Goal: Task Accomplishment & Management: Complete application form

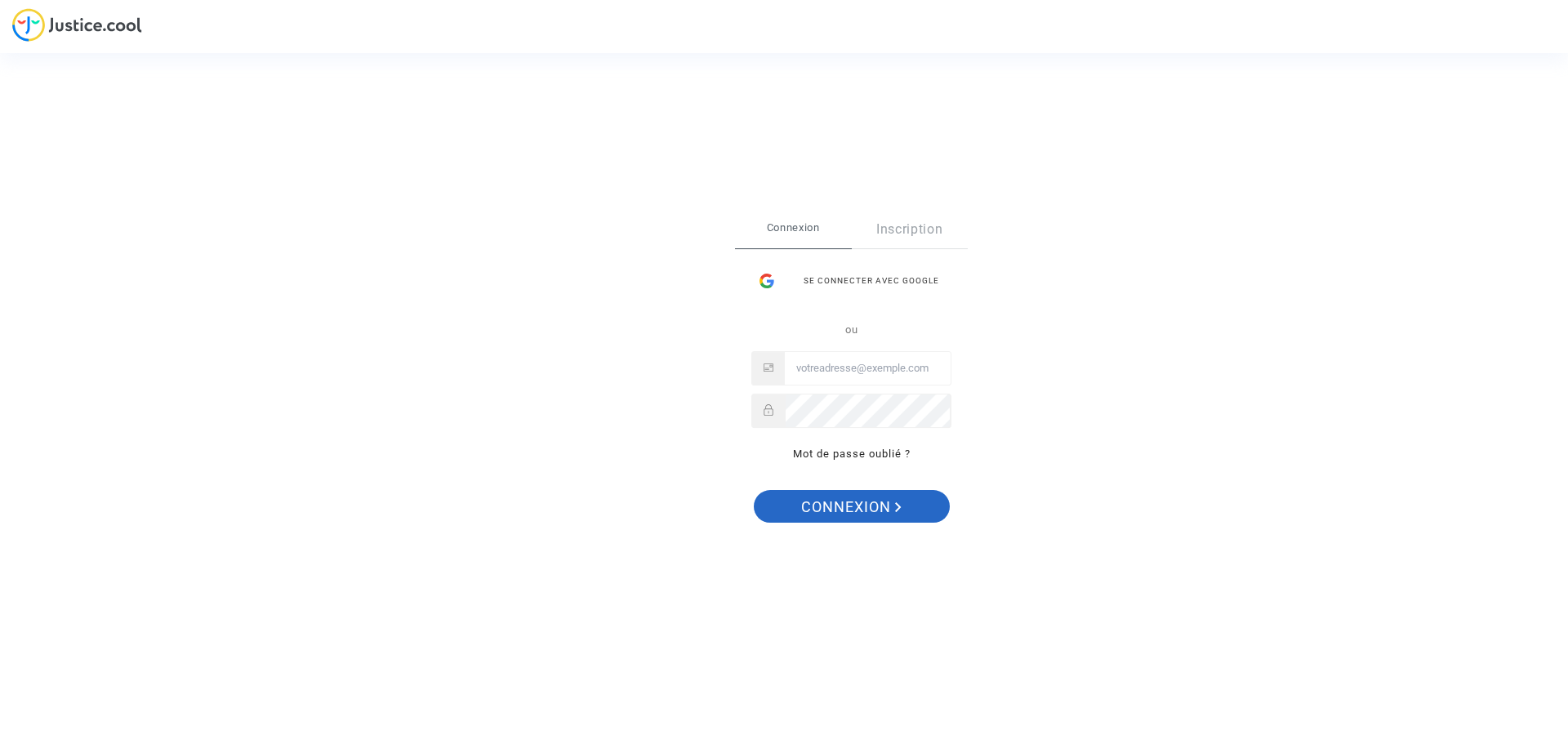
click at [843, 507] on span "Connexion" at bounding box center [851, 507] width 101 height 34
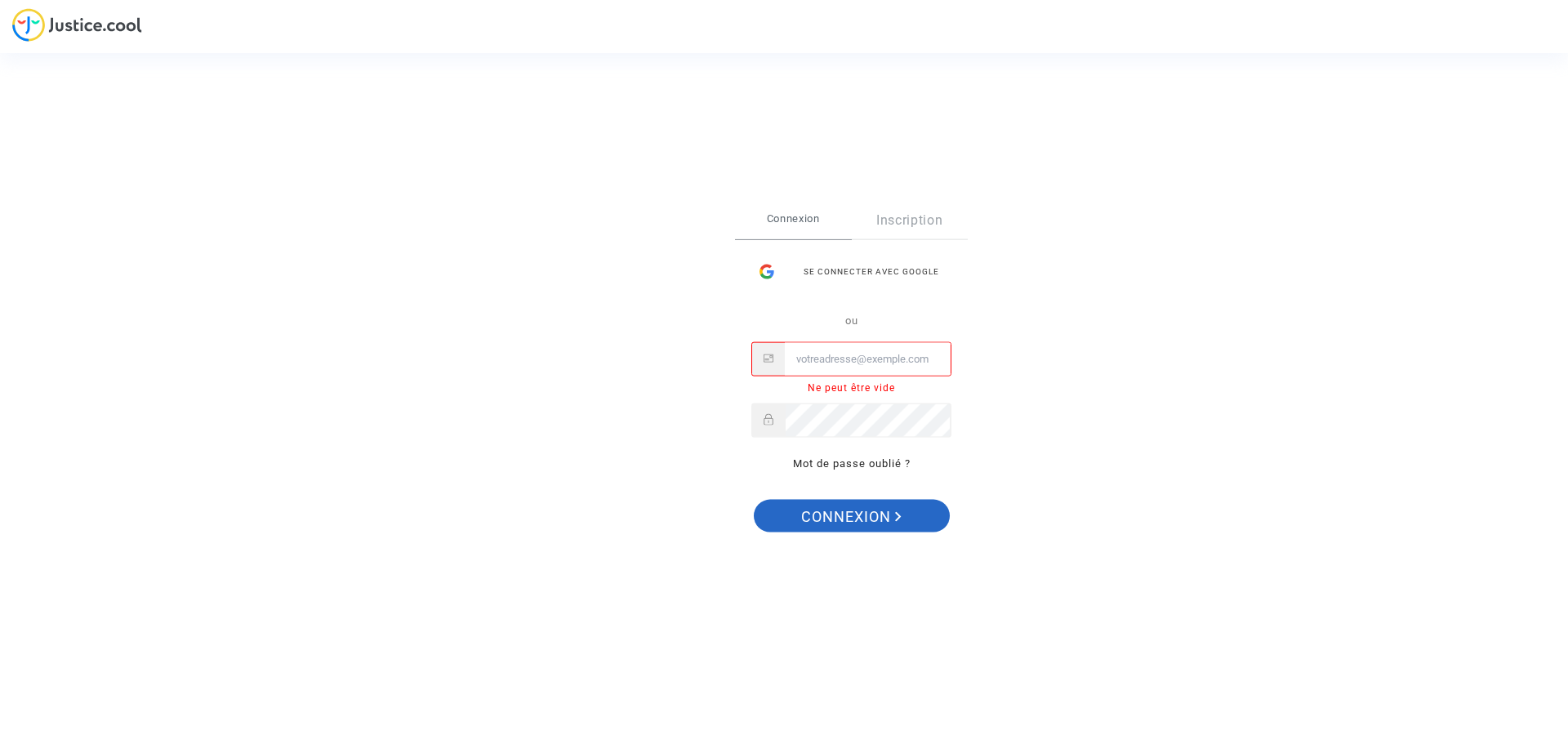
click at [828, 508] on span "Connexion" at bounding box center [851, 517] width 101 height 34
click at [852, 365] on input "Email" at bounding box center [867, 359] width 166 height 32
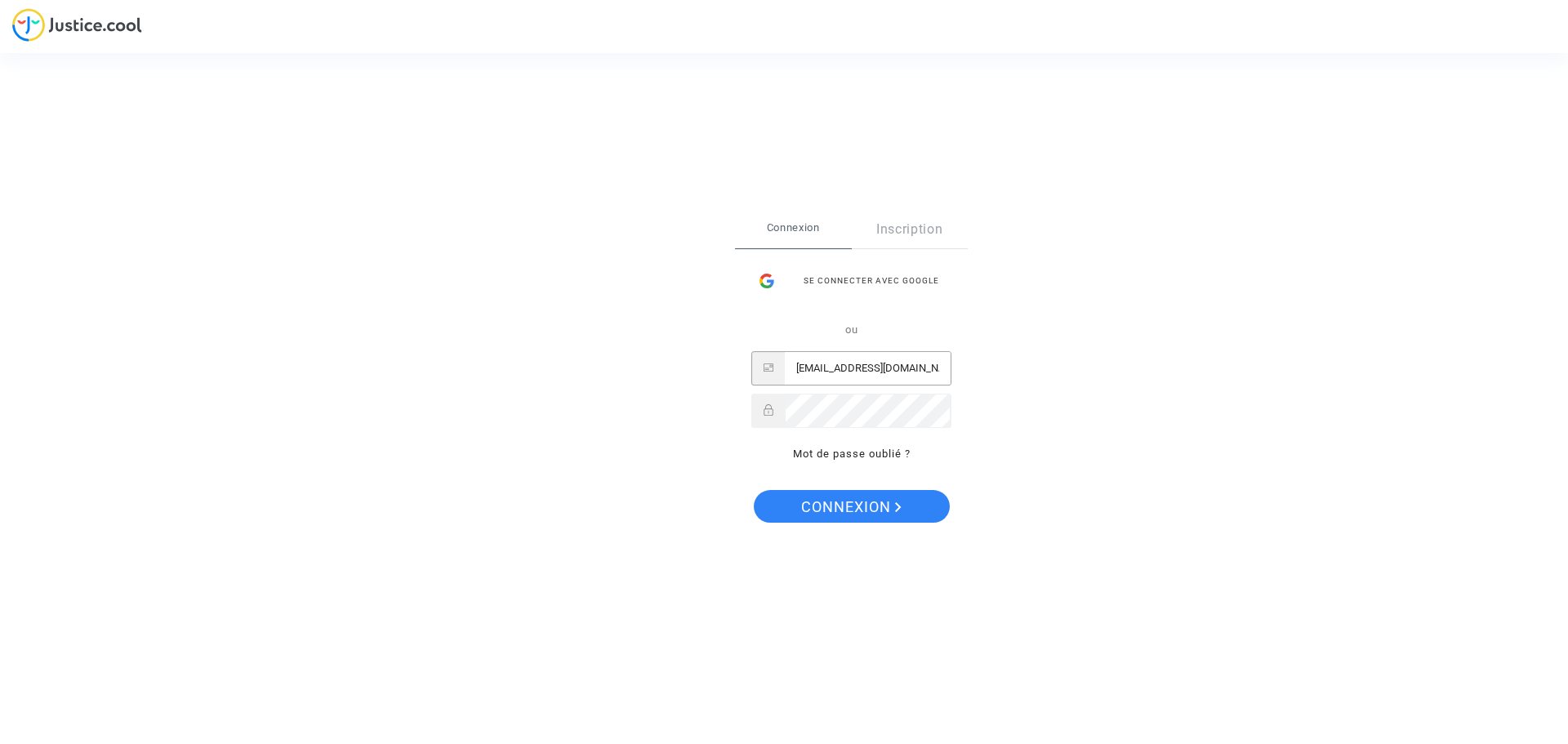
type input "asadouh@yahoo.fr"
click at [853, 501] on span "Connexion" at bounding box center [851, 507] width 101 height 34
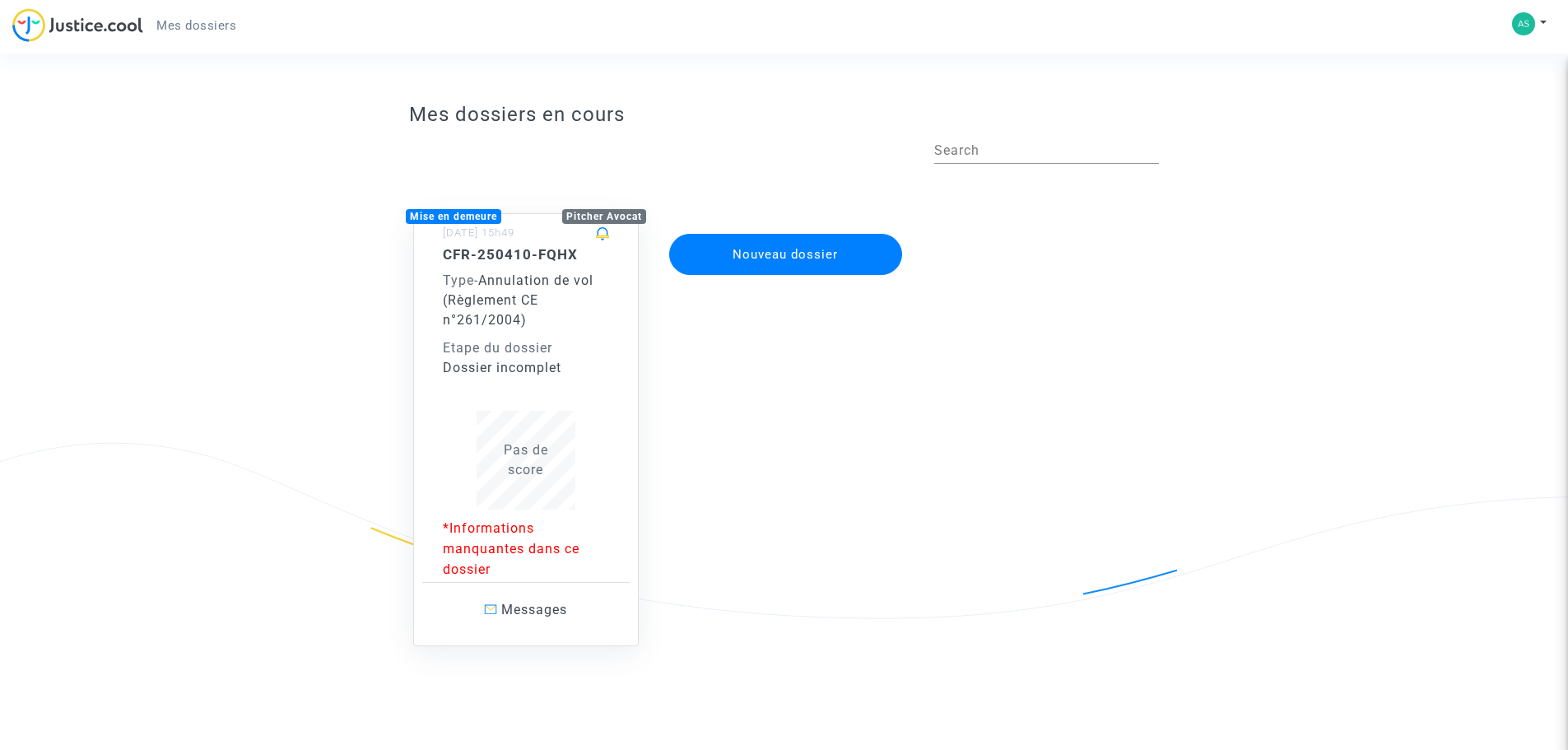
click at [480, 539] on p "*Informations manquantes dans ce dossier" at bounding box center [526, 549] width 166 height 62
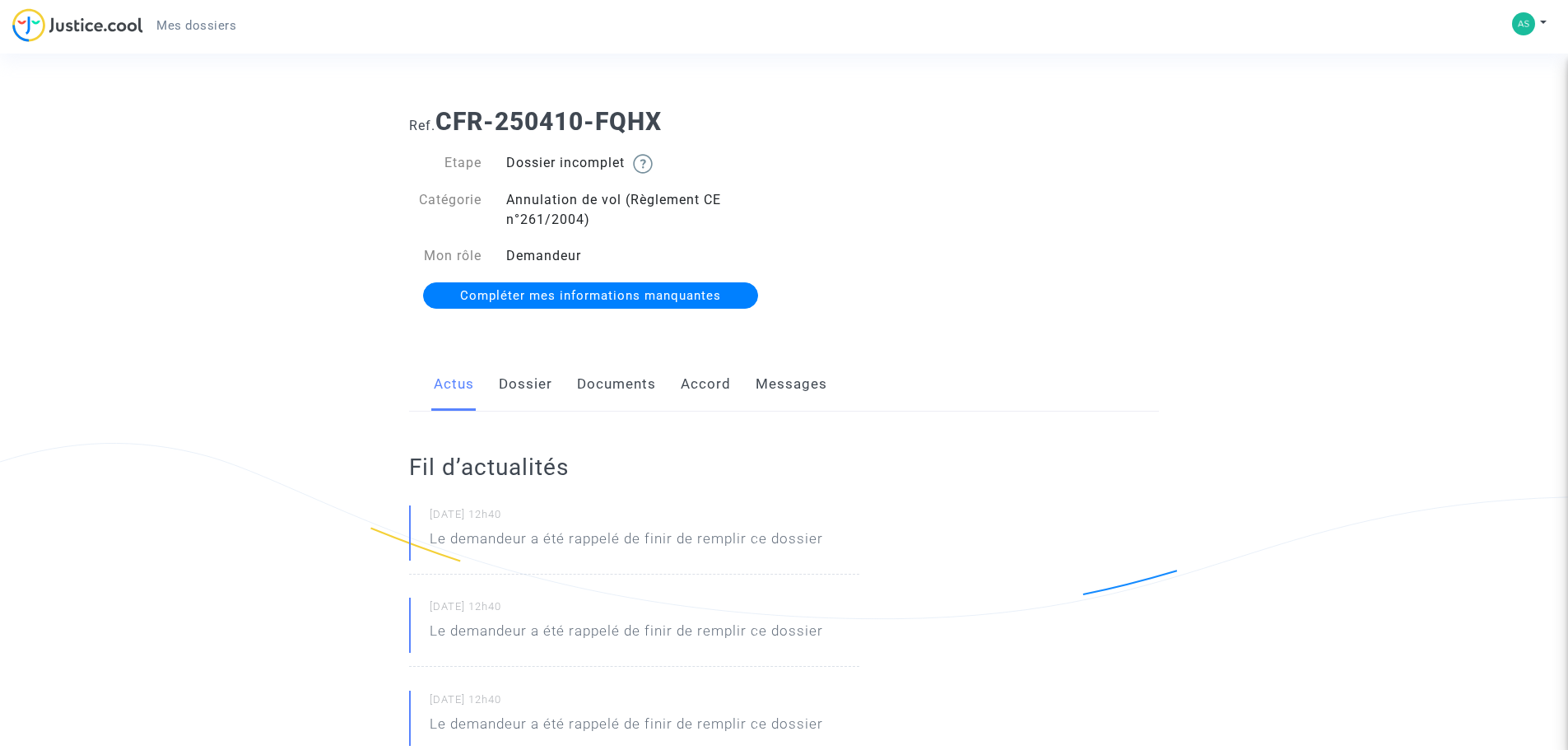
click at [530, 382] on link "Dossier" at bounding box center [526, 384] width 54 height 55
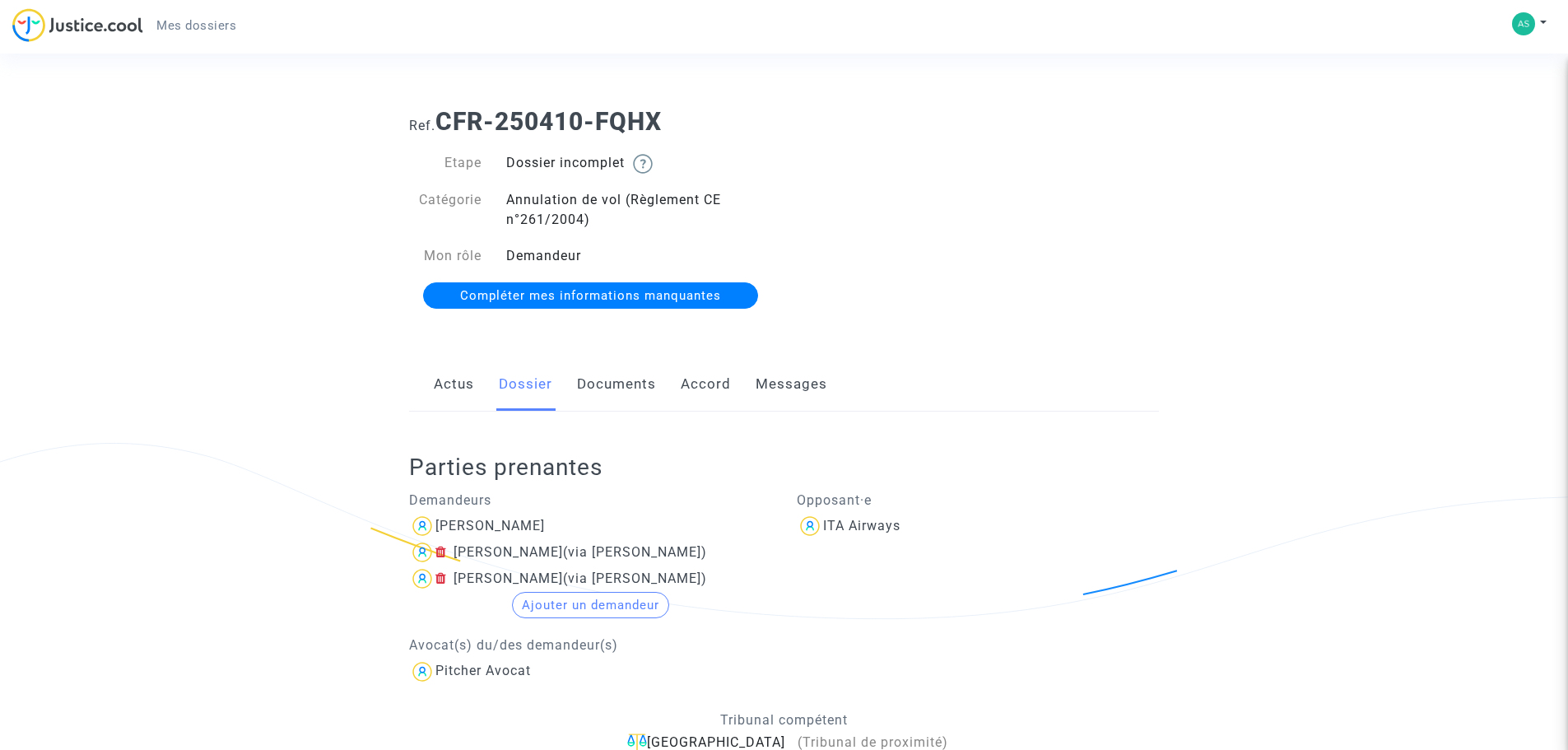
click at [553, 296] on span "Compléter mes informations manquantes" at bounding box center [590, 296] width 261 height 15
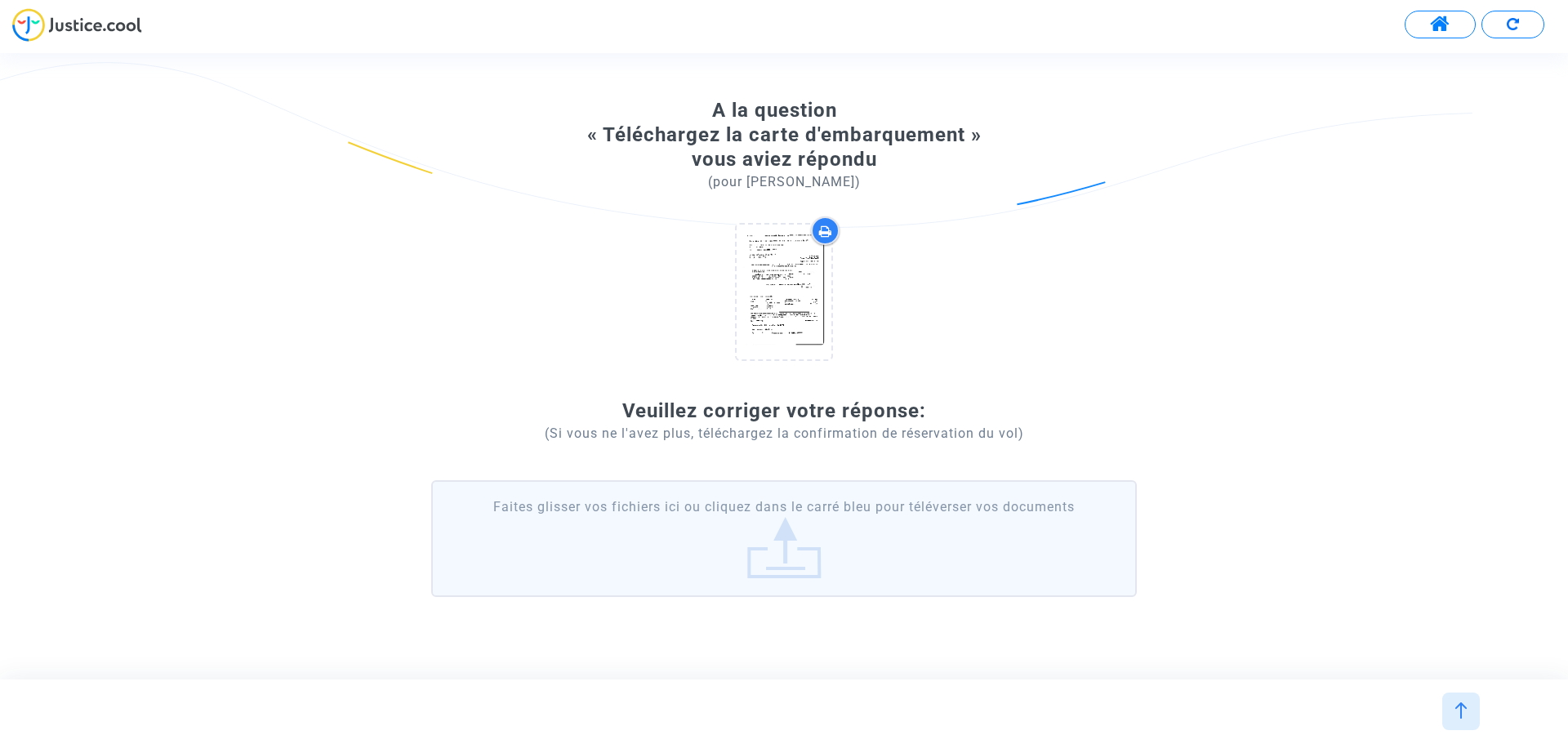
scroll to position [86, 0]
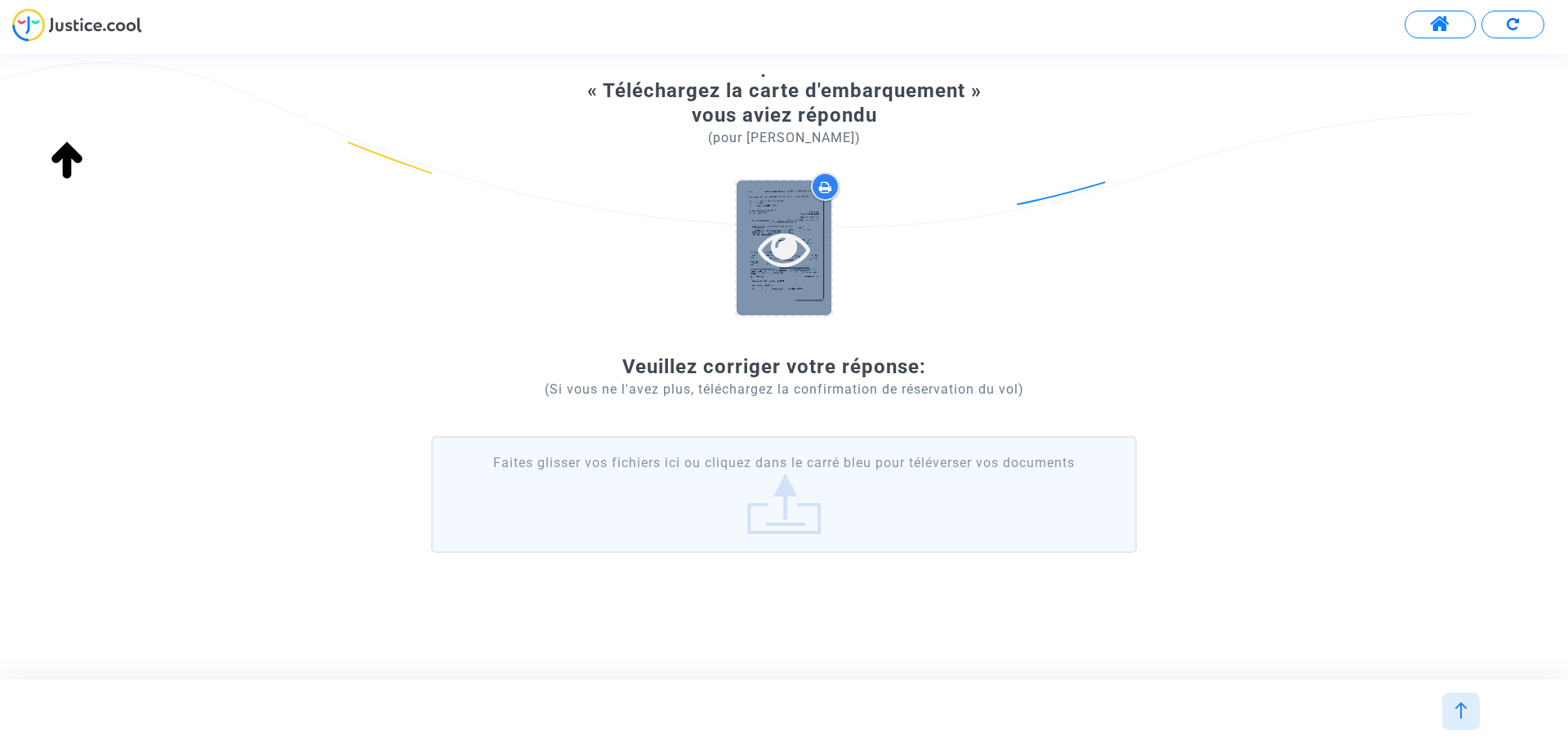
click at [779, 242] on icon at bounding box center [784, 248] width 53 height 52
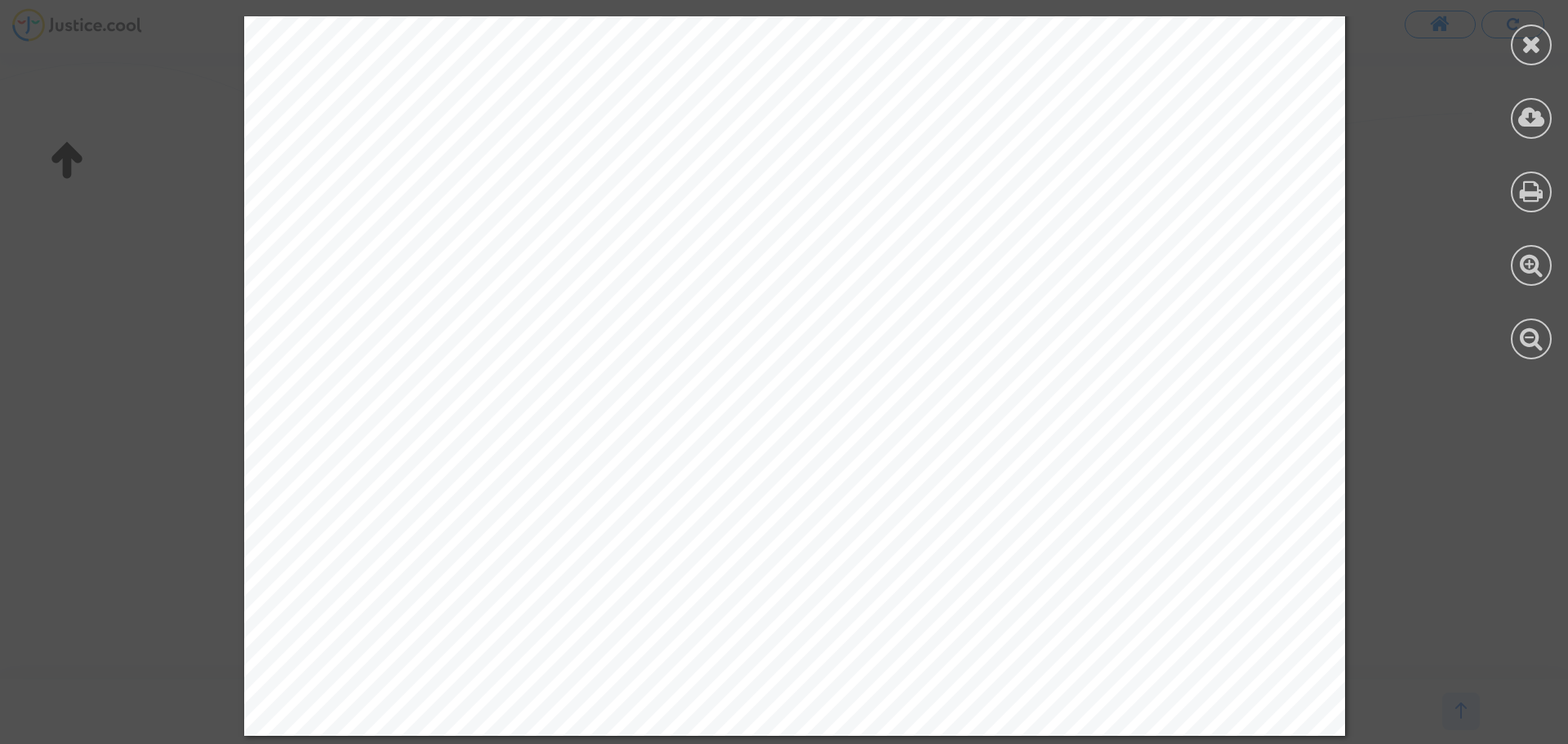
scroll to position [1758, 0]
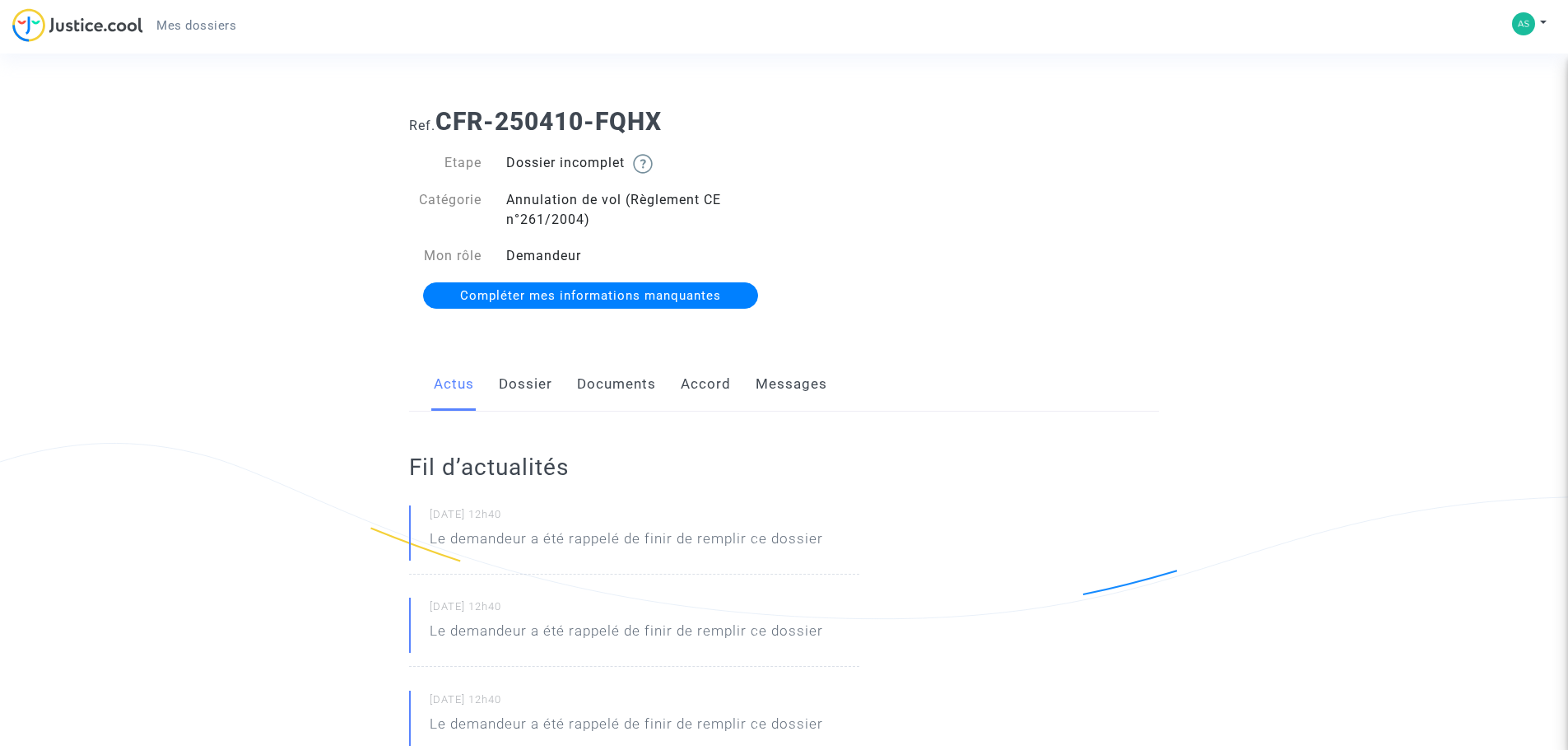
click at [622, 292] on span "Compléter mes informations manquantes" at bounding box center [590, 296] width 261 height 15
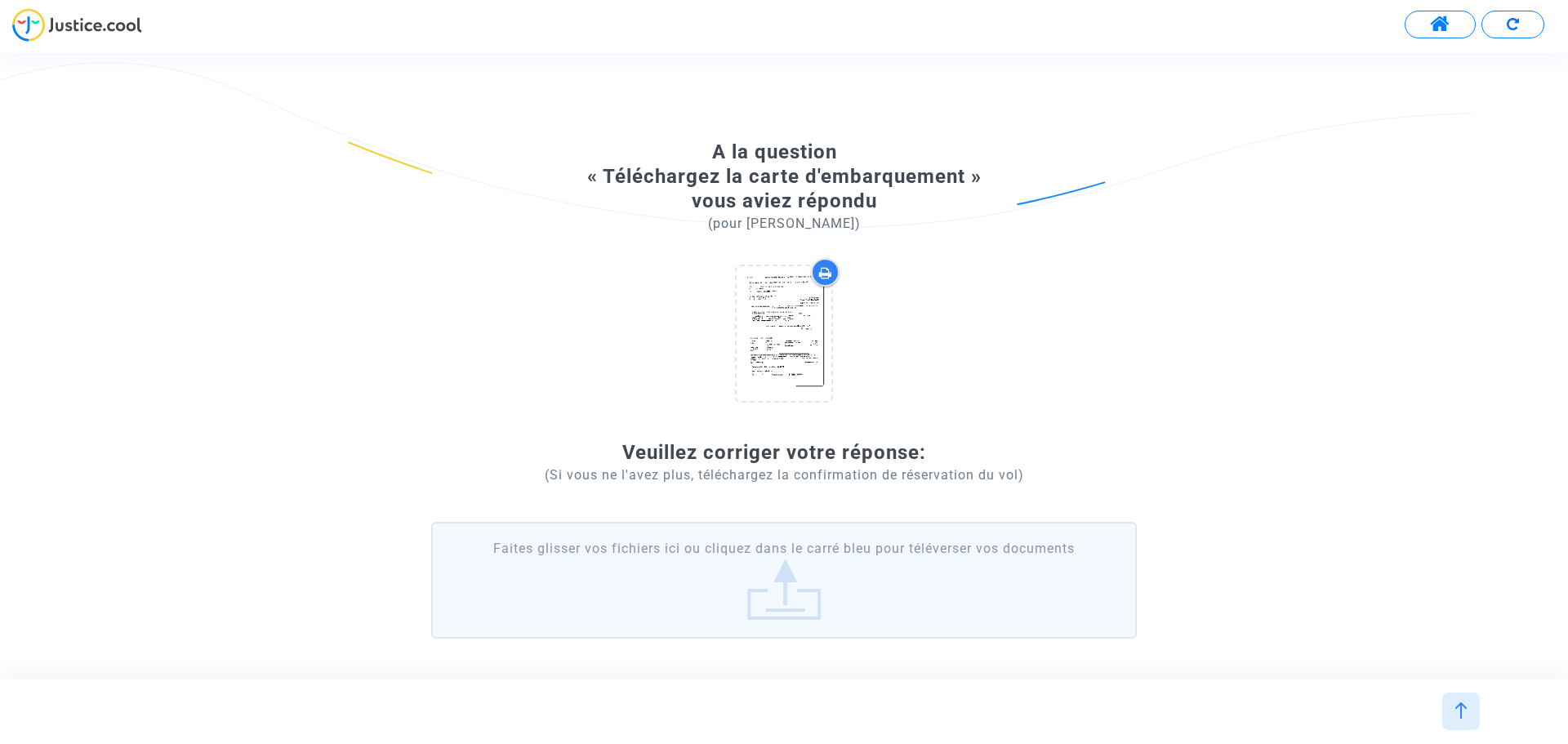
click at [772, 593] on label "Faites glisser vos fichiers ici ou cliquez dans le carré bleu pour téléverser v…" at bounding box center [784, 579] width 705 height 116
click at [0, 0] on input "Faites glisser vos fichiers ici ou cliquez dans le carré bleu pour téléverser v…" at bounding box center [0, 0] width 0 height 0
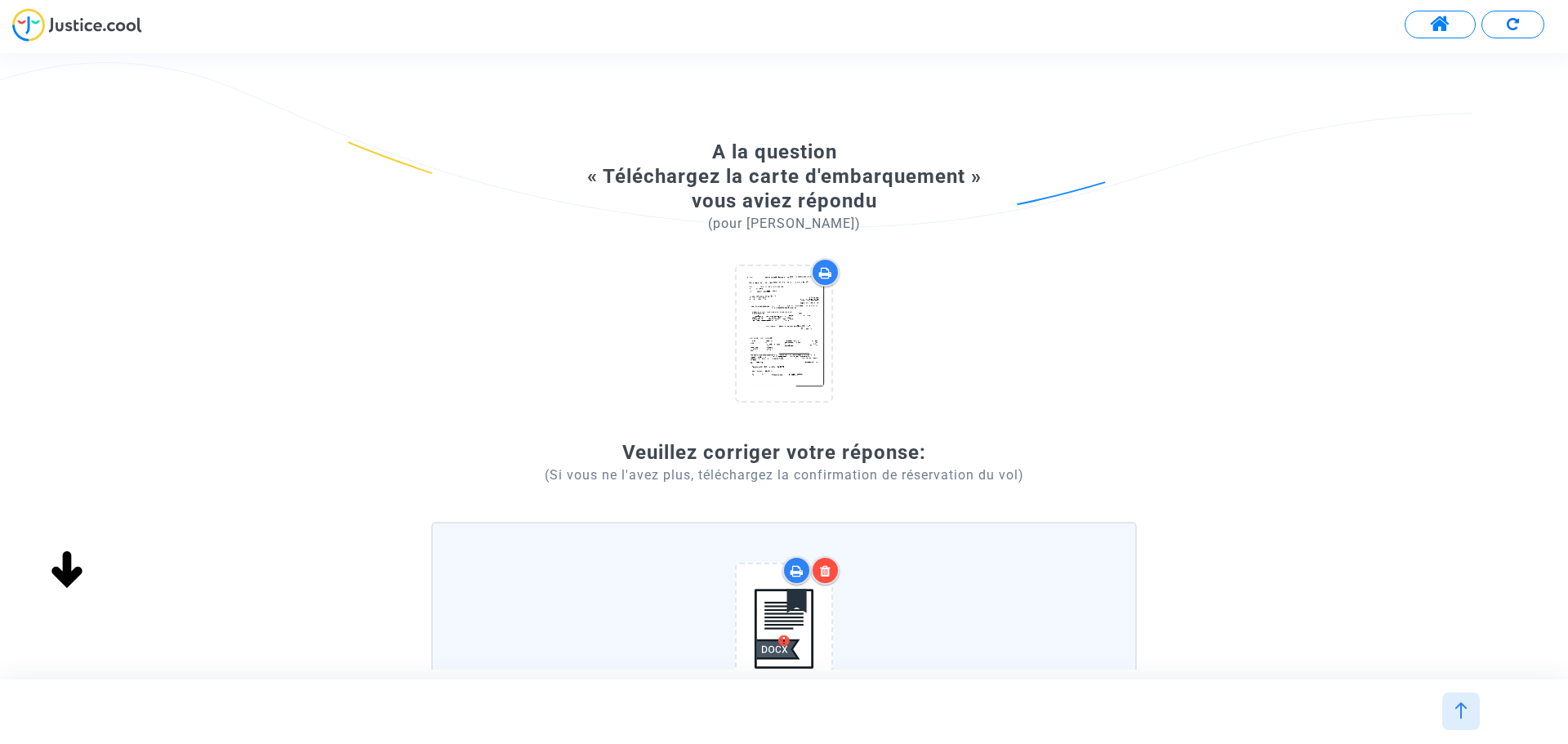
click at [829, 568] on icon at bounding box center [826, 571] width 12 height 13
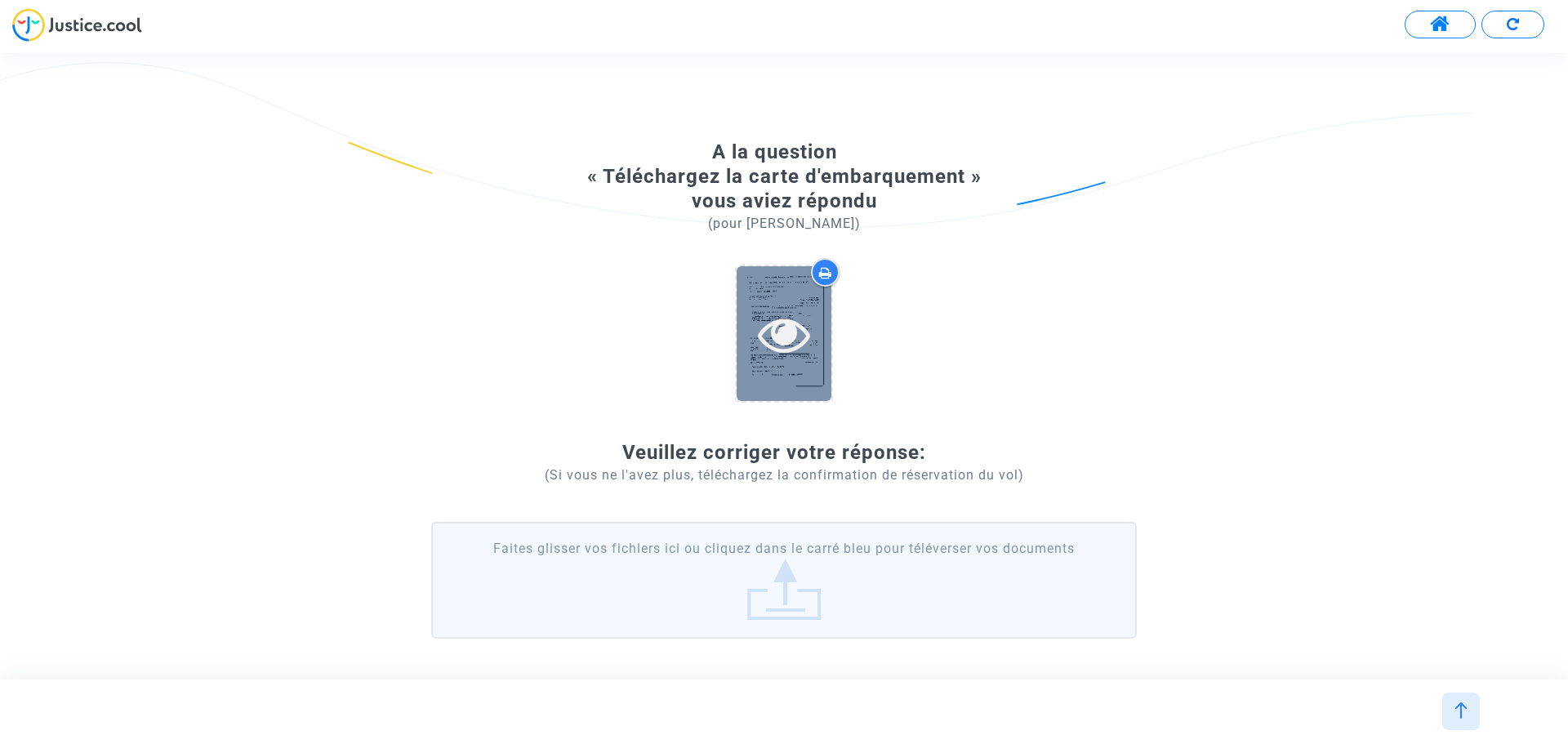
click at [804, 291] on div at bounding box center [784, 334] width 95 height 135
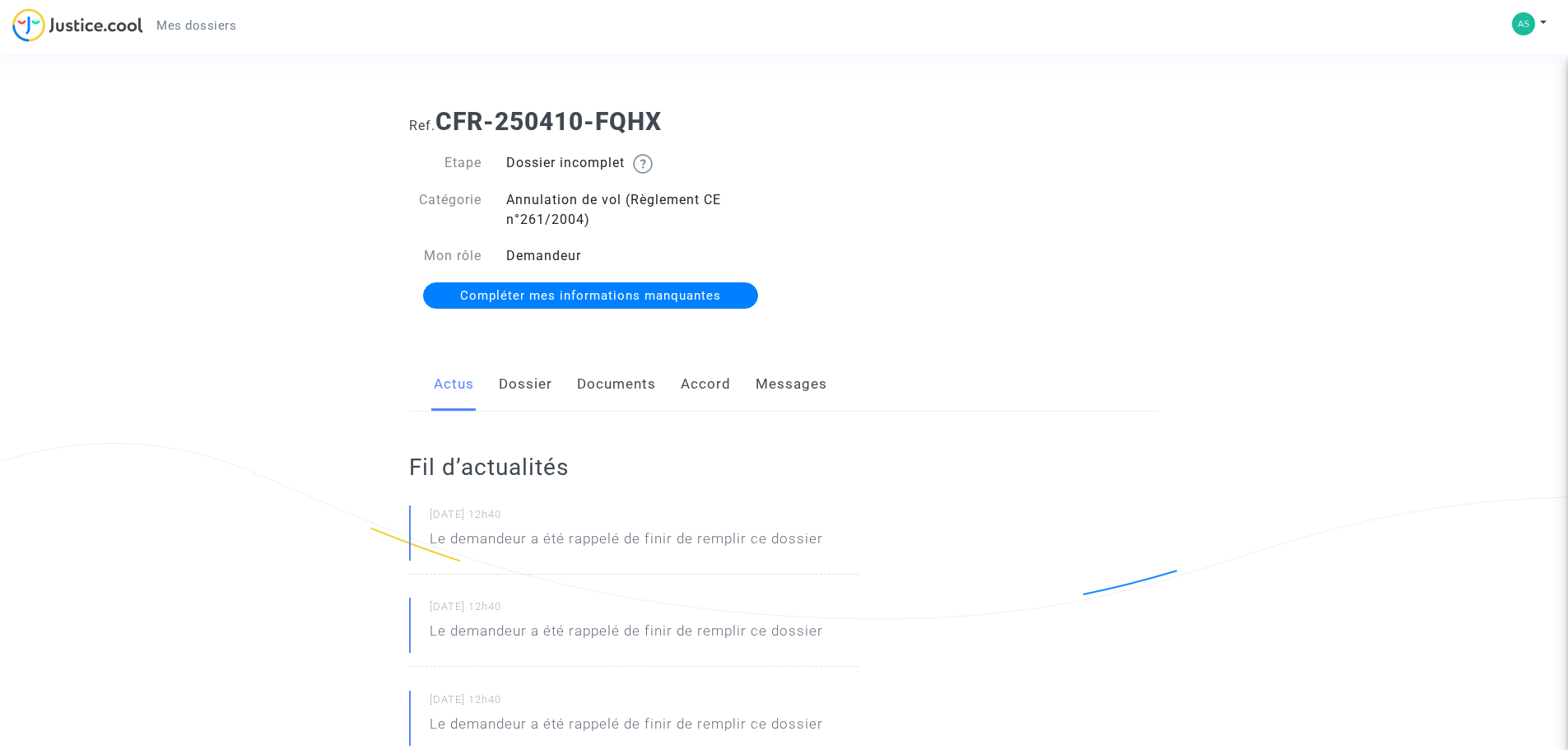
click at [572, 290] on span "Compléter mes informations manquantes" at bounding box center [590, 296] width 261 height 15
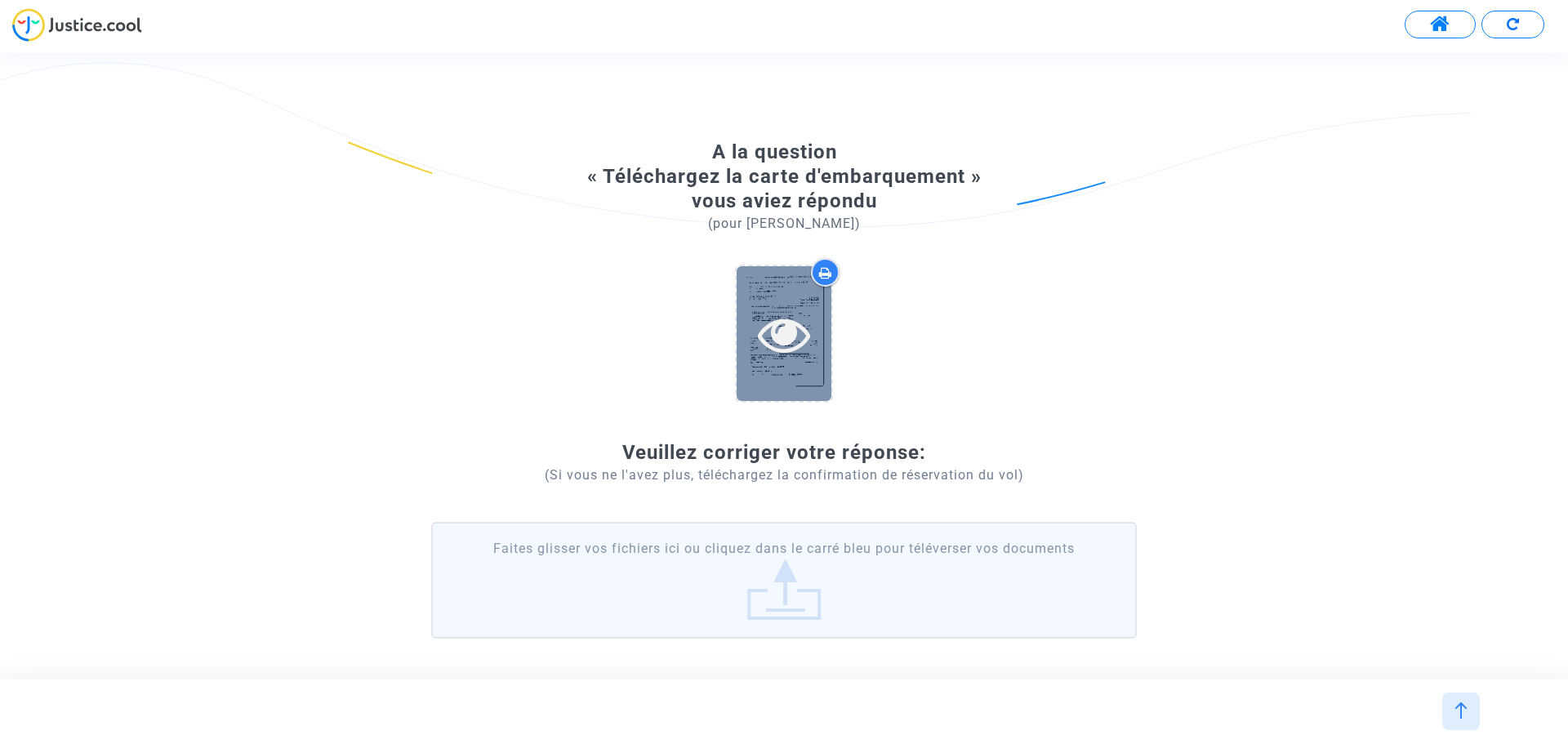
click at [779, 330] on icon at bounding box center [784, 334] width 53 height 52
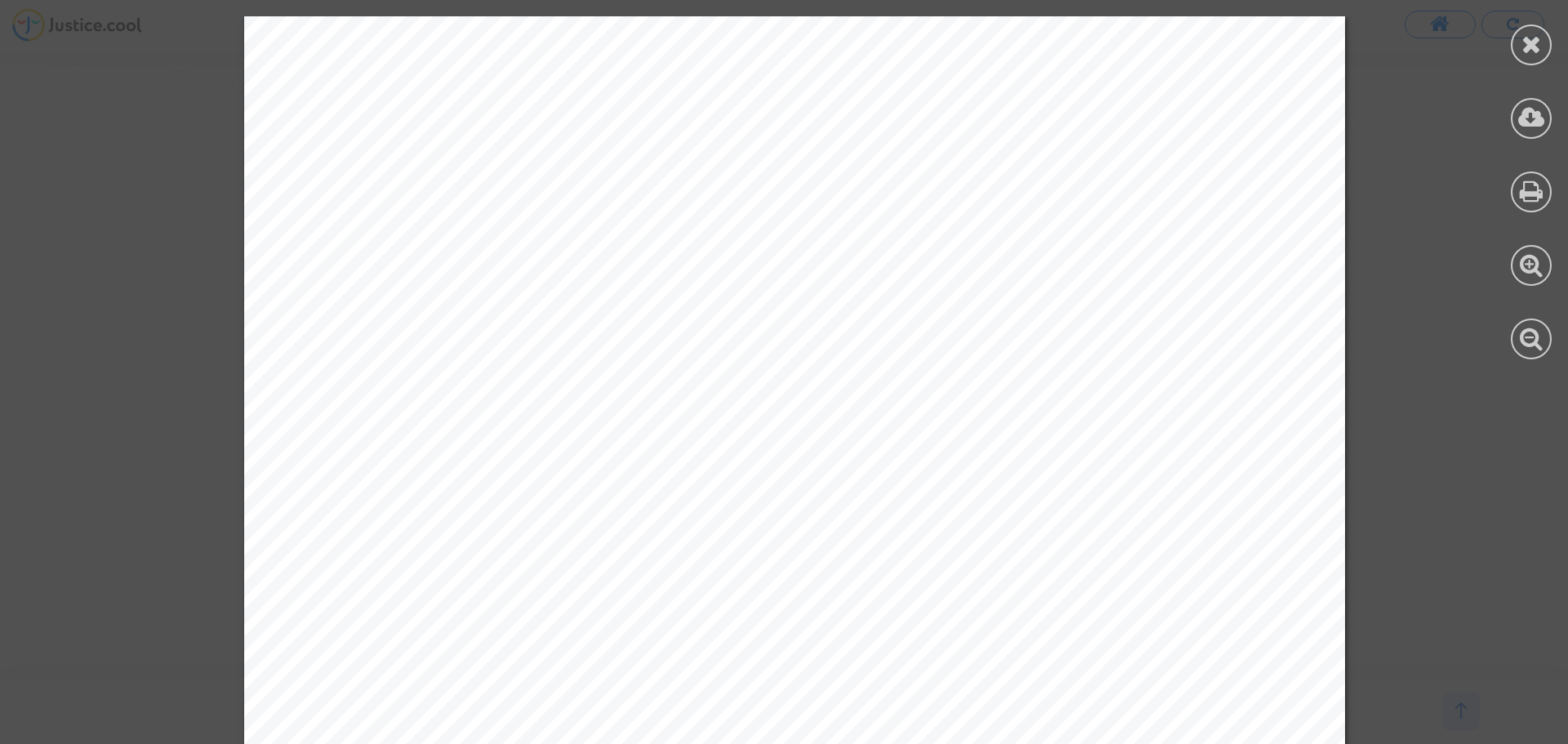
click at [1526, 30] on div at bounding box center [1531, 44] width 41 height 41
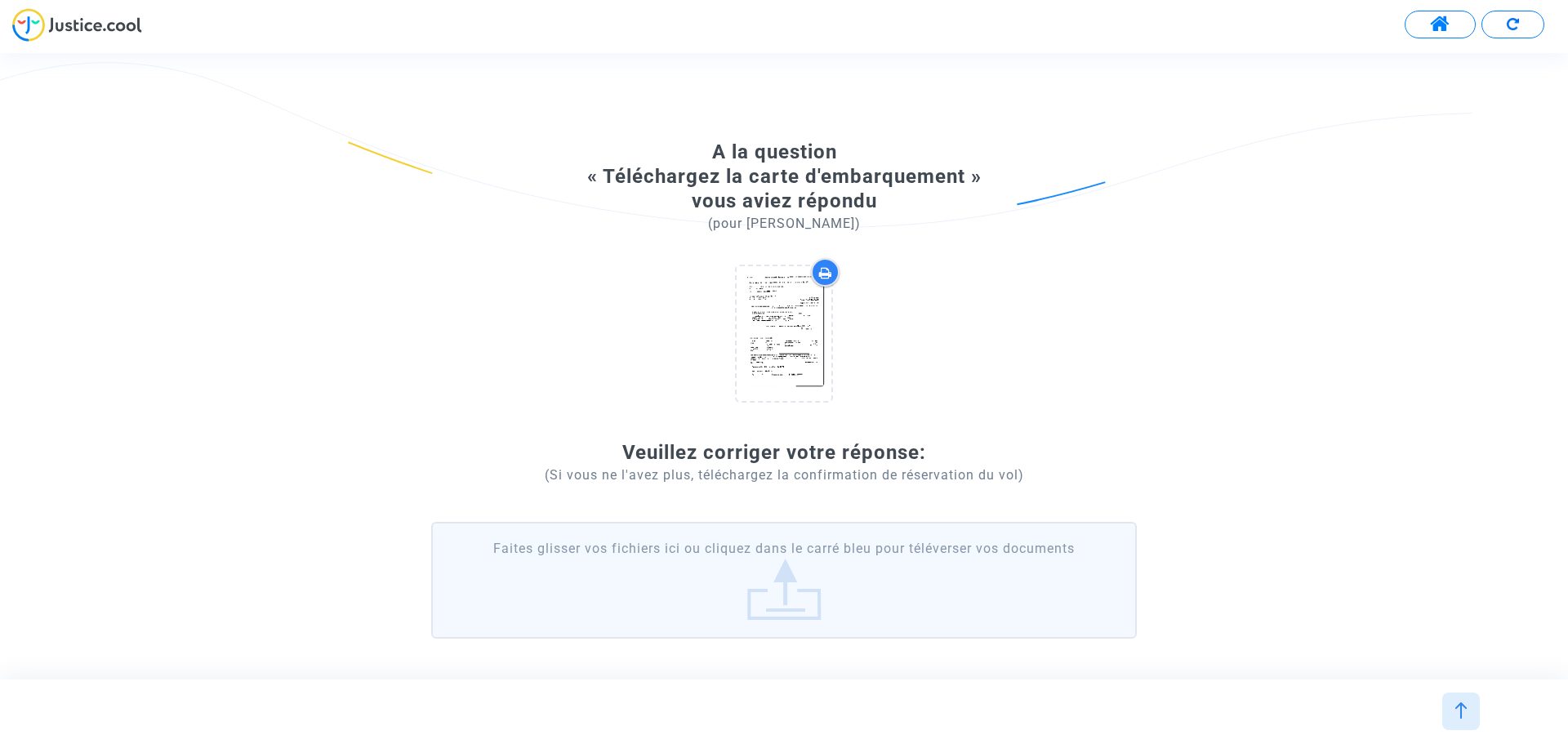
click at [823, 454] on p "Veuillez corriger votre réponse:" at bounding box center [784, 452] width 705 height 24
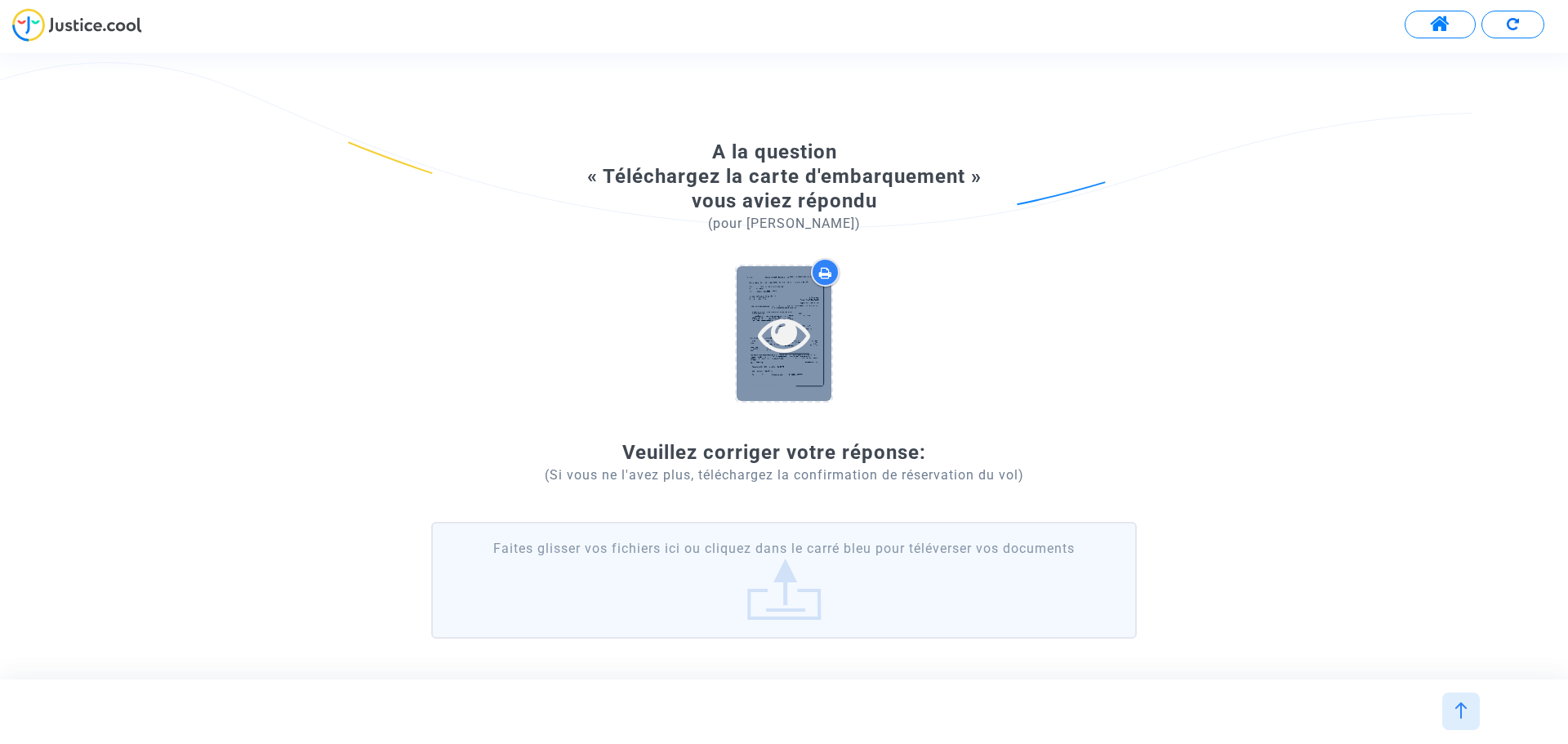
click at [789, 317] on icon at bounding box center [784, 334] width 53 height 52
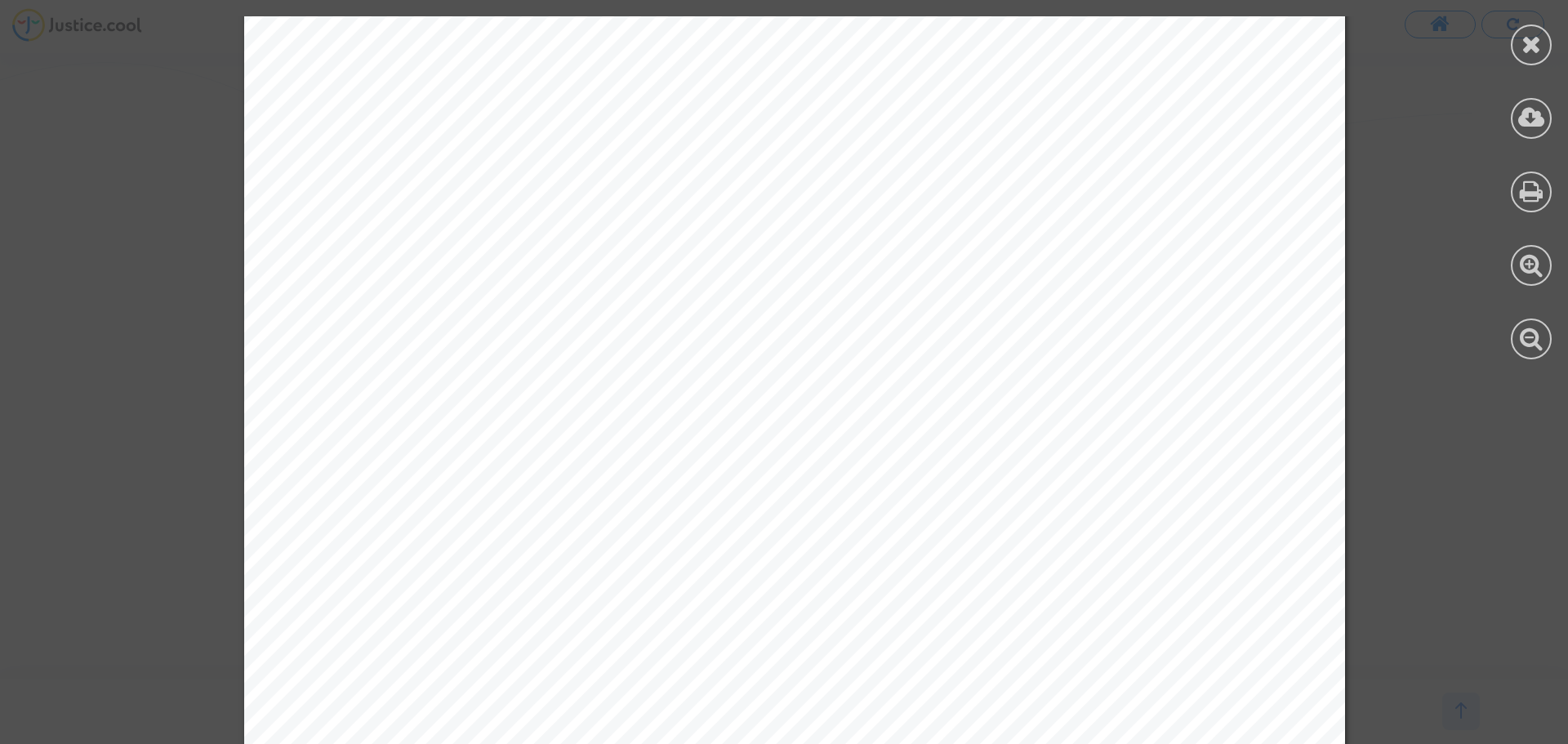
scroll to position [124, 0]
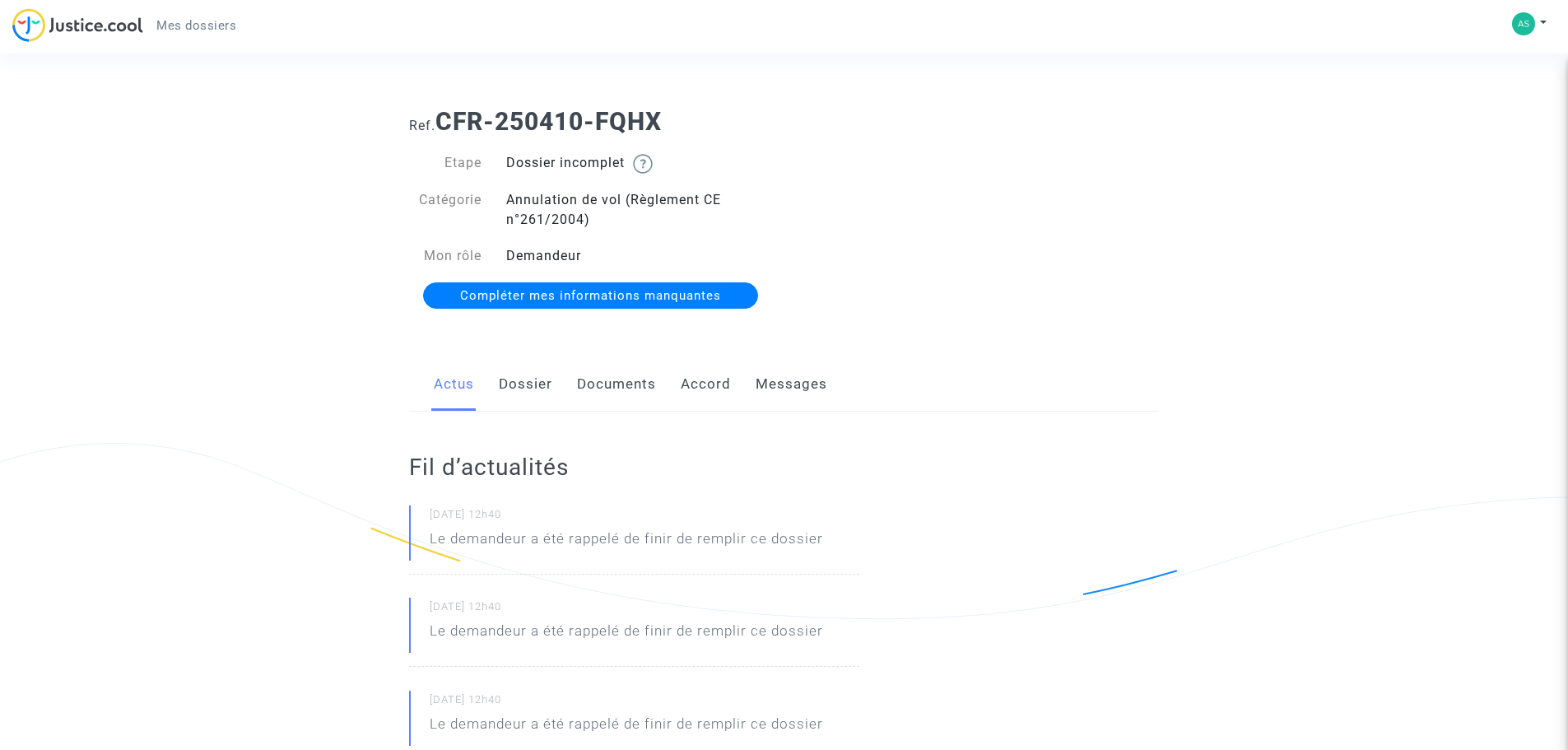
click at [612, 293] on span "Compléter mes informations manquantes" at bounding box center [590, 296] width 261 height 15
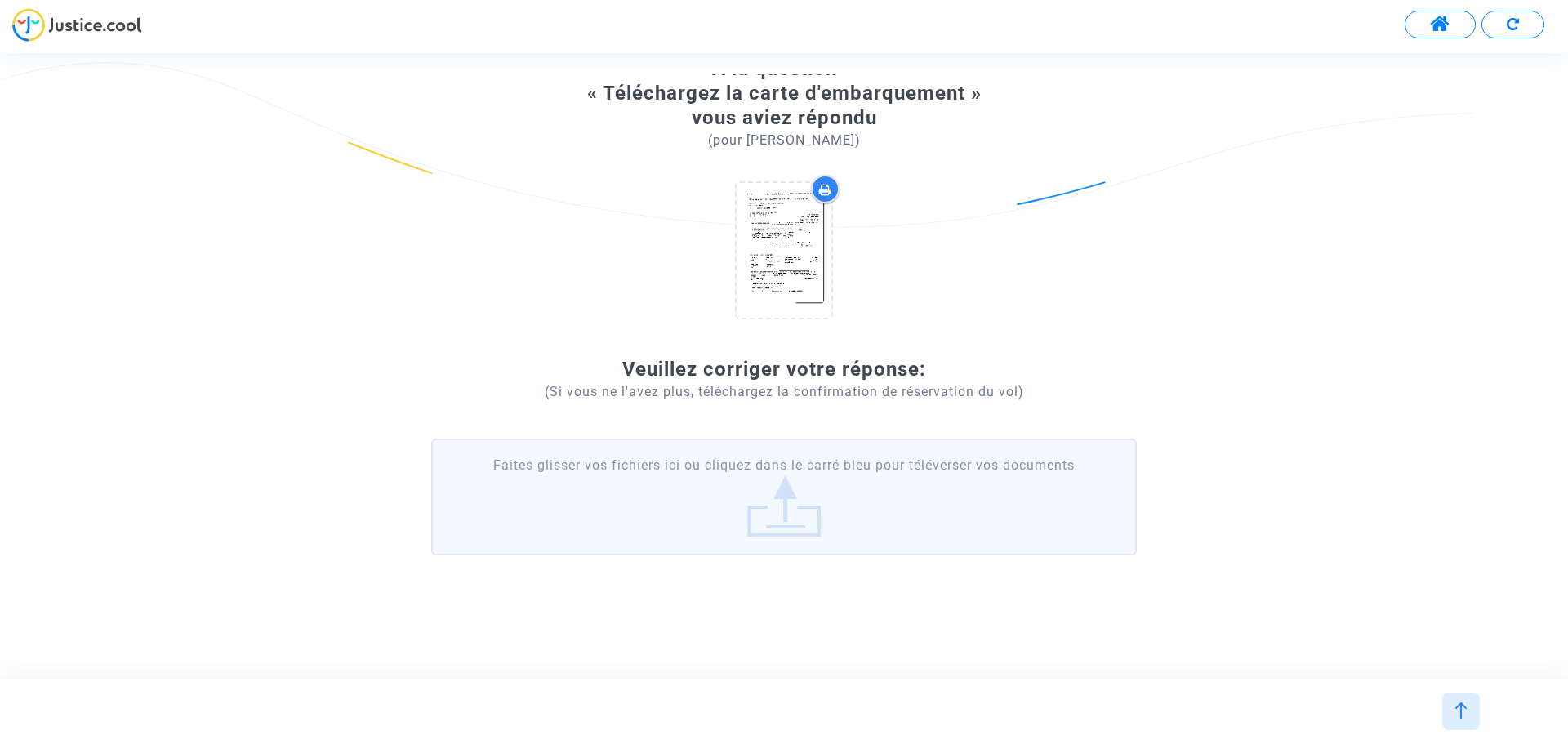
scroll to position [86, 0]
click at [784, 508] on label "Faites glisser vos fichiers ici ou cliquez dans le carré bleu pour téléverser v…" at bounding box center [784, 494] width 705 height 116
click at [0, 0] on input "Faites glisser vos fichiers ici ou cliquez dans le carré bleu pour téléverser v…" at bounding box center [0, 0] width 0 height 0
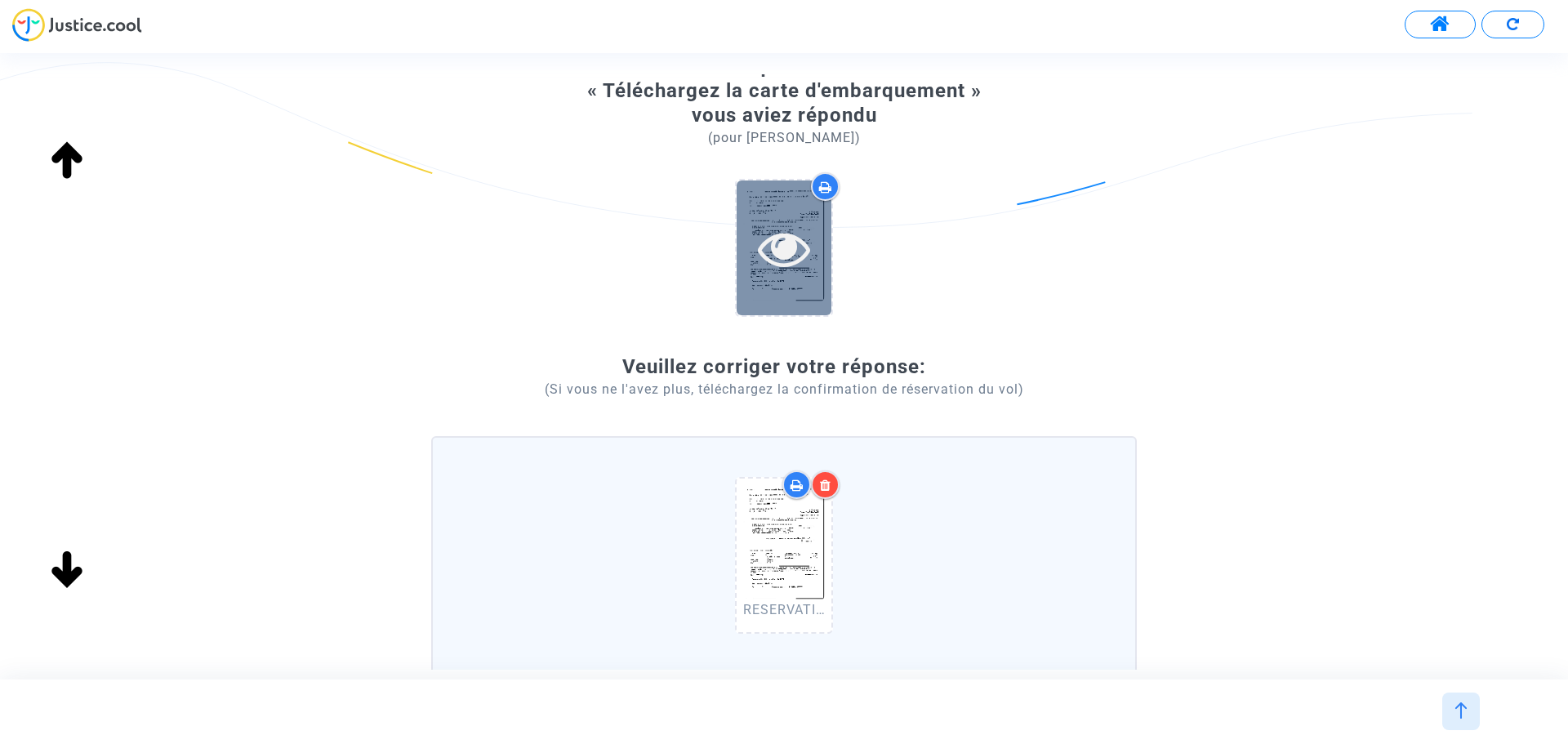
click at [793, 241] on icon at bounding box center [784, 248] width 53 height 52
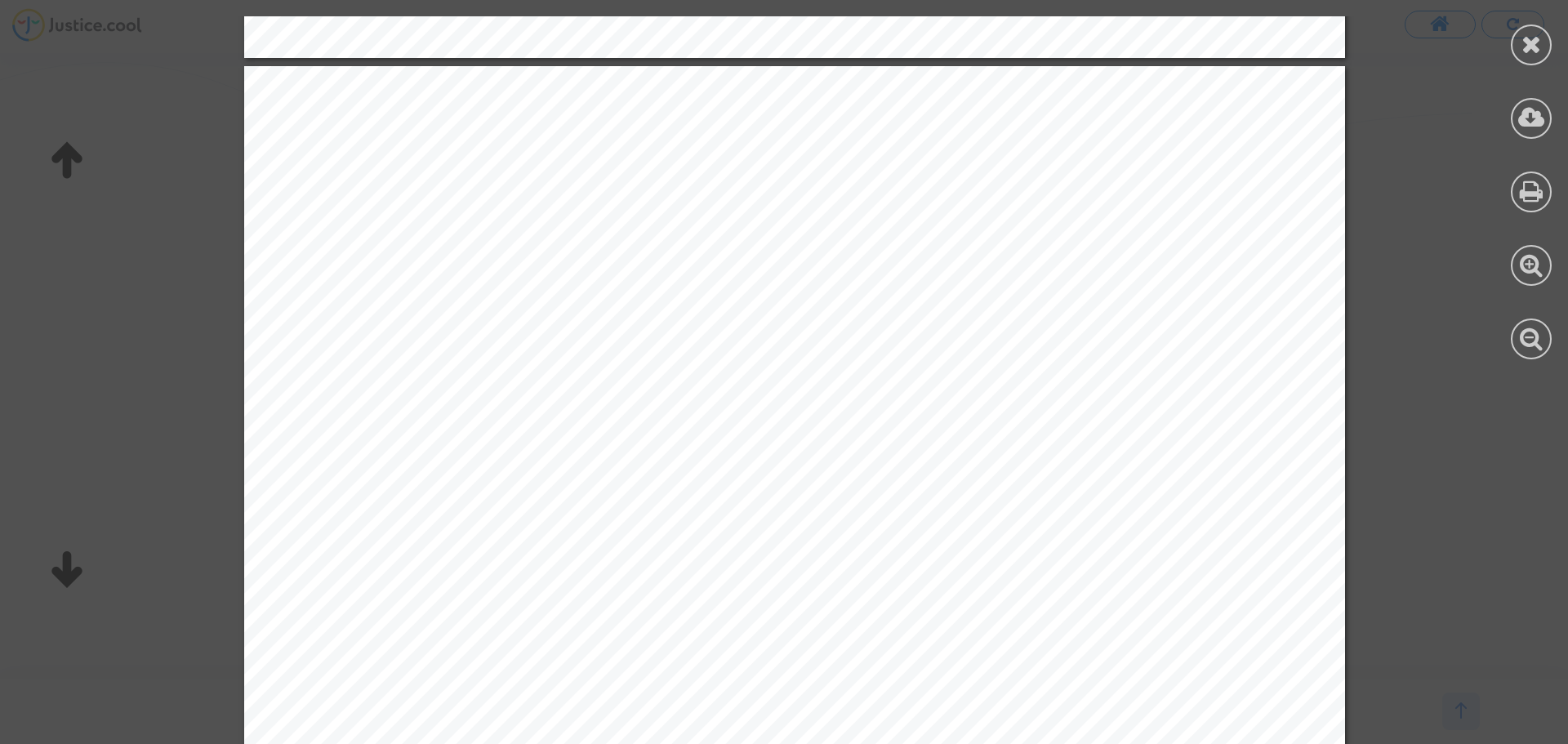
scroll to position [1634, 0]
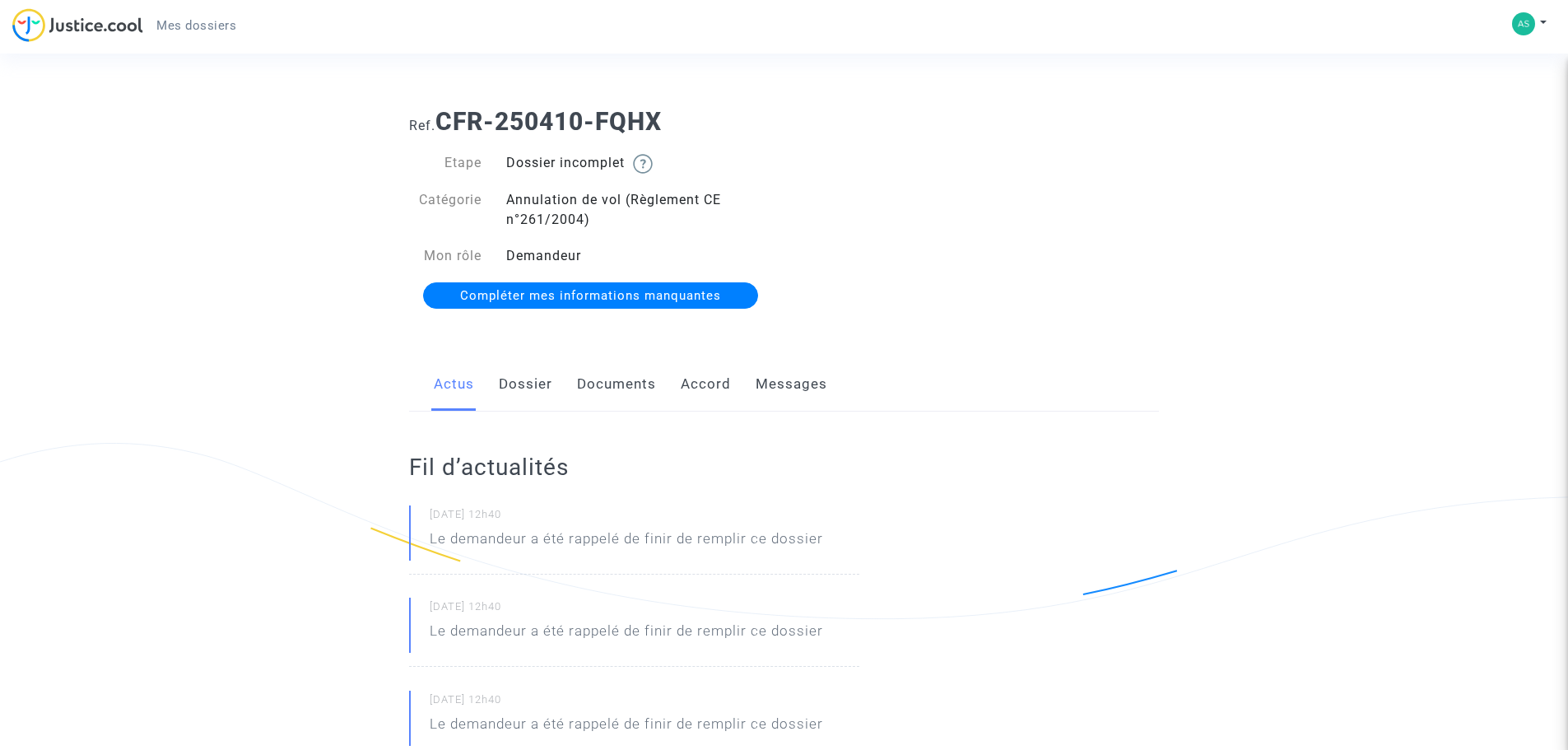
click at [600, 383] on link "Documents" at bounding box center [616, 384] width 79 height 55
click at [785, 383] on link "Messages" at bounding box center [791, 384] width 71 height 55
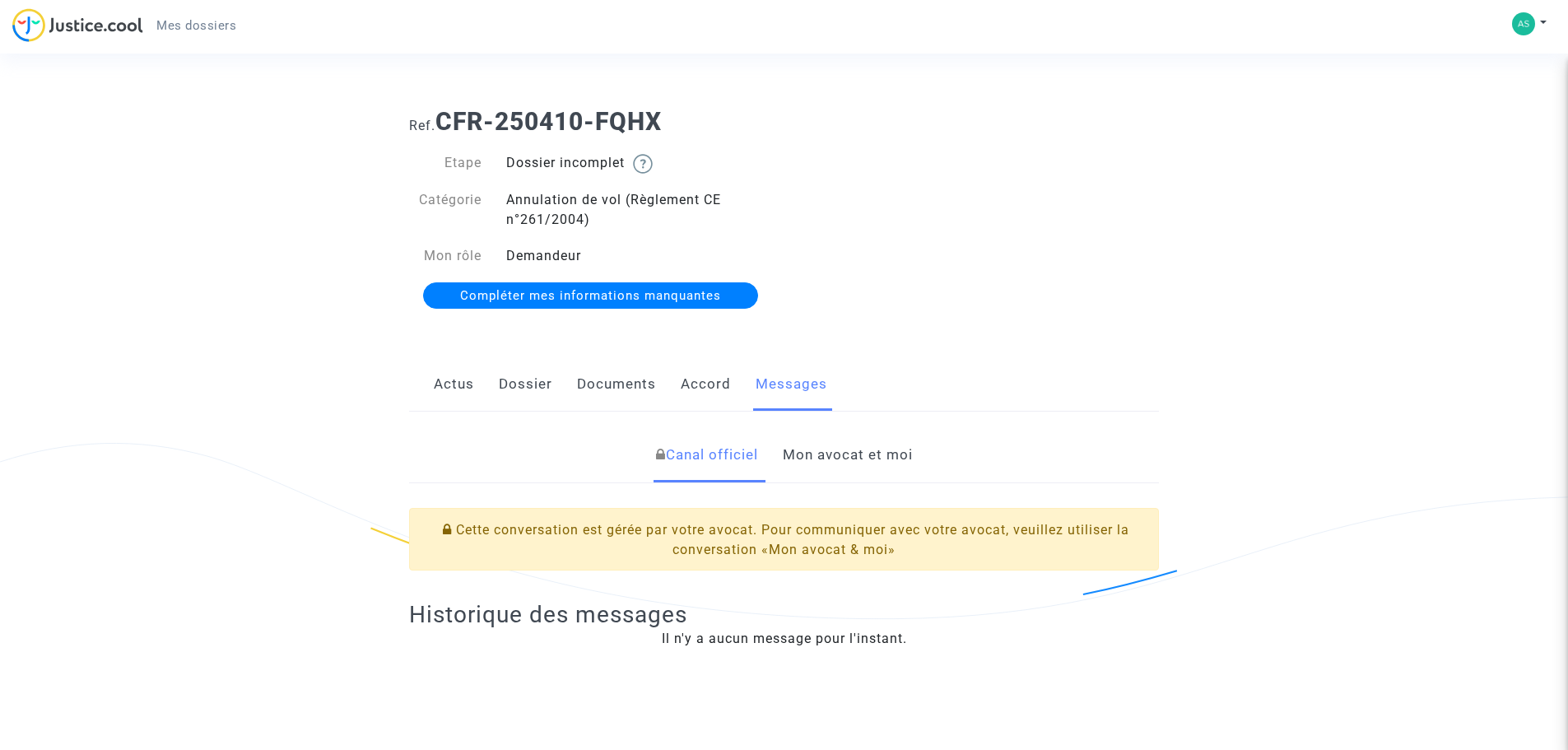
click at [814, 456] on link "Mon avocat et moi" at bounding box center [848, 455] width 130 height 55
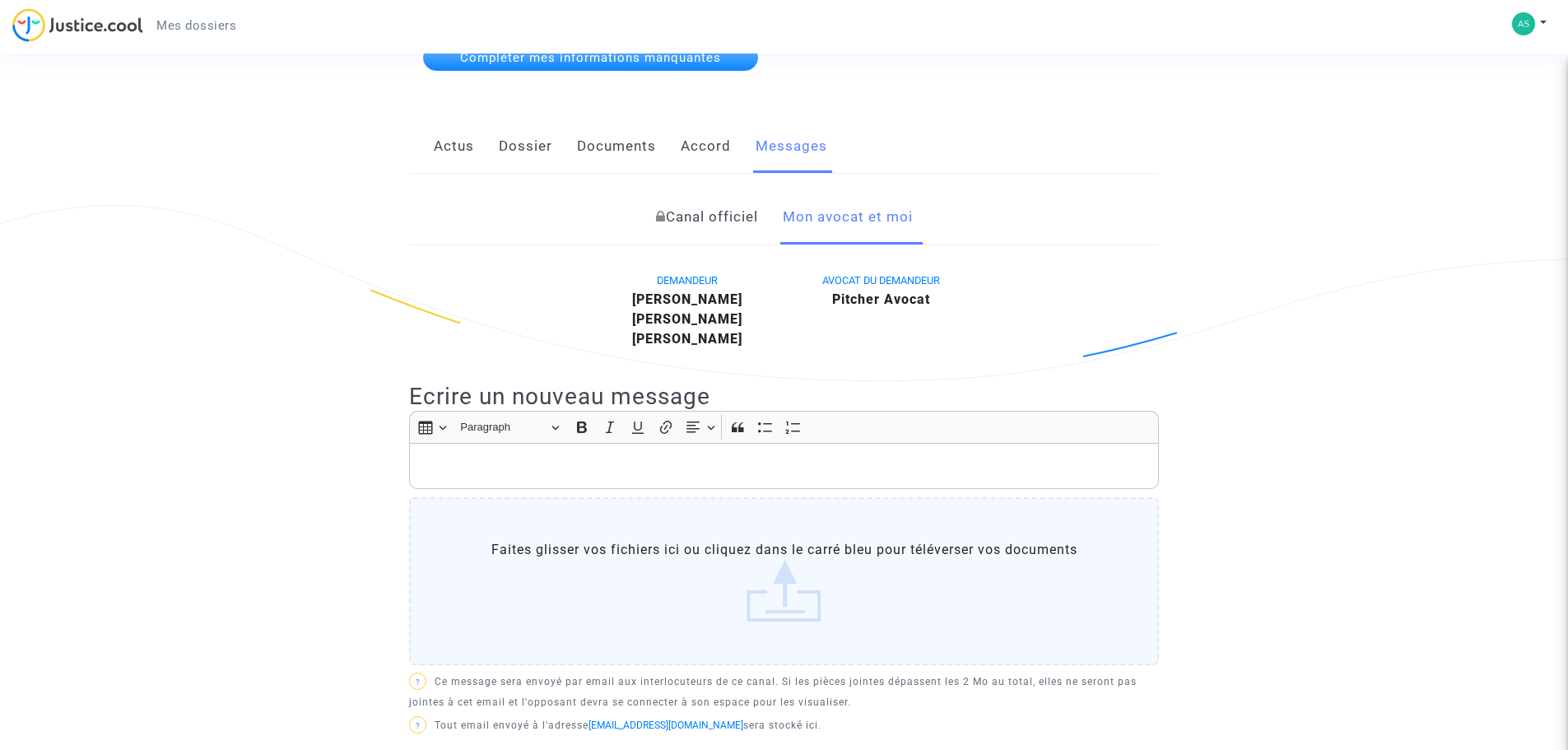
scroll to position [247, 0]
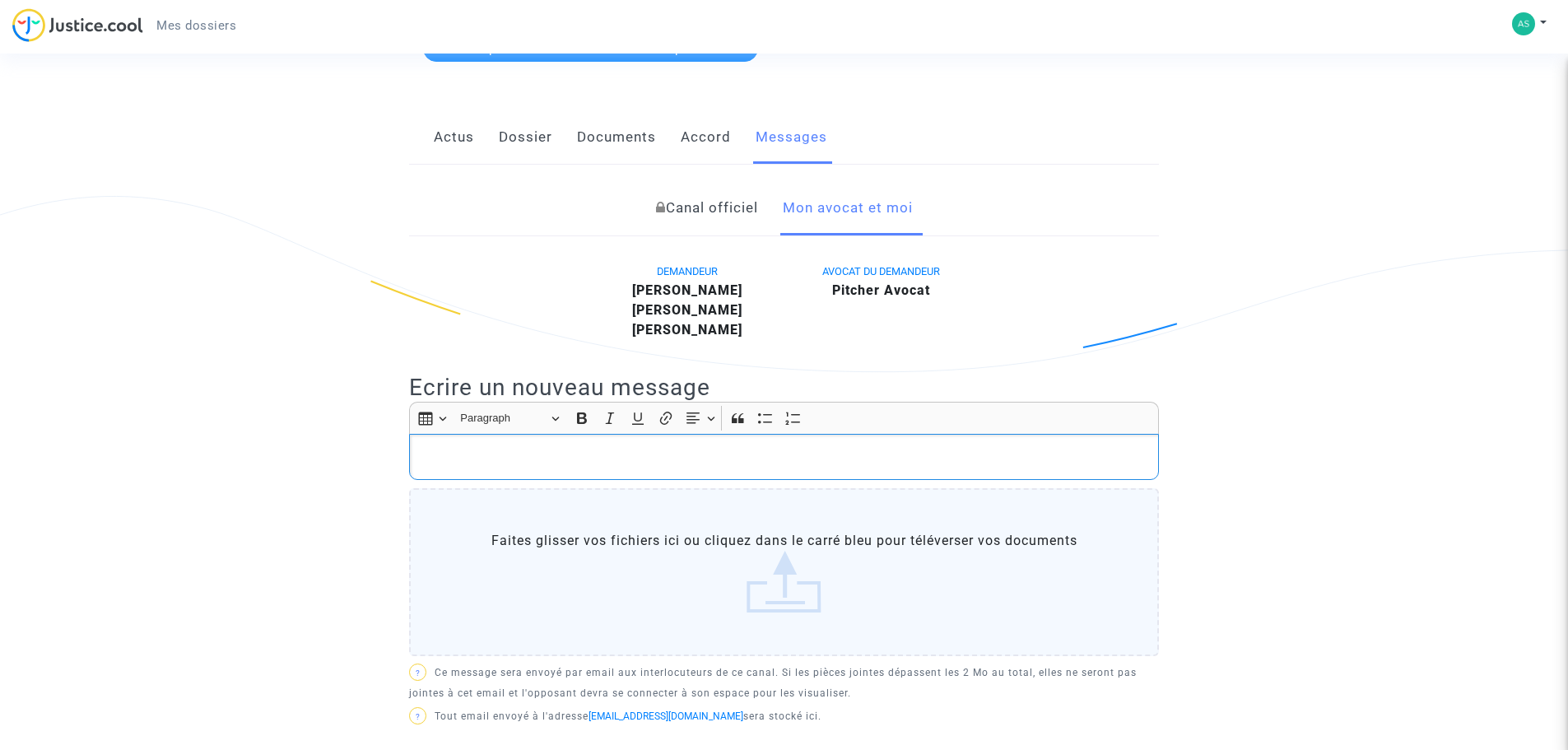
click at [589, 461] on p "Rich Text Editor, main" at bounding box center [785, 457] width 733 height 21
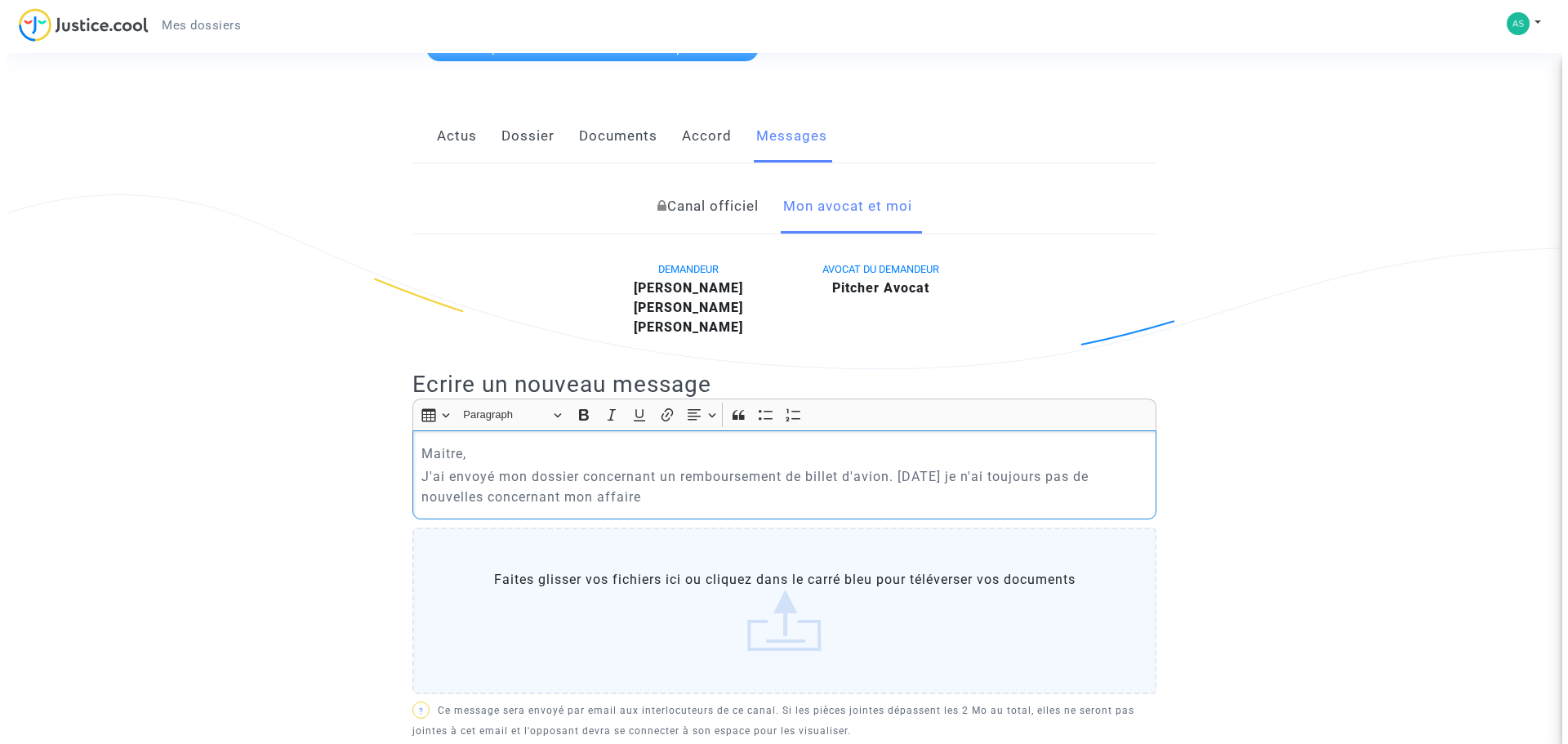
scroll to position [0, 0]
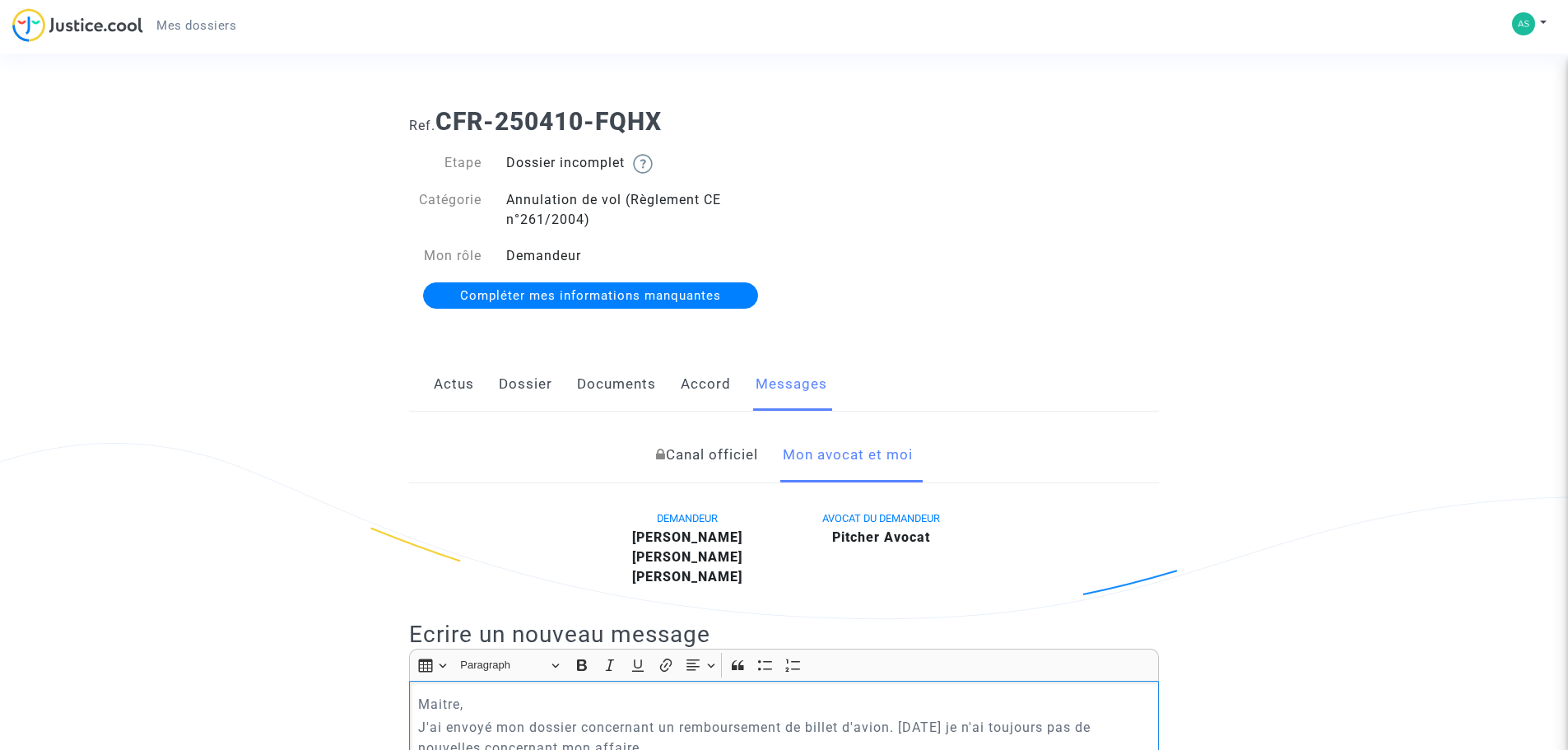
click at [612, 290] on span "Compléter mes informations manquantes" at bounding box center [590, 296] width 261 height 15
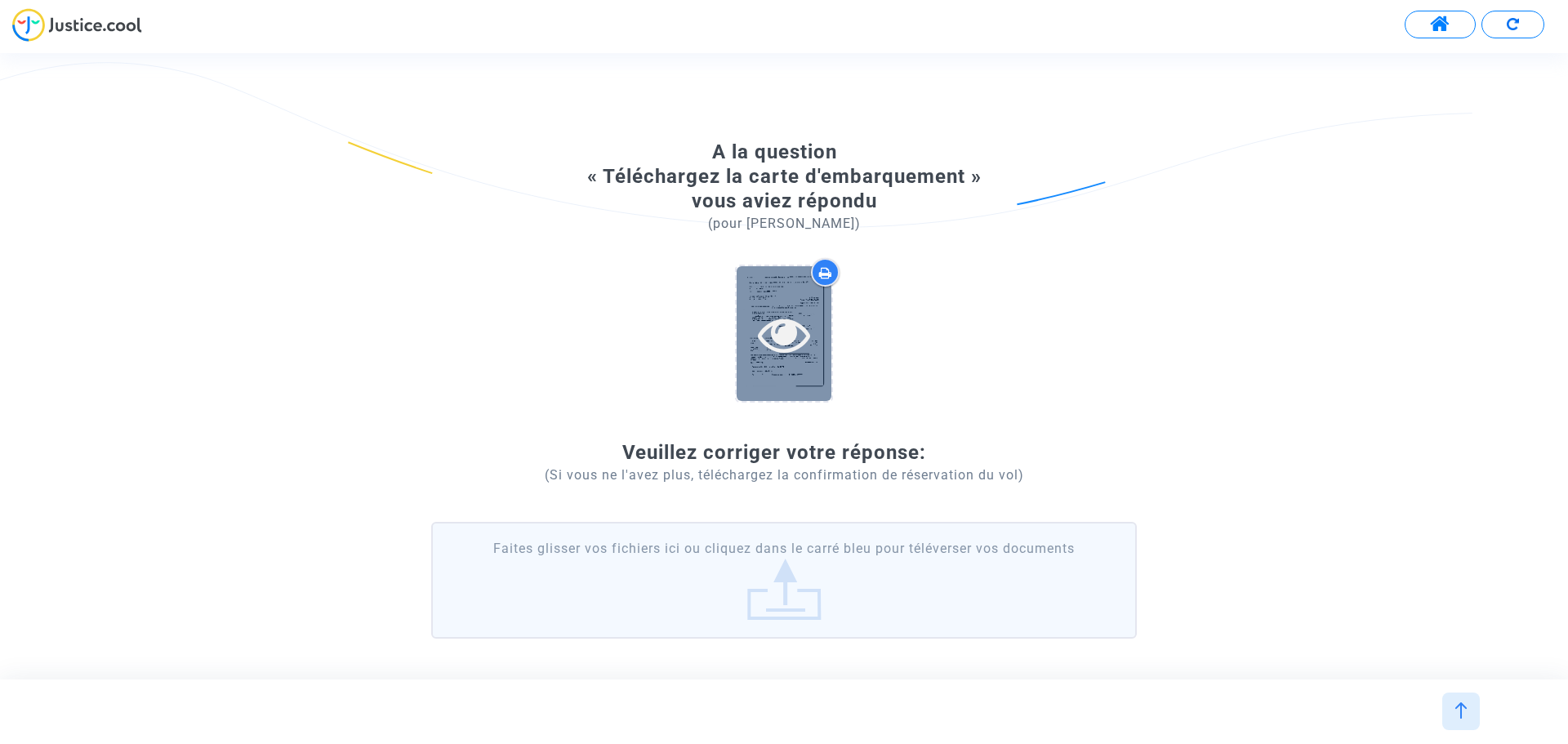
click at [798, 353] on icon at bounding box center [784, 334] width 53 height 52
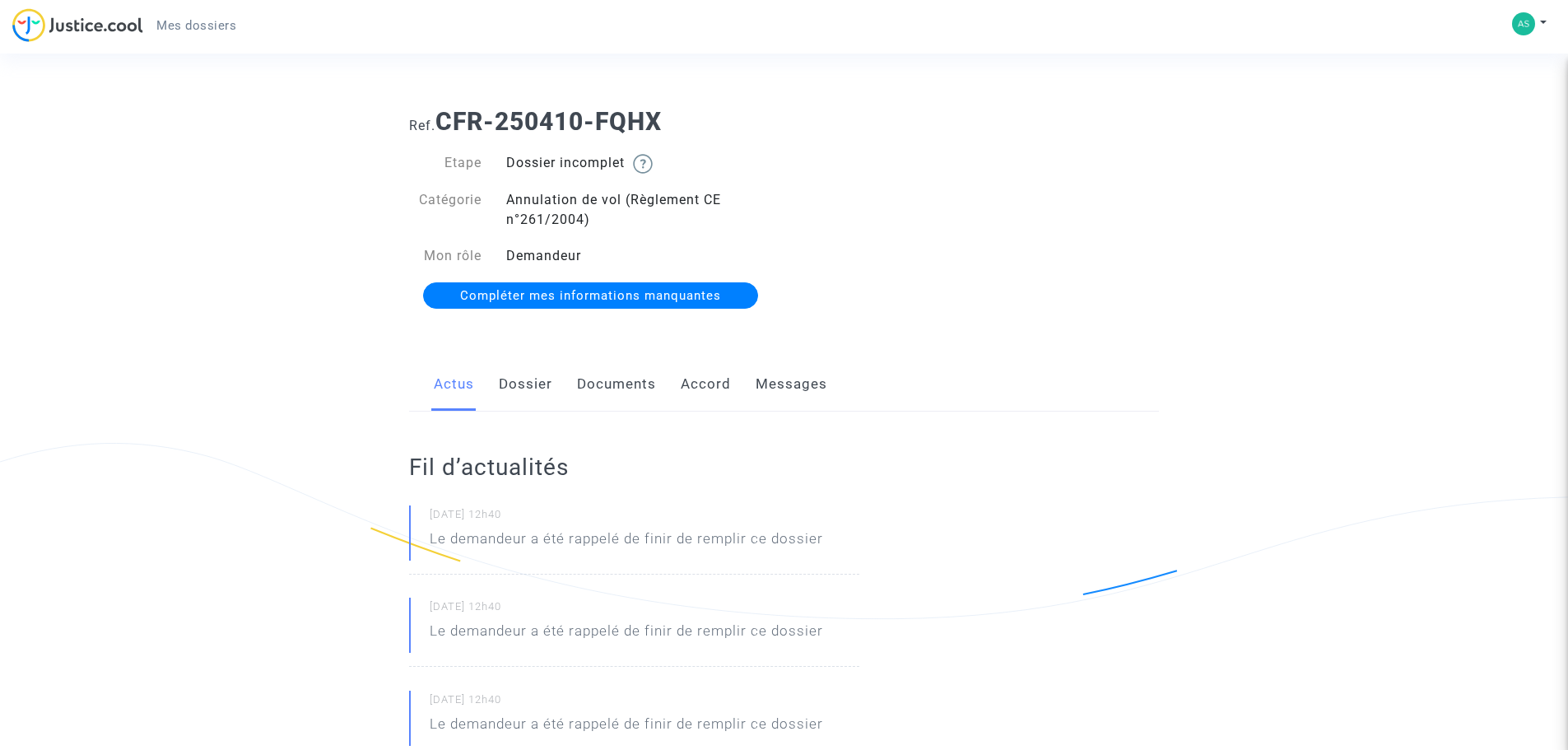
click at [620, 383] on link "Documents" at bounding box center [616, 384] width 79 height 55
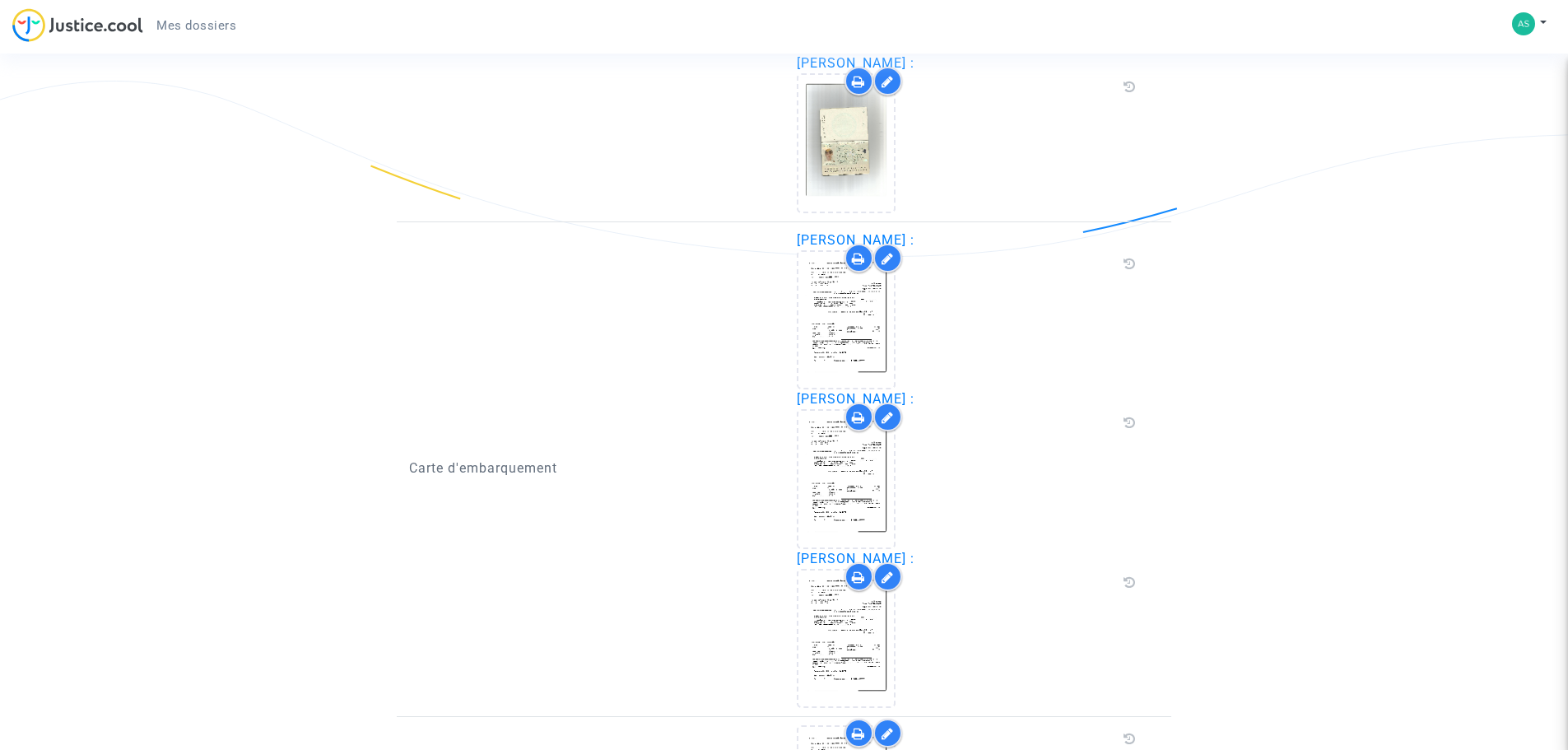
scroll to position [1641, 0]
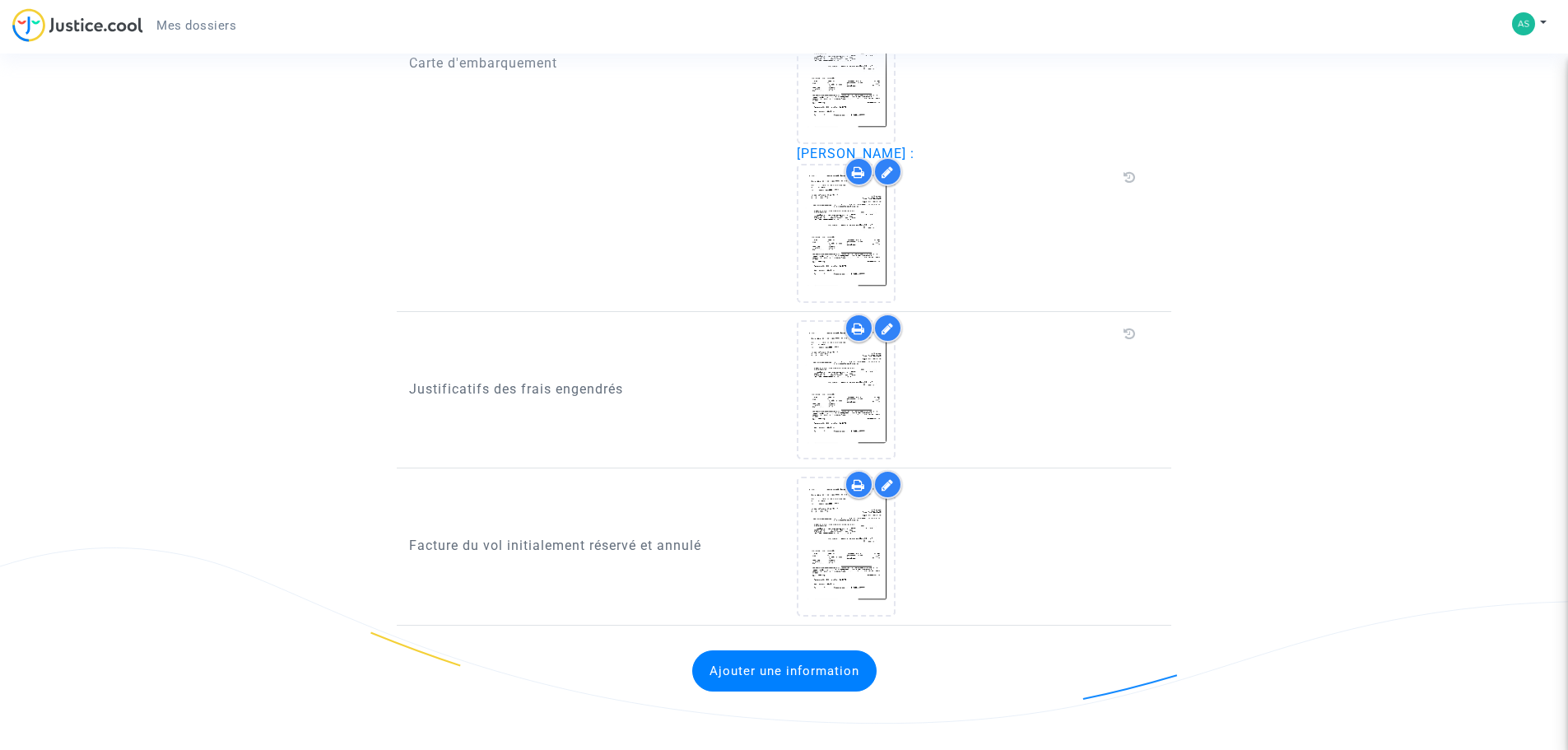
click at [810, 674] on button "Ajouter une information" at bounding box center [785, 671] width 184 height 41
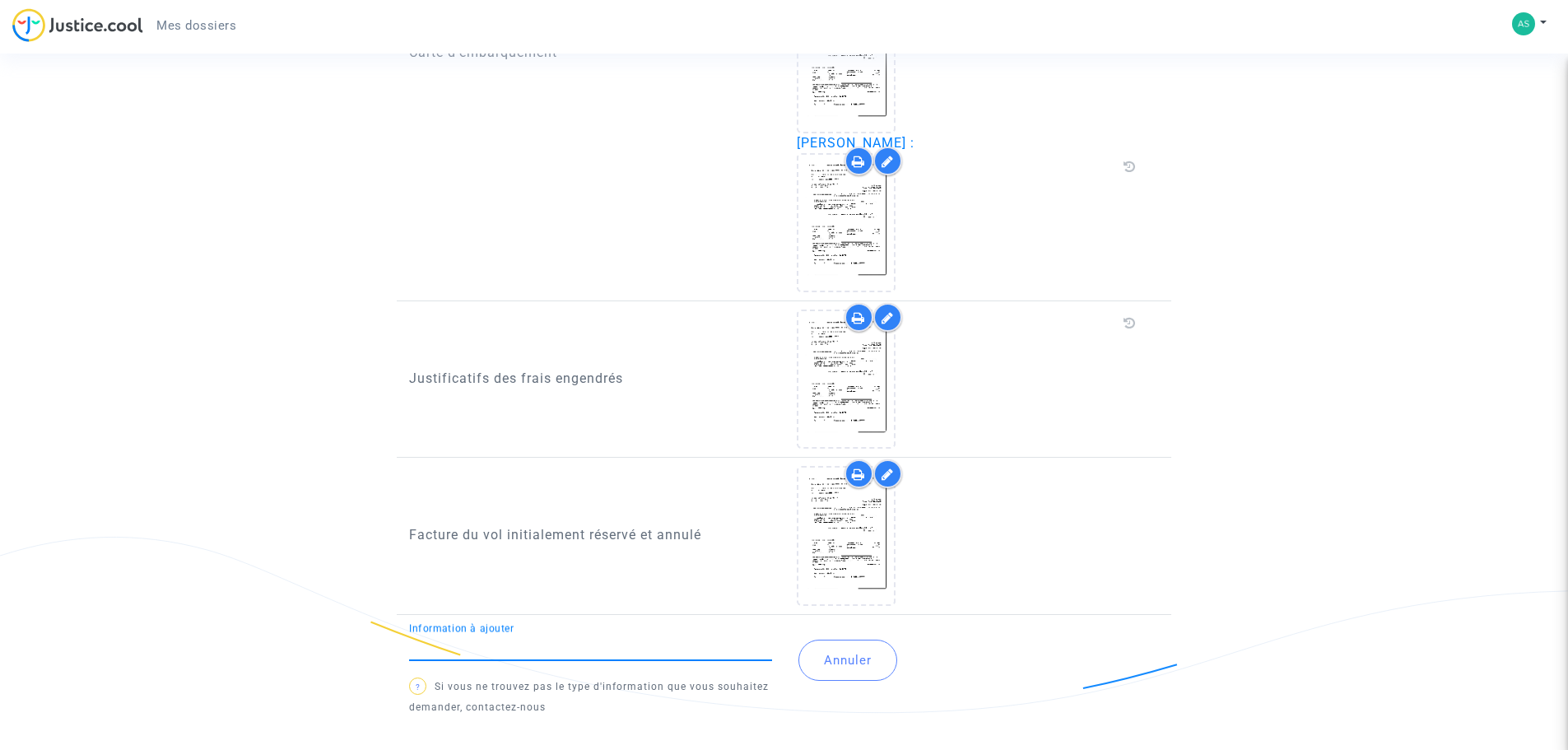
scroll to position [1672, 0]
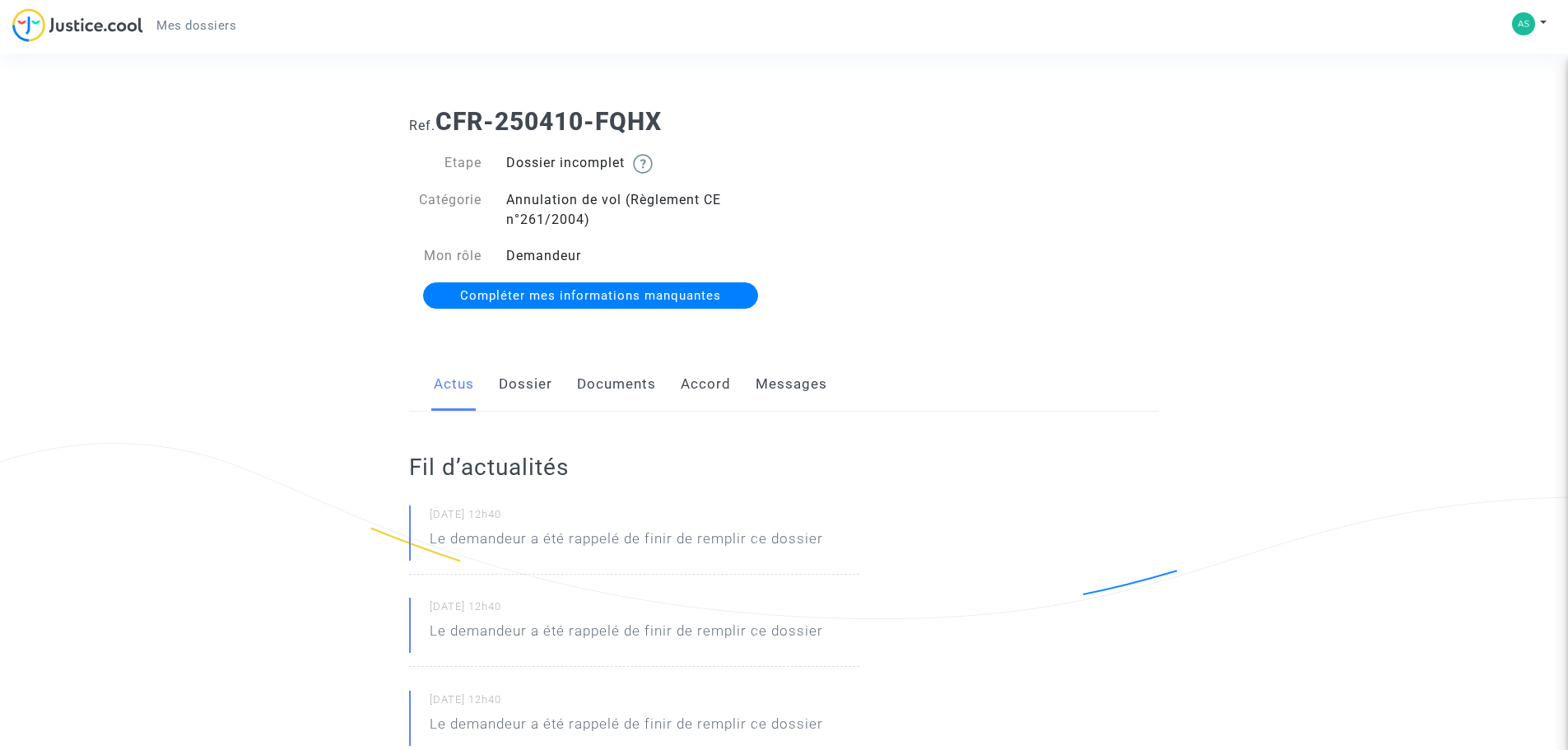
click at [517, 378] on link "Dossier" at bounding box center [526, 384] width 54 height 55
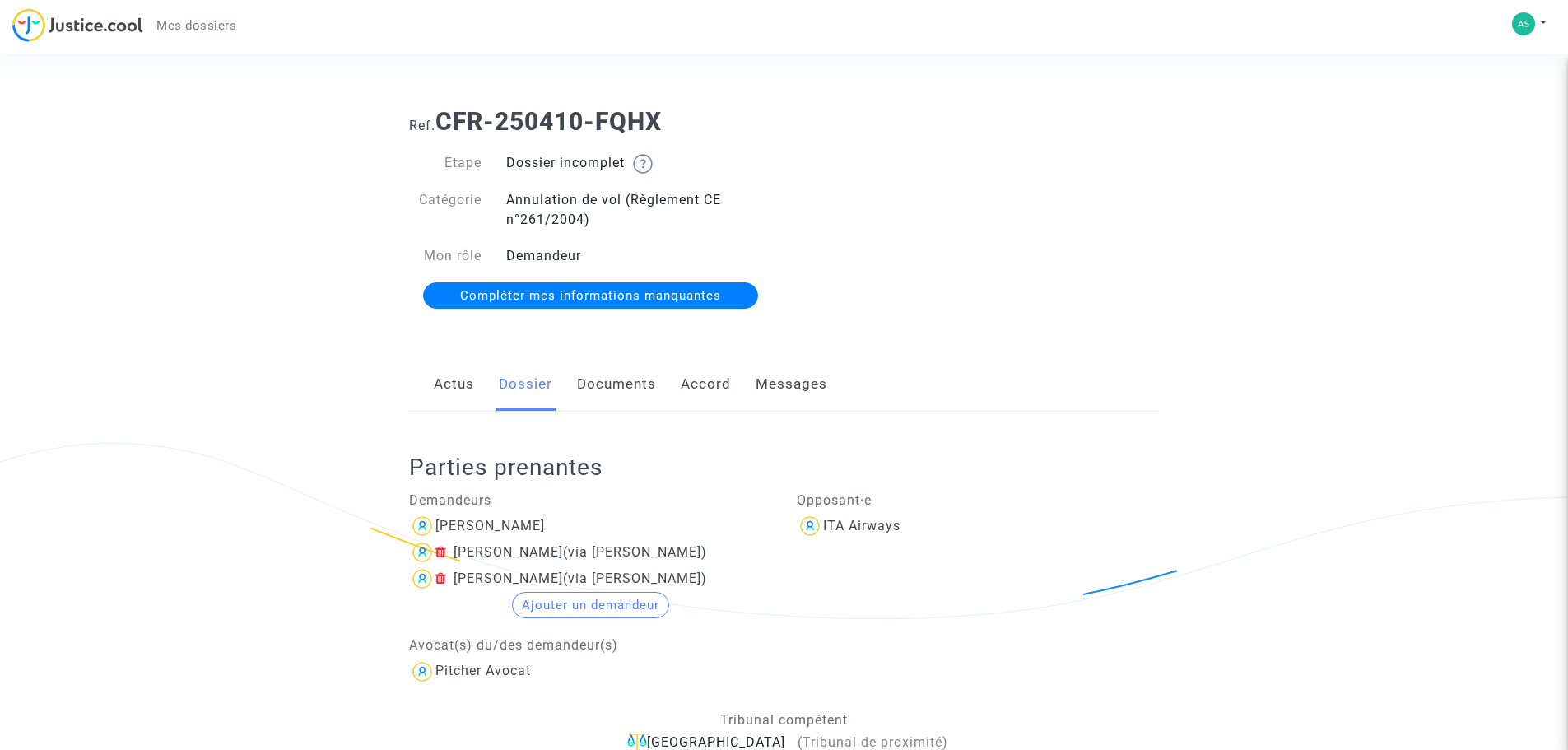
click at [698, 380] on link "Accord" at bounding box center [706, 384] width 50 height 55
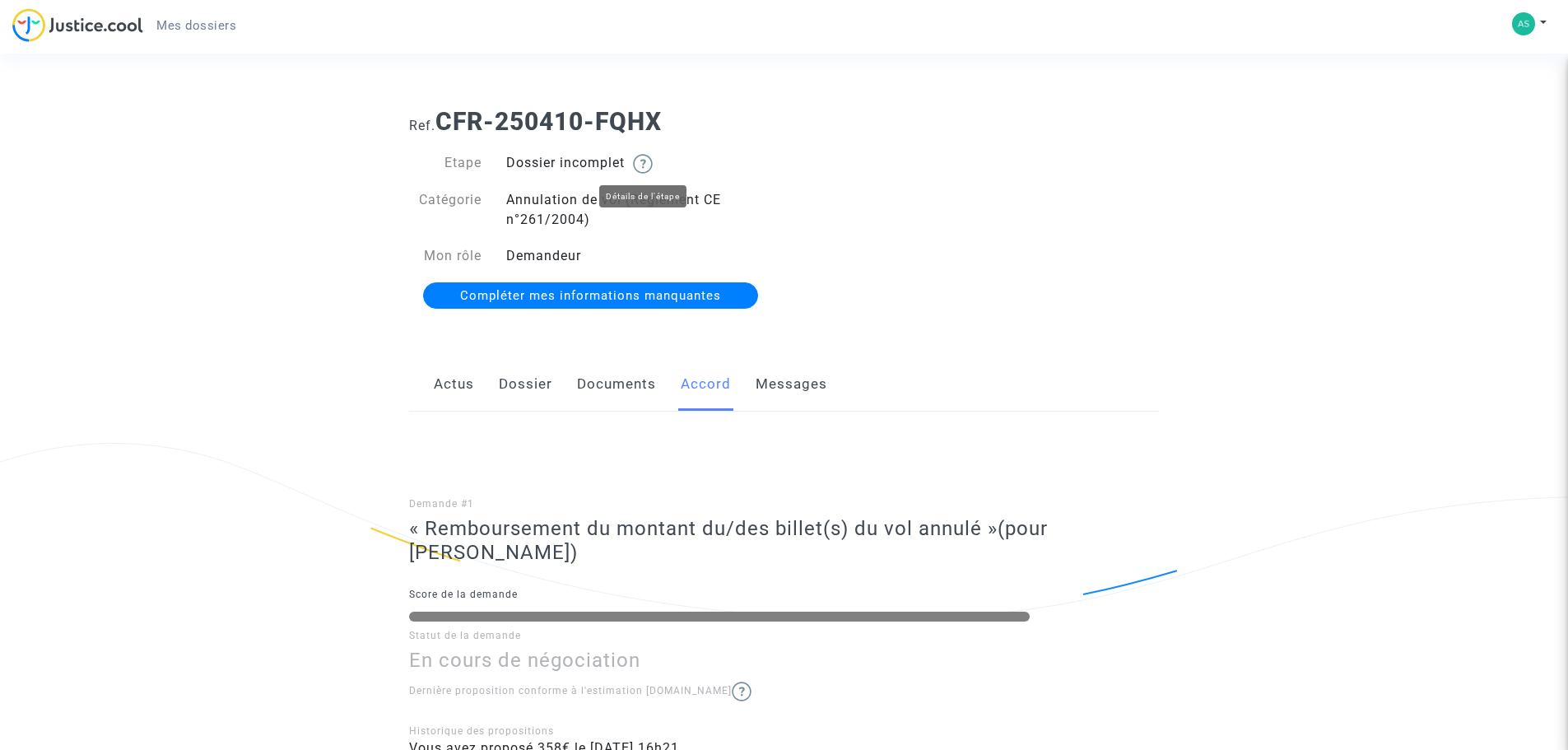
click at [649, 166] on img at bounding box center [643, 164] width 20 height 20
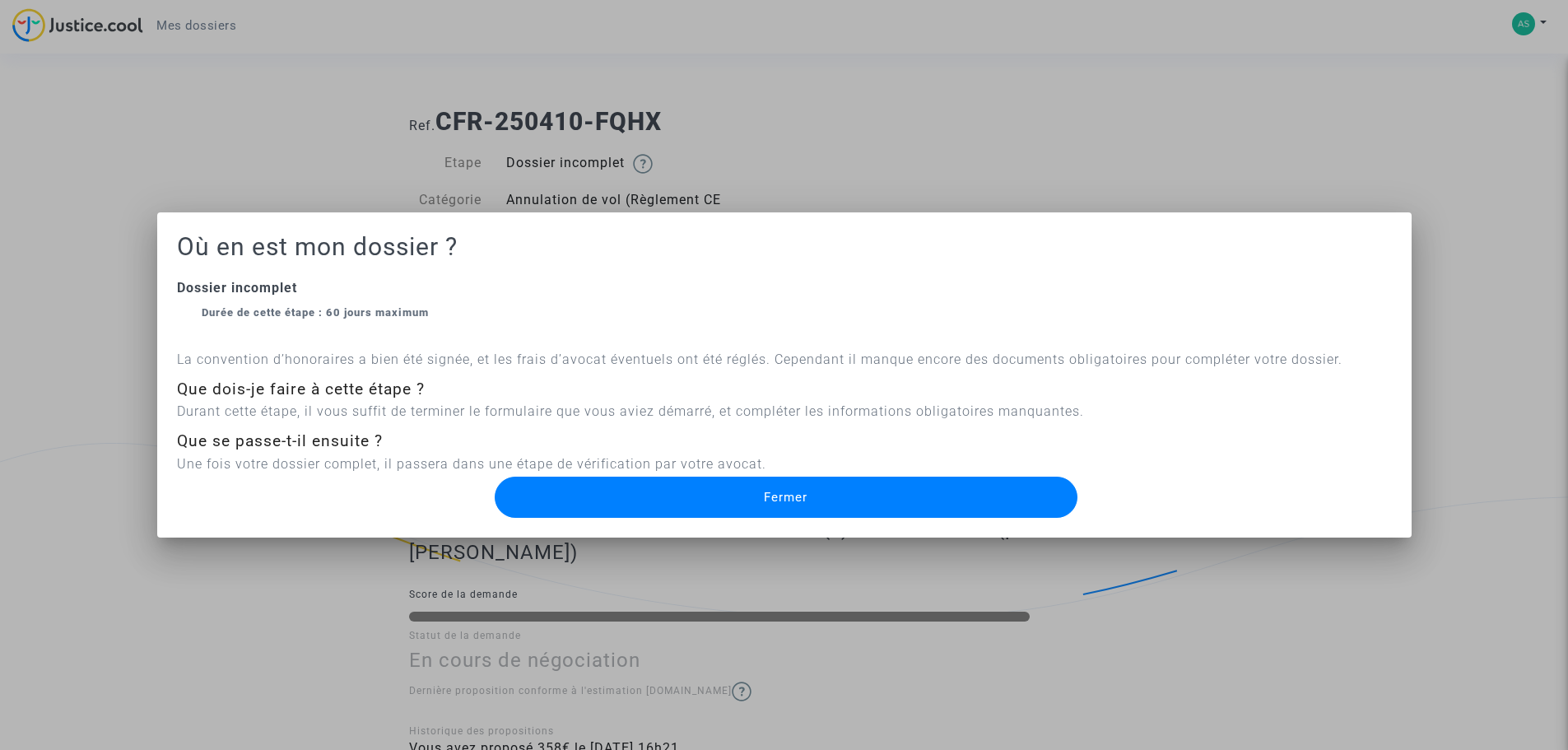
click at [772, 502] on span "Fermer" at bounding box center [786, 497] width 44 height 15
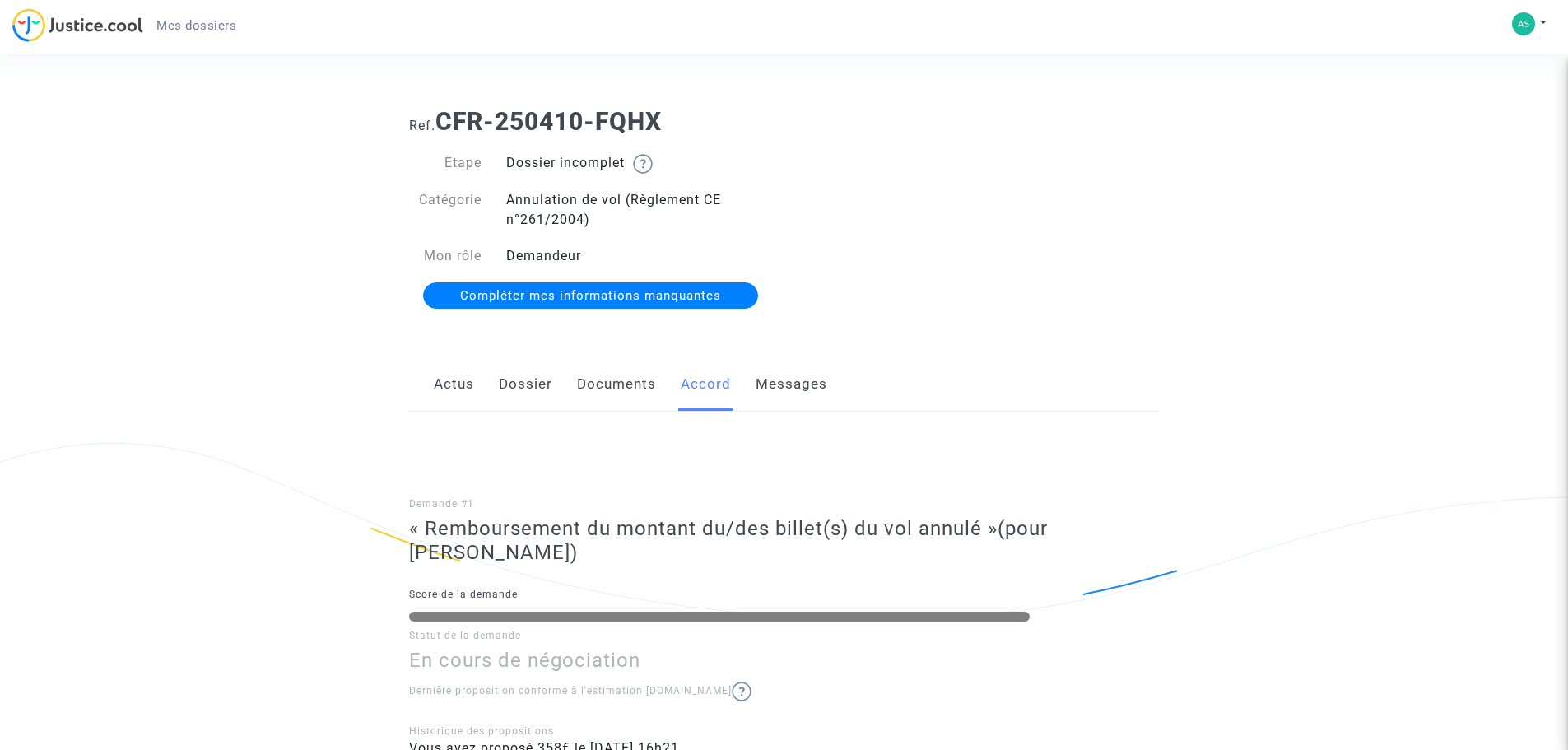
click at [612, 297] on span "Compléter mes informations manquantes" at bounding box center [590, 296] width 261 height 15
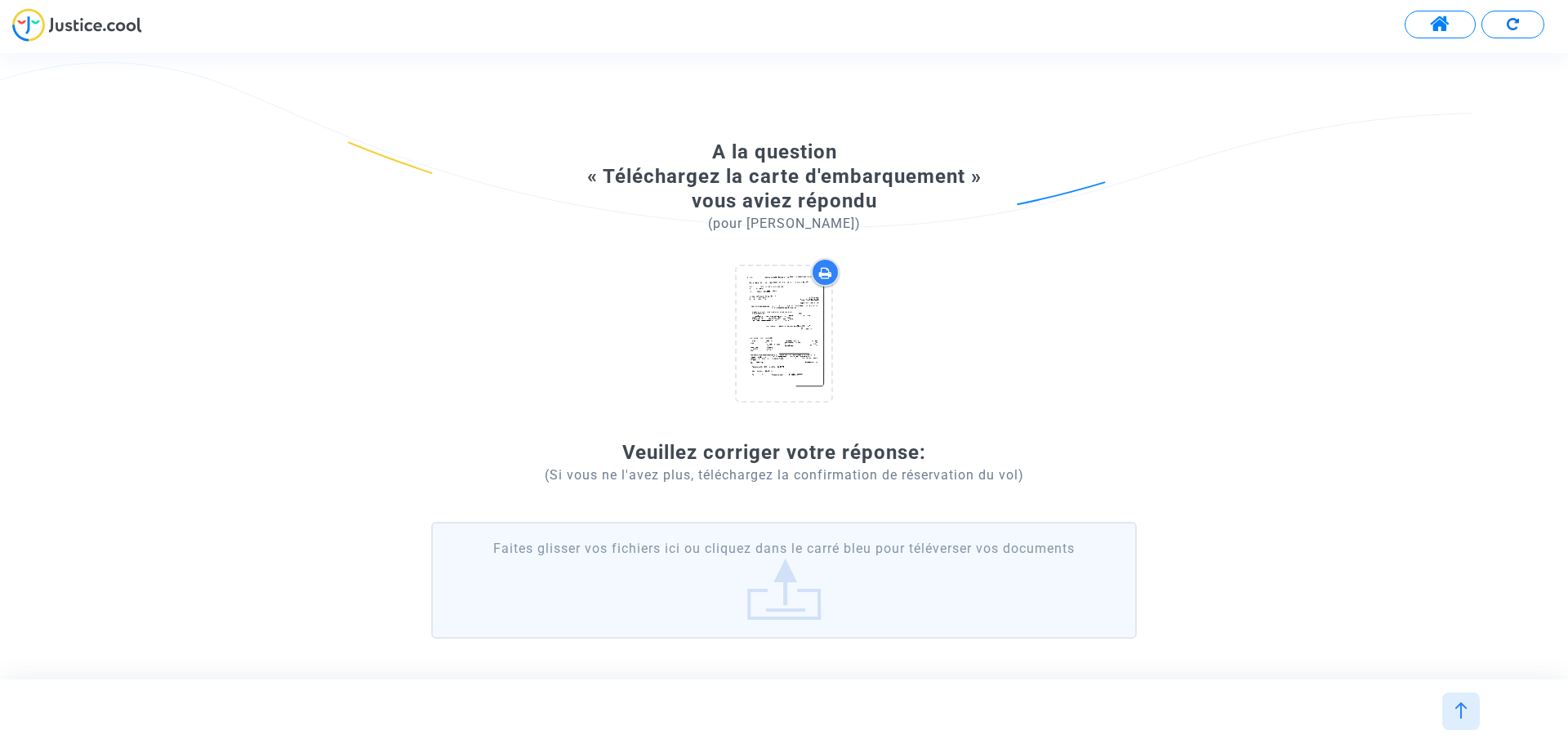
click at [799, 601] on label "Faites glisser vos fichiers ici ou cliquez dans le carré bleu pour téléverser v…" at bounding box center [784, 579] width 705 height 116
click at [0, 0] on input "Faites glisser vos fichiers ici ou cliquez dans le carré bleu pour téléverser v…" at bounding box center [0, 0] width 0 height 0
click at [806, 578] on label "Faites glisser vos fichiers ici ou cliquez dans le carré bleu pour téléverser v…" at bounding box center [784, 579] width 705 height 116
click at [0, 0] on input "Faites glisser vos fichiers ici ou cliquez dans le carré bleu pour téléverser v…" at bounding box center [0, 0] width 0 height 0
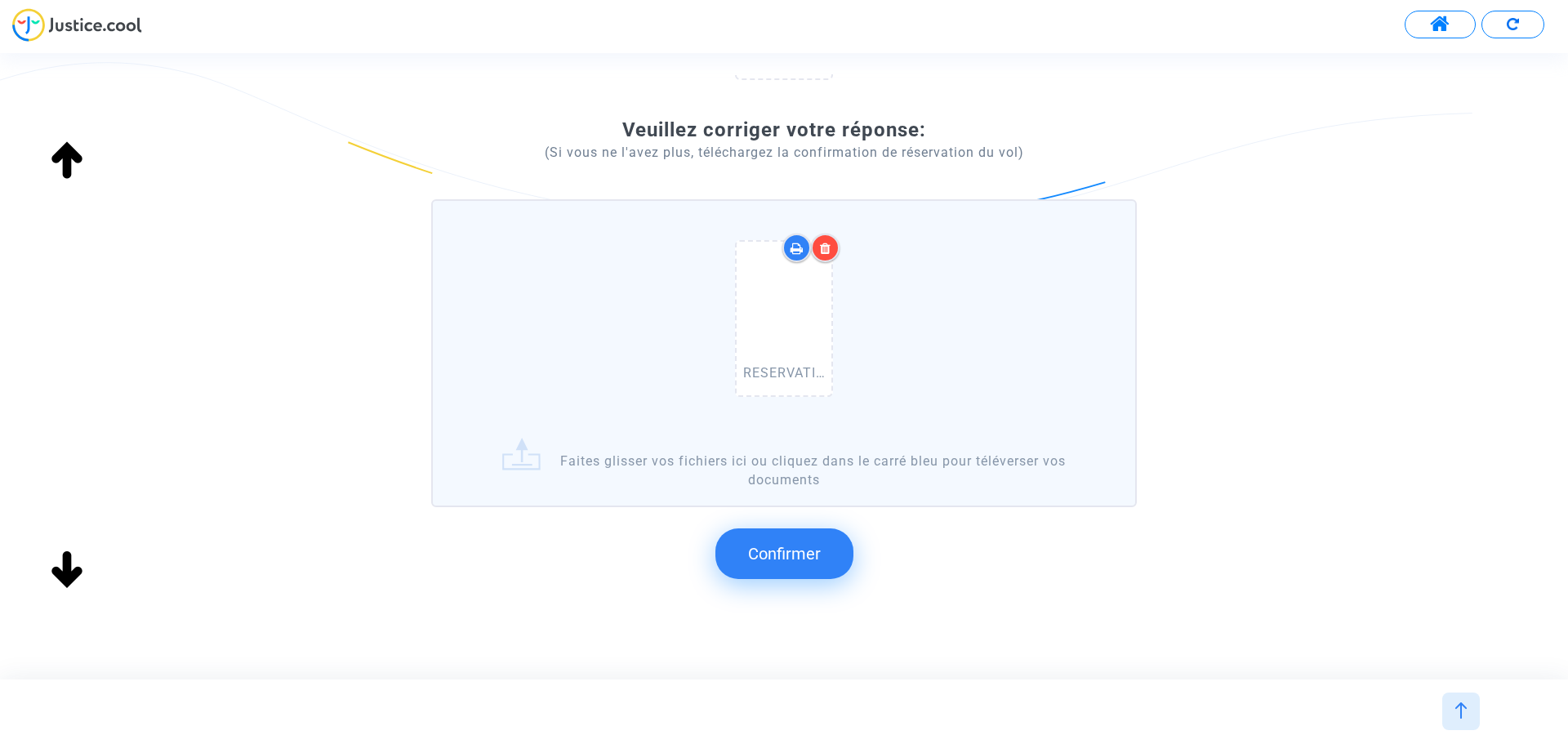
scroll to position [327, 0]
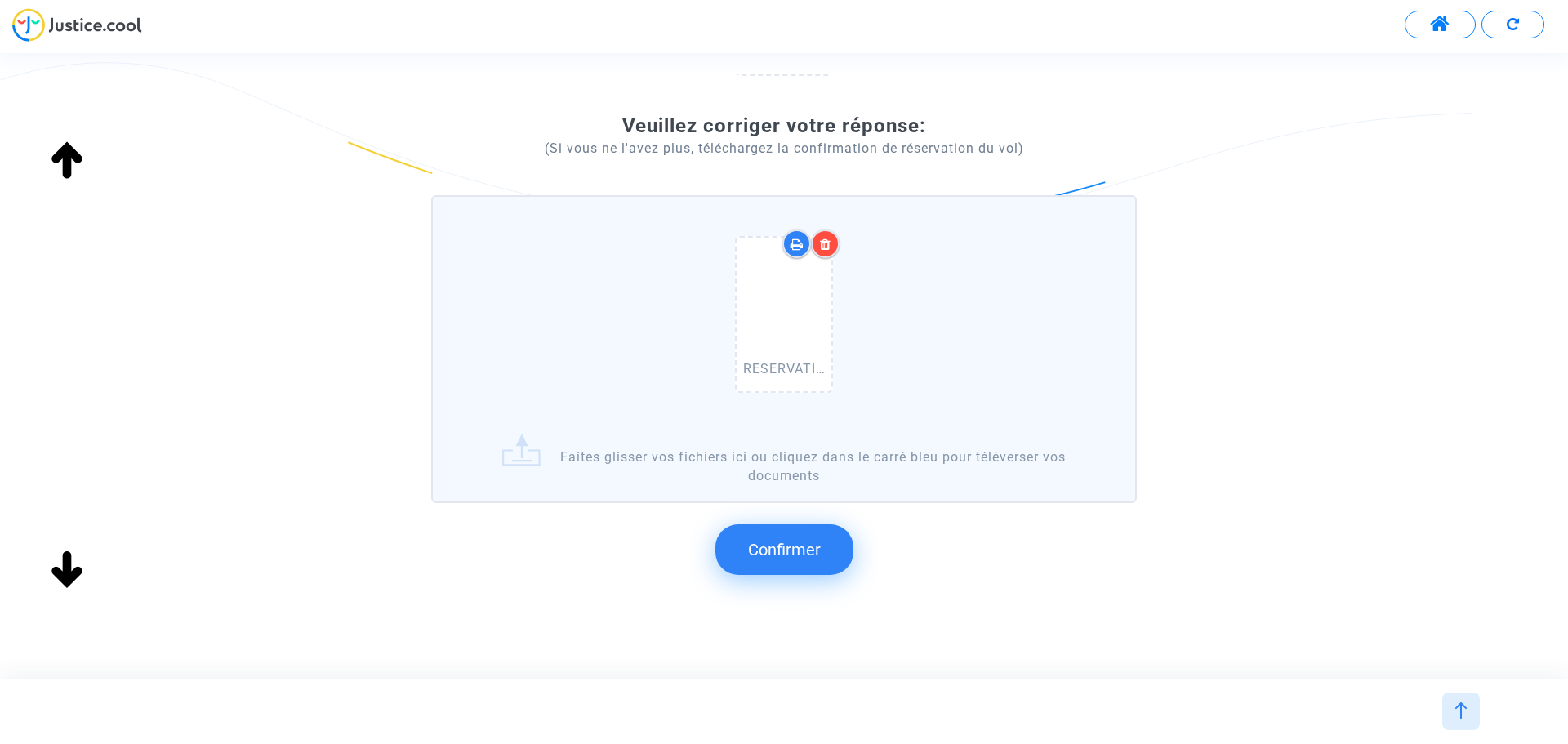
click at [776, 544] on span "Confirmer" at bounding box center [784, 550] width 72 height 20
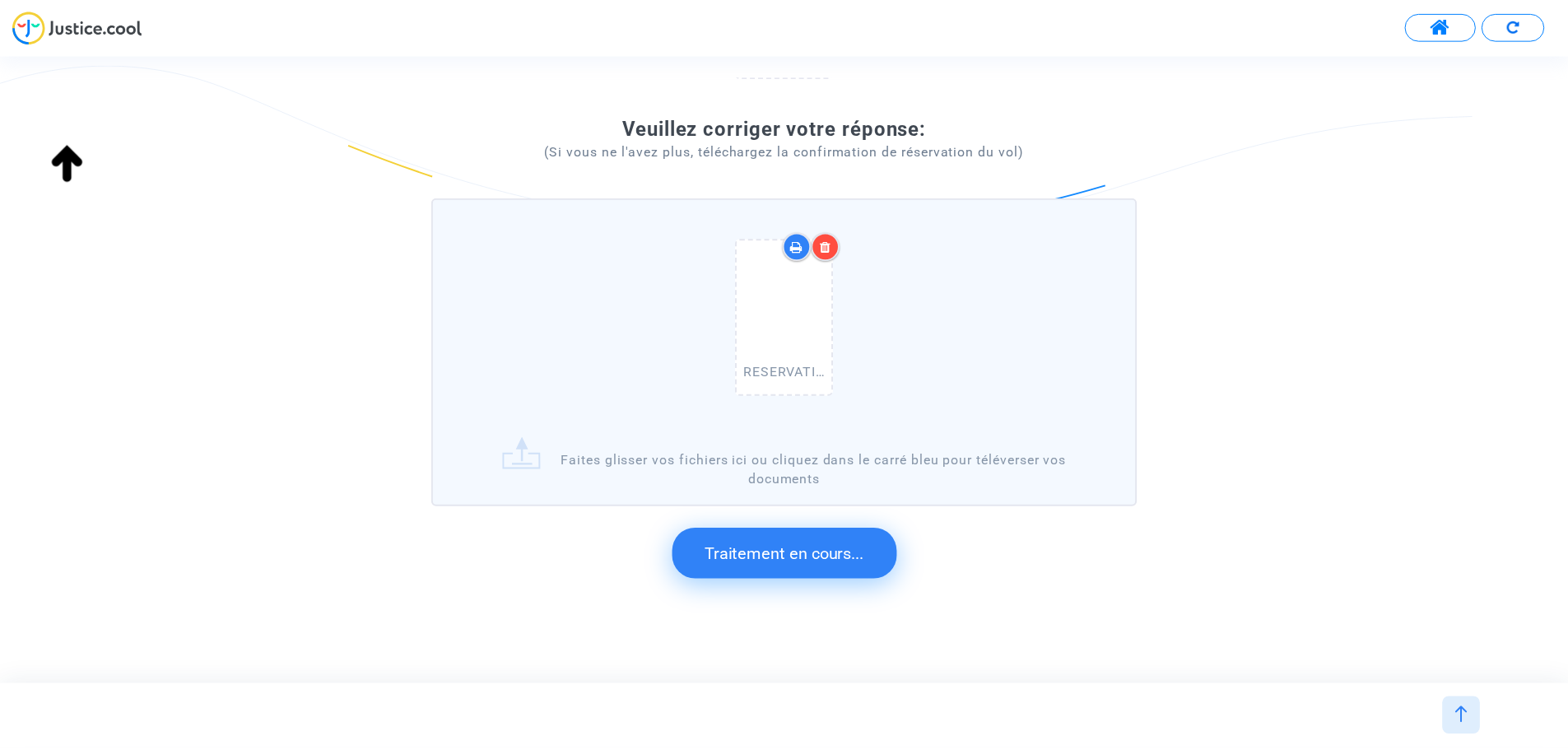
scroll to position [122, 0]
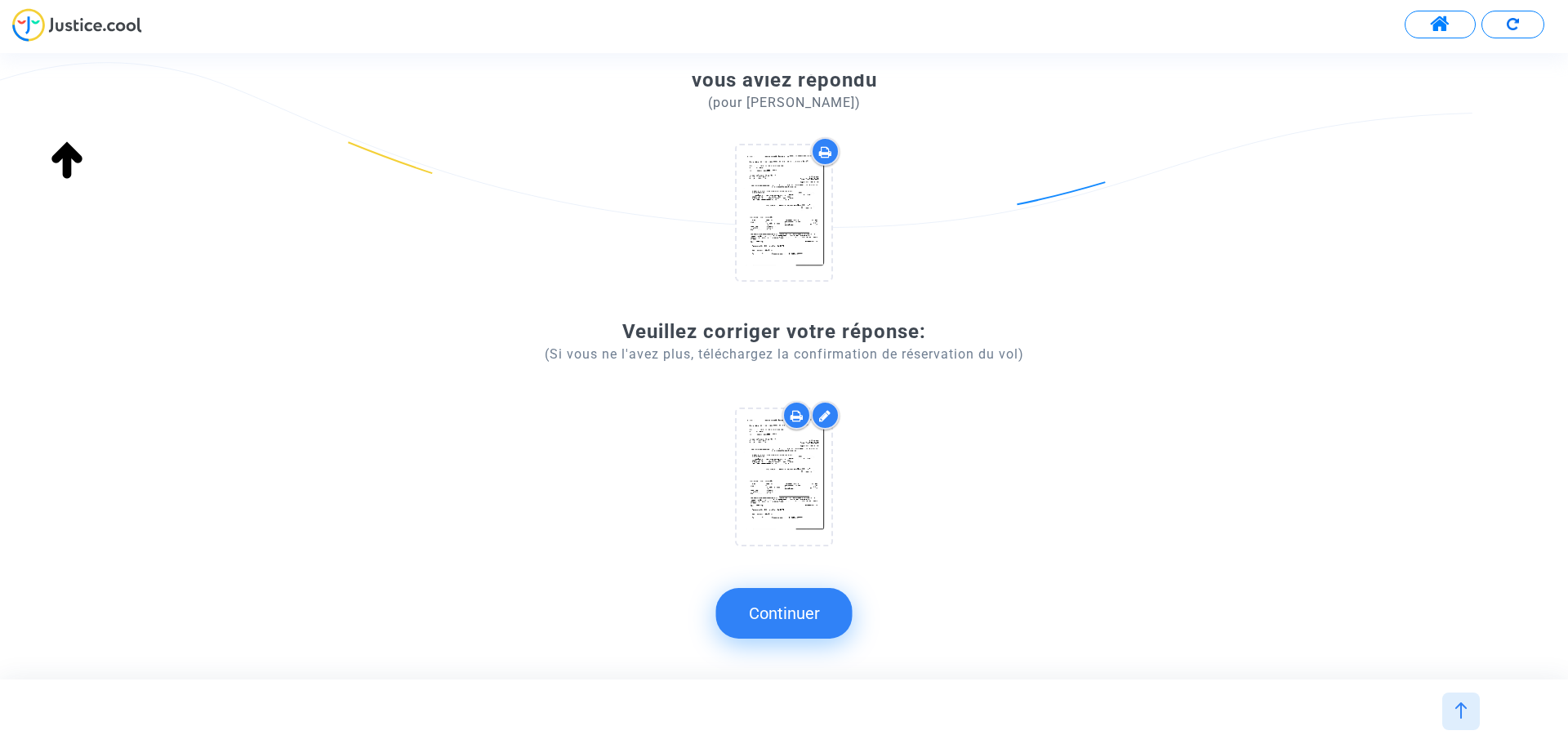
click at [784, 618] on button "Continuer" at bounding box center [784, 613] width 136 height 51
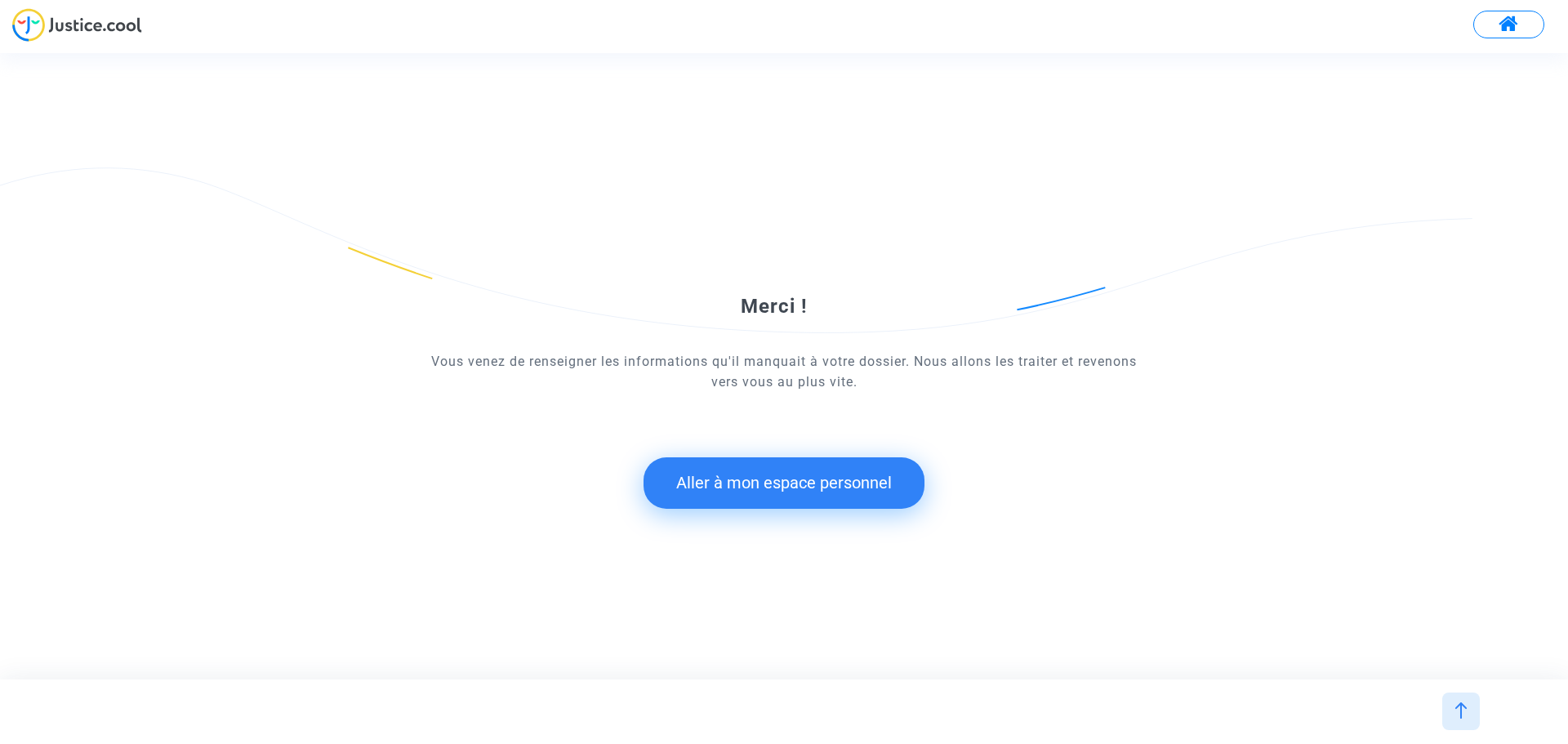
click at [794, 482] on button "Aller à mon espace personnel" at bounding box center [784, 483] width 281 height 51
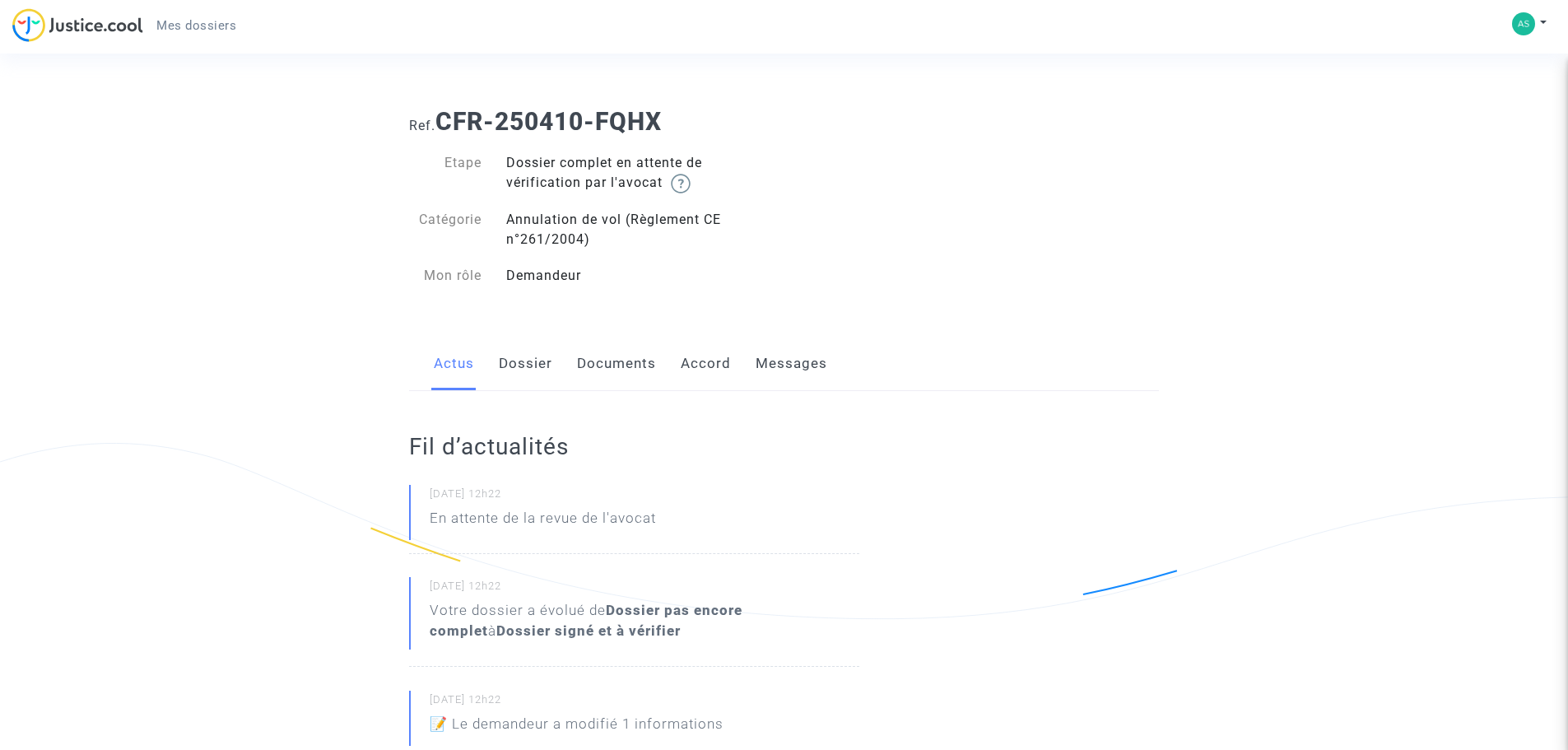
click at [797, 367] on link "Messages" at bounding box center [791, 364] width 71 height 55
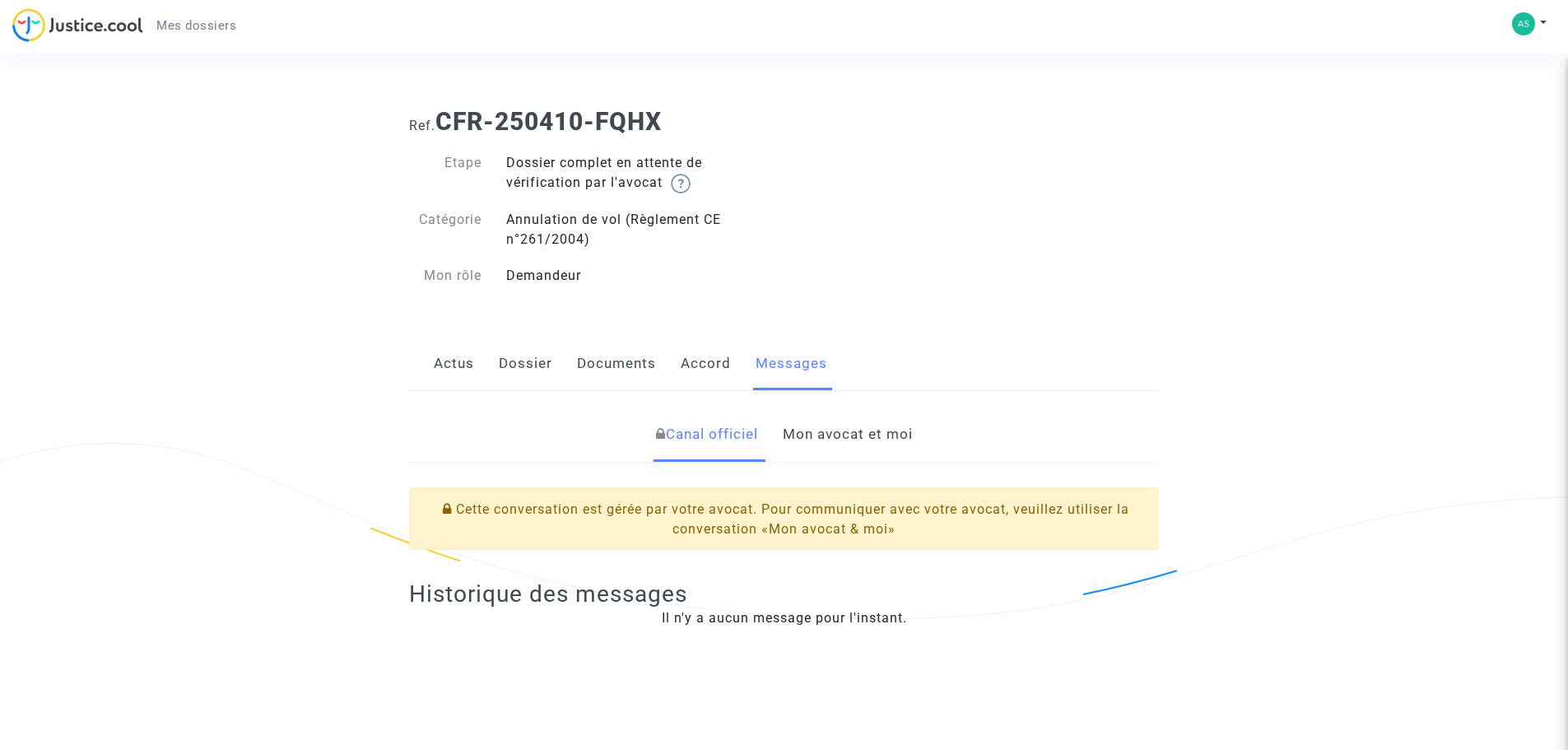
click at [852, 431] on link "Mon avocat et moi" at bounding box center [848, 435] width 130 height 55
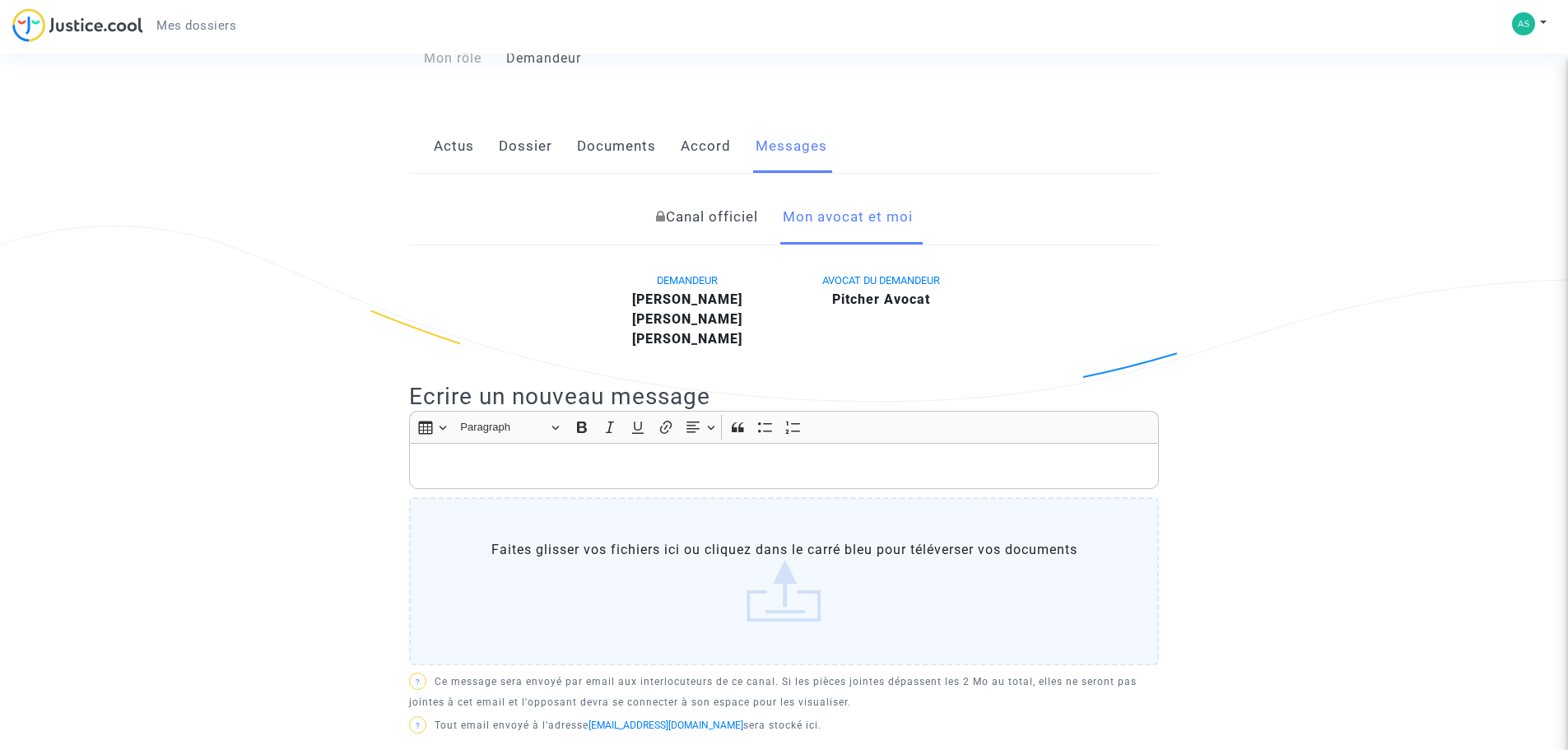
scroll to position [247, 0]
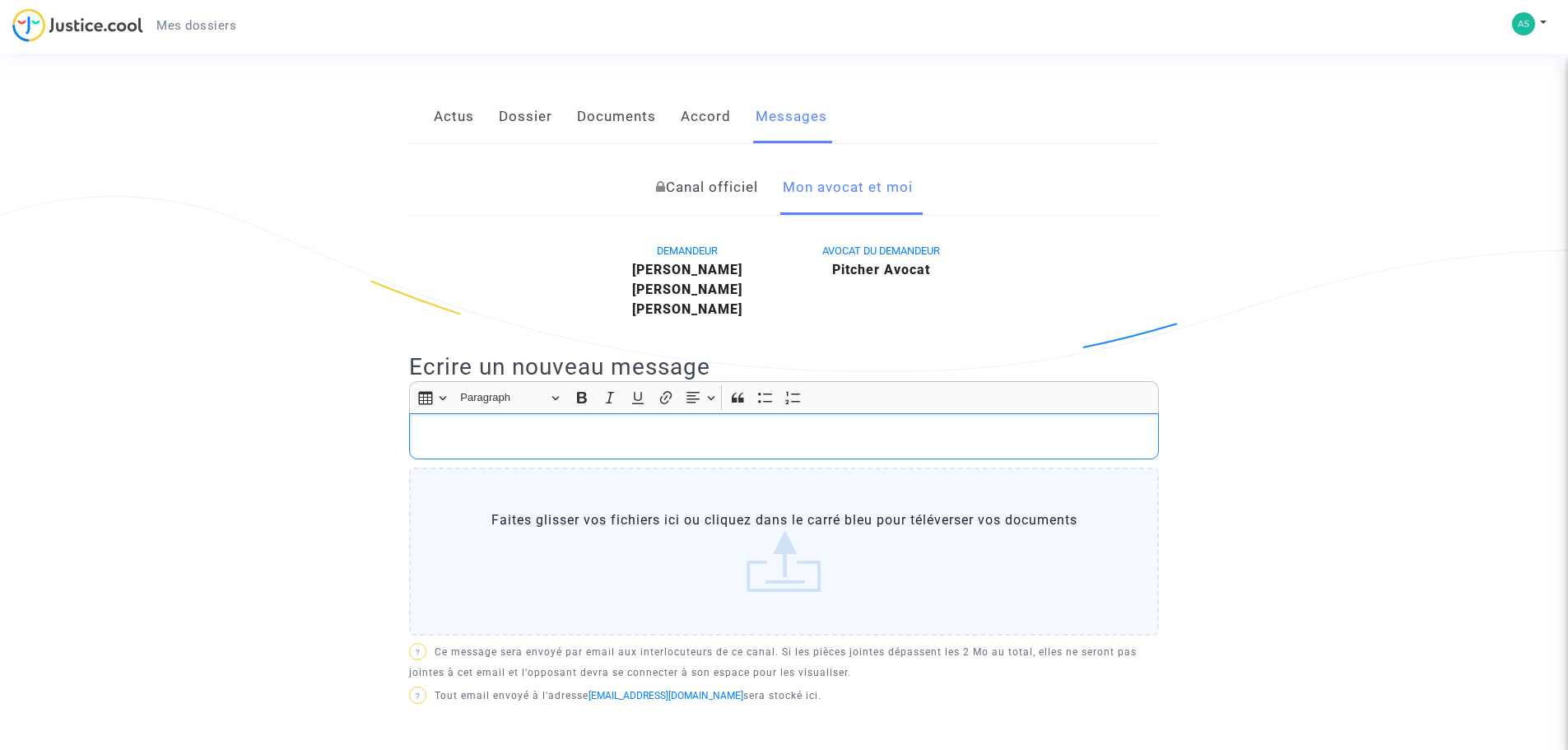
click at [422, 428] on p "Rich Text Editor, main" at bounding box center [785, 437] width 733 height 21
click at [786, 567] on label "Faites glisser vos fichiers ici ou cliquez dans le carré bleu pour téléverser v…" at bounding box center [784, 552] width 750 height 168
click at [0, 0] on input "Faites glisser vos fichiers ici ou cliquez dans le carré bleu pour téléverser v…" at bounding box center [0, 0] width 0 height 0
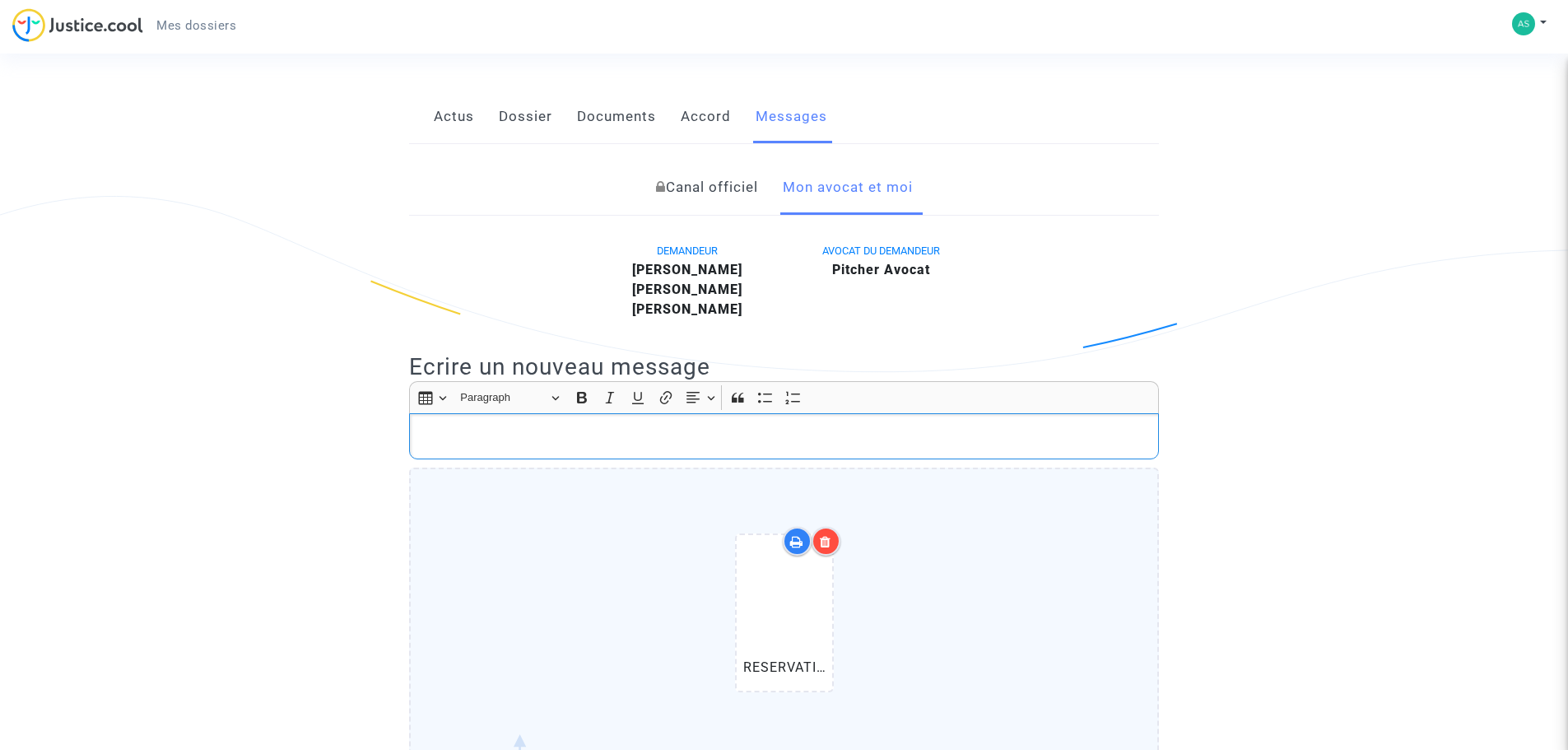
click at [490, 434] on p "Rich Text Editor, main" at bounding box center [785, 437] width 733 height 21
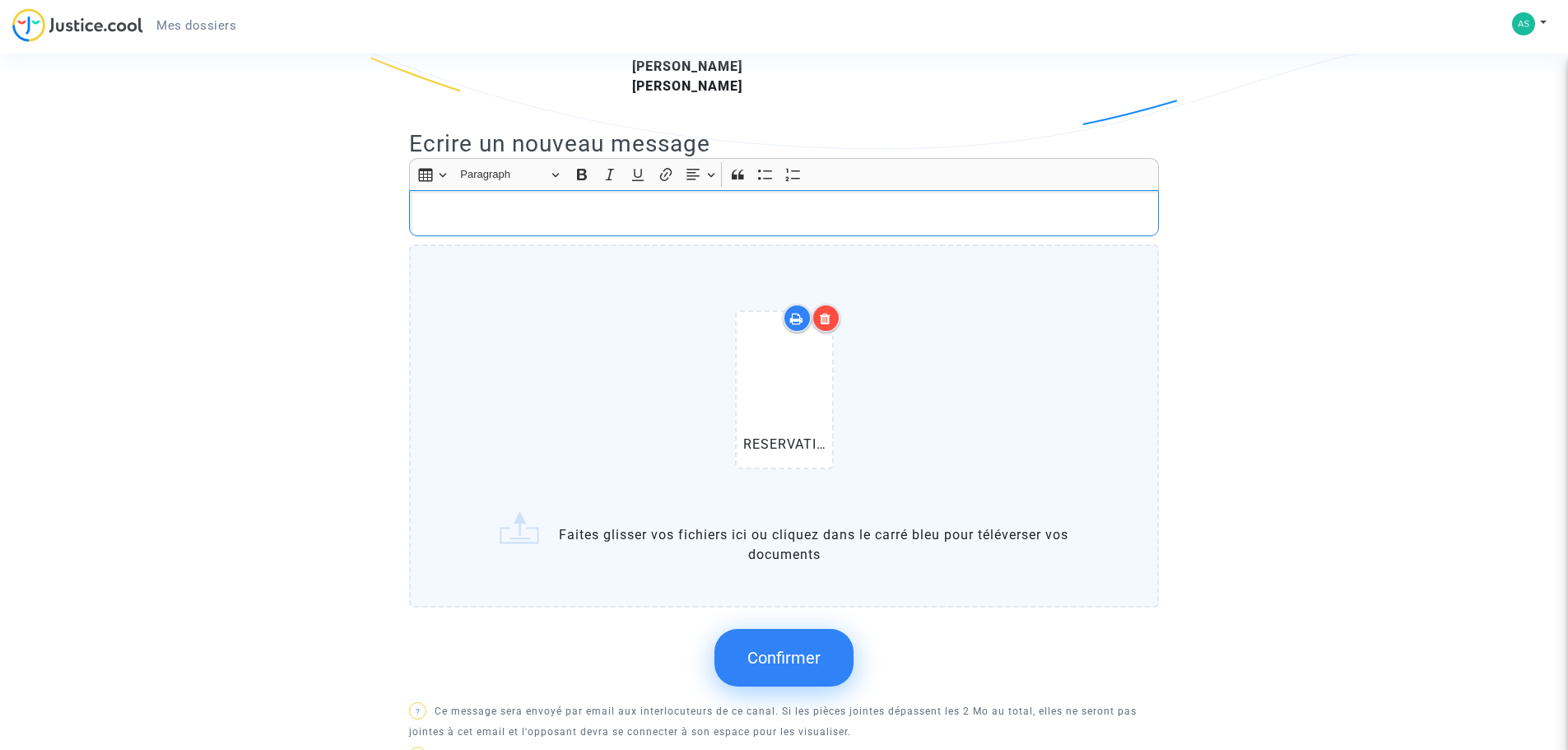
scroll to position [494, 0]
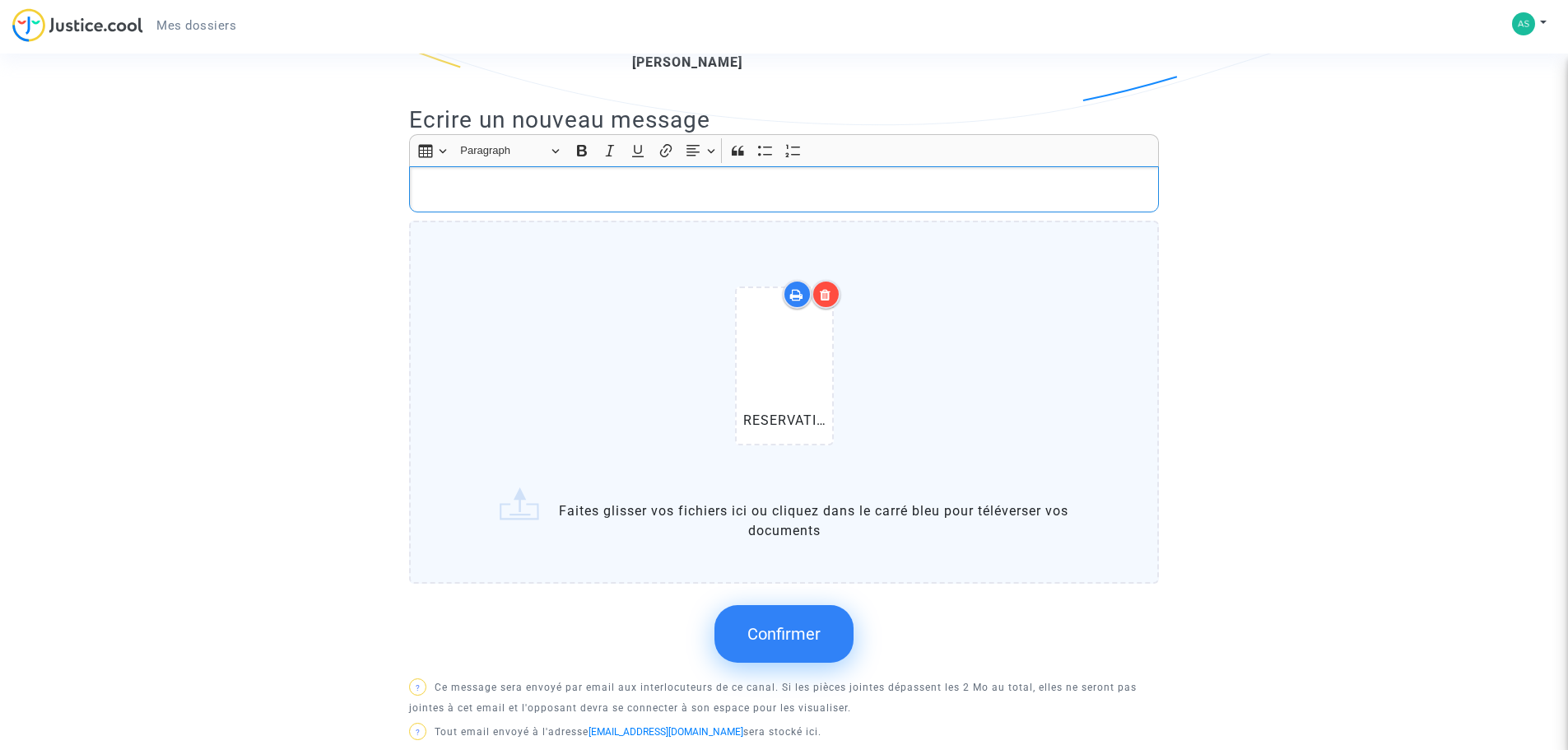
click at [511, 506] on label "RESERVATION 1-3.pdf Faites glisser vos fichiers ici ou cliquez dans le carré bl…" at bounding box center [784, 402] width 750 height 363
click at [0, 0] on input "RESERVATION 1-3.pdf Faites glisser vos fichiers ici ou cliquez dans le carré bl…" at bounding box center [0, 0] width 0 height 0
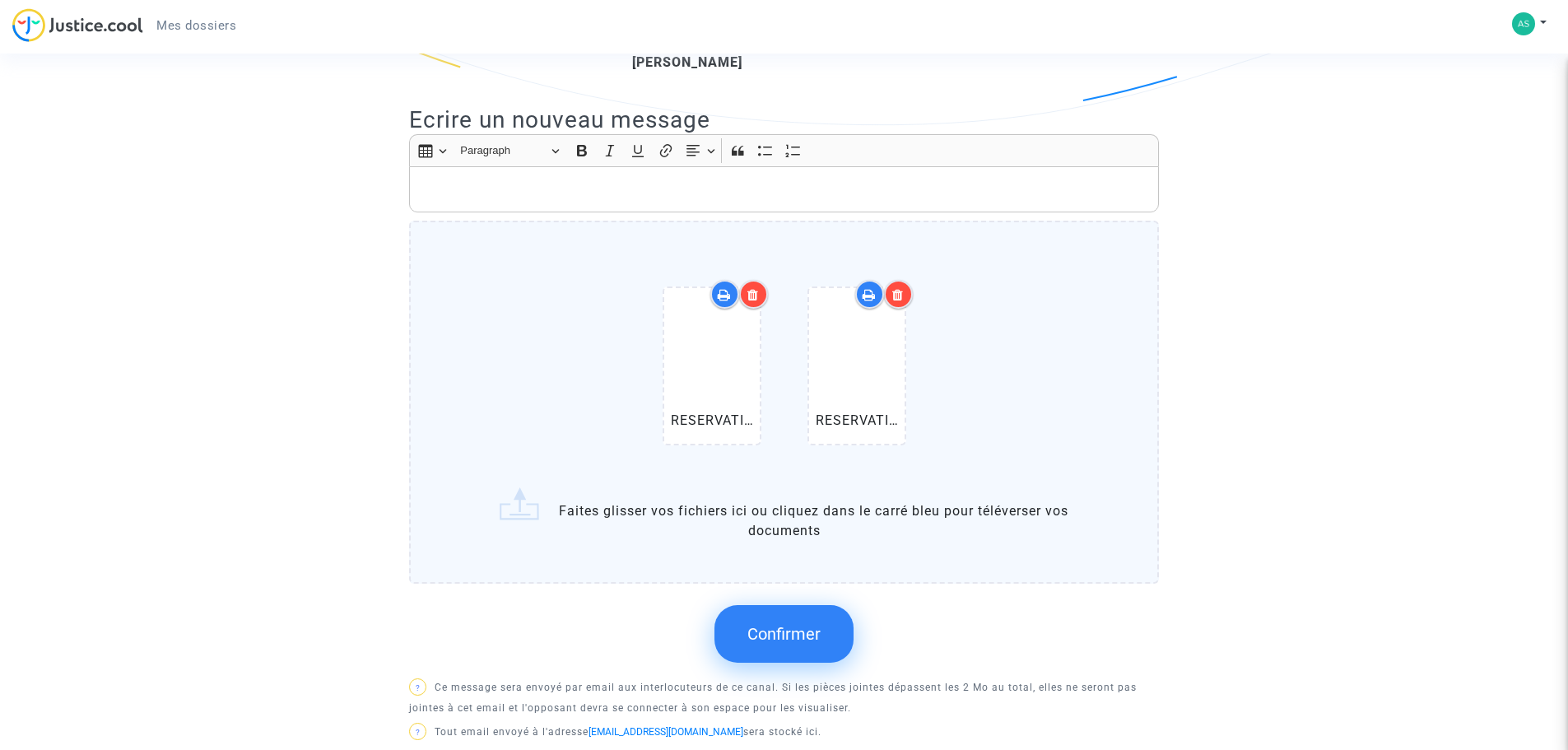
click at [513, 517] on label "RESERVATION 1-3.pdf RESERVATION 2-3.pdf Faites glisser vos fichiers ici ou cliq…" at bounding box center [784, 402] width 750 height 363
click at [0, 0] on input "RESERVATION 1-3.pdf RESERVATION 2-3.pdf Faites glisser vos fichiers ici ou cliq…" at bounding box center [0, 0] width 0 height 0
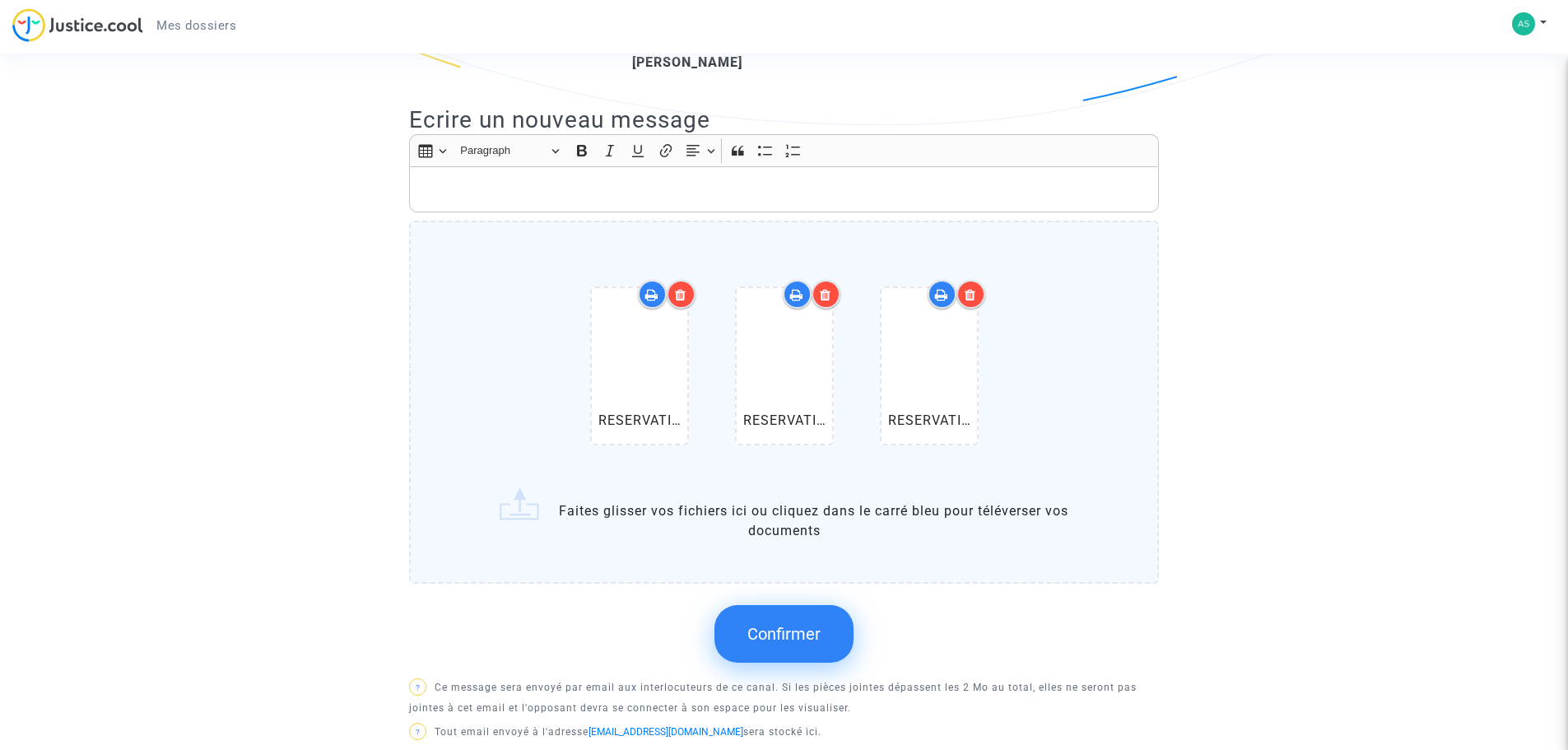
click at [453, 181] on p "Rich Text Editor, main" at bounding box center [785, 190] width 733 height 21
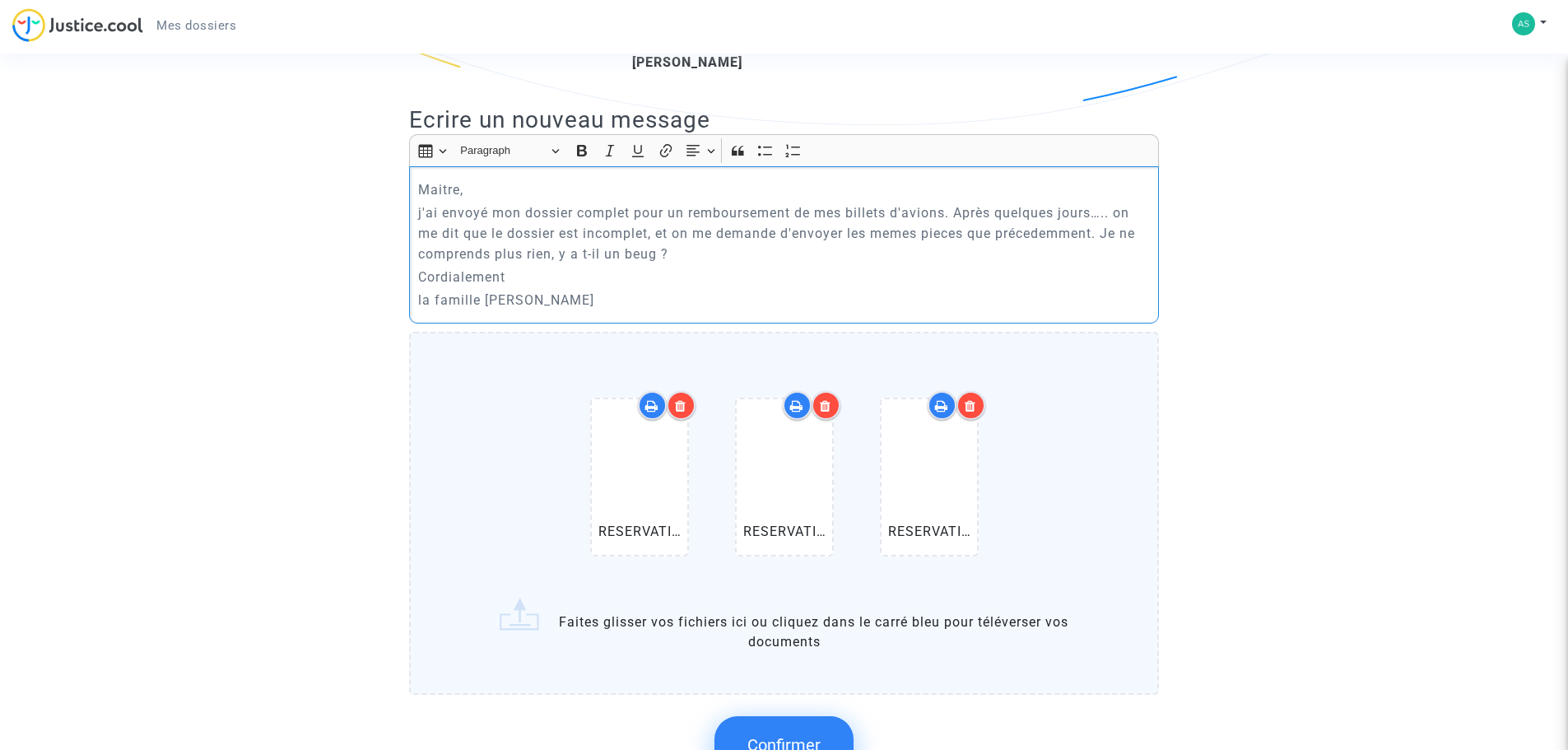
scroll to position [576, 0]
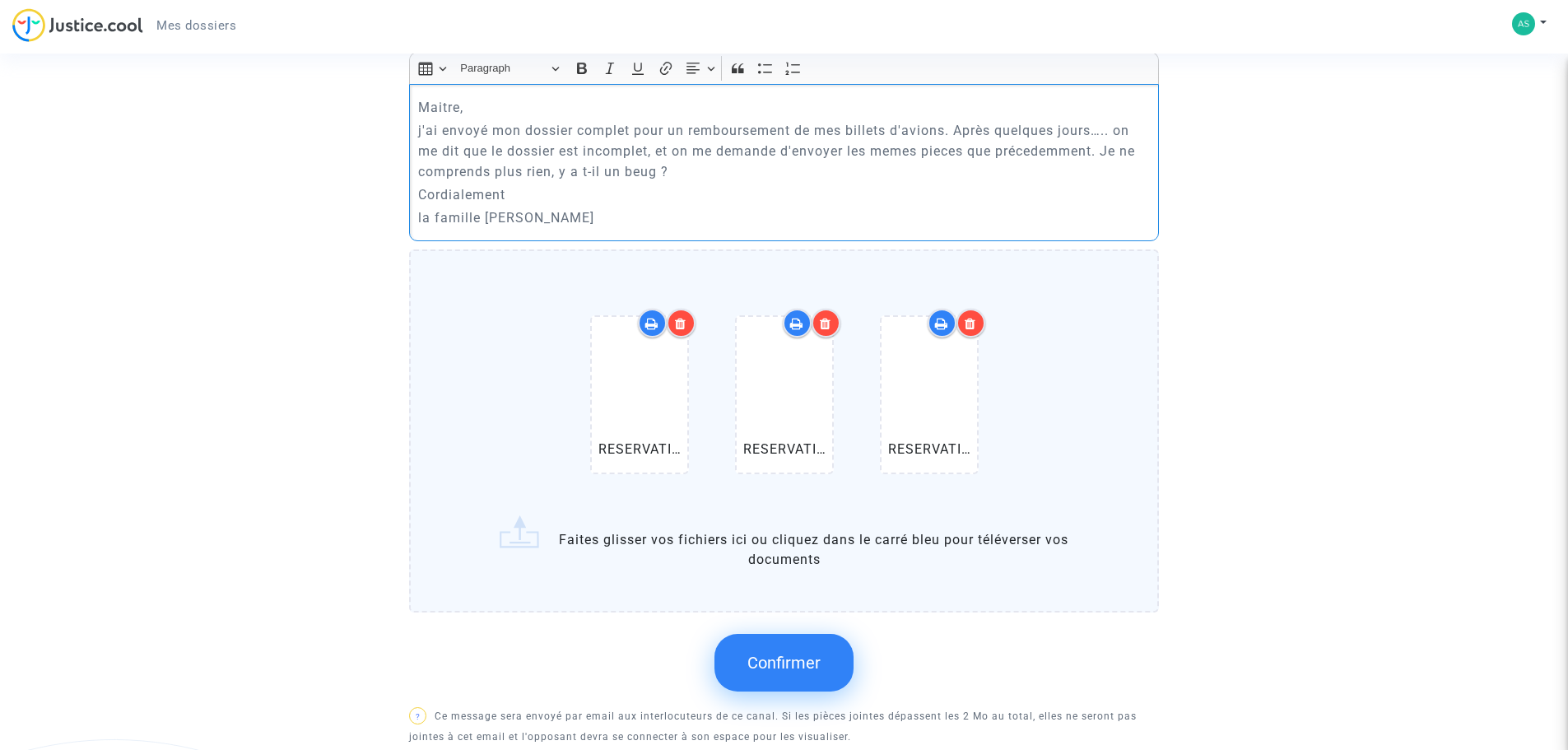
click at [787, 667] on span "Confirmer" at bounding box center [783, 663] width 73 height 20
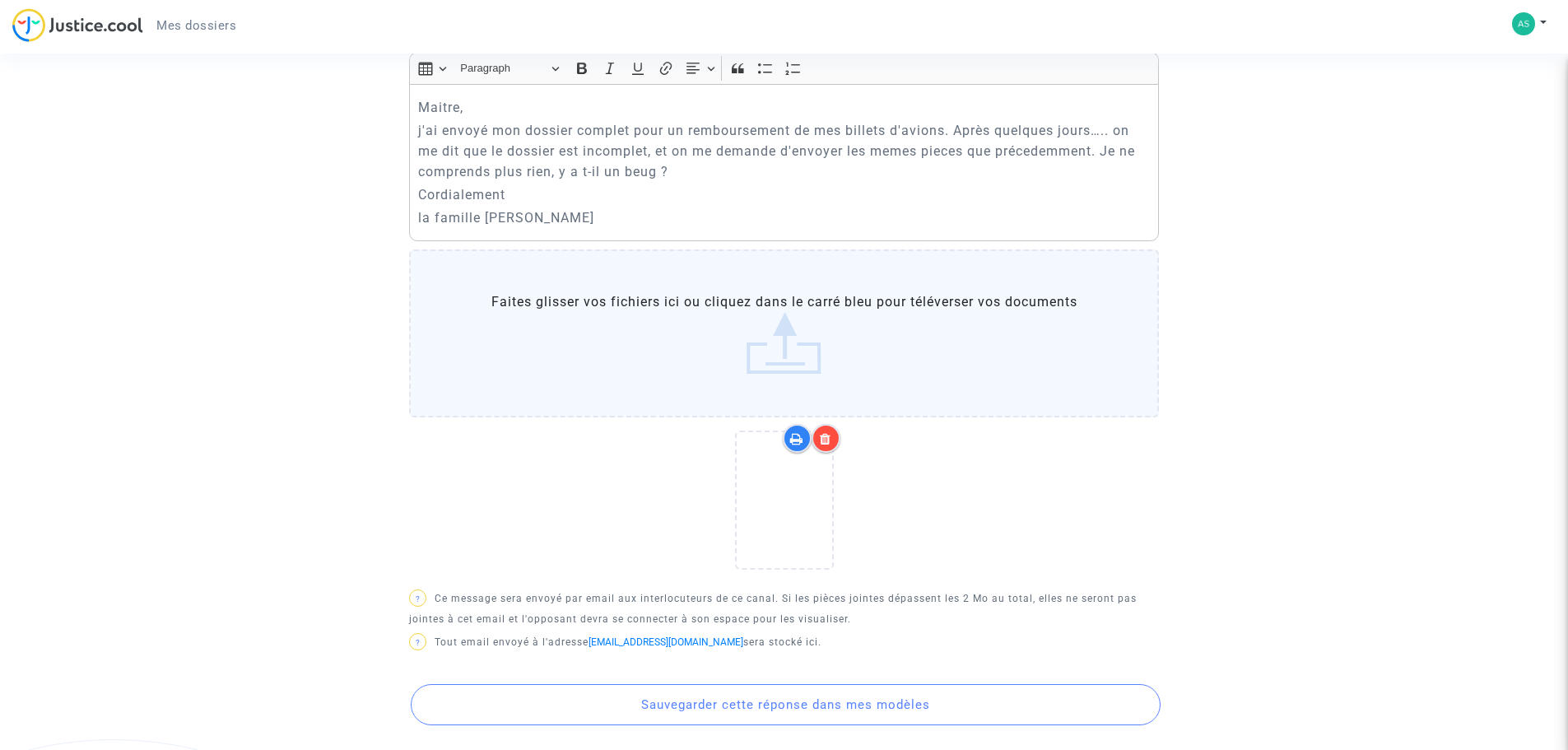
click at [752, 711] on button "Sauvegarder cette réponse dans mes modèles" at bounding box center [786, 705] width 750 height 41
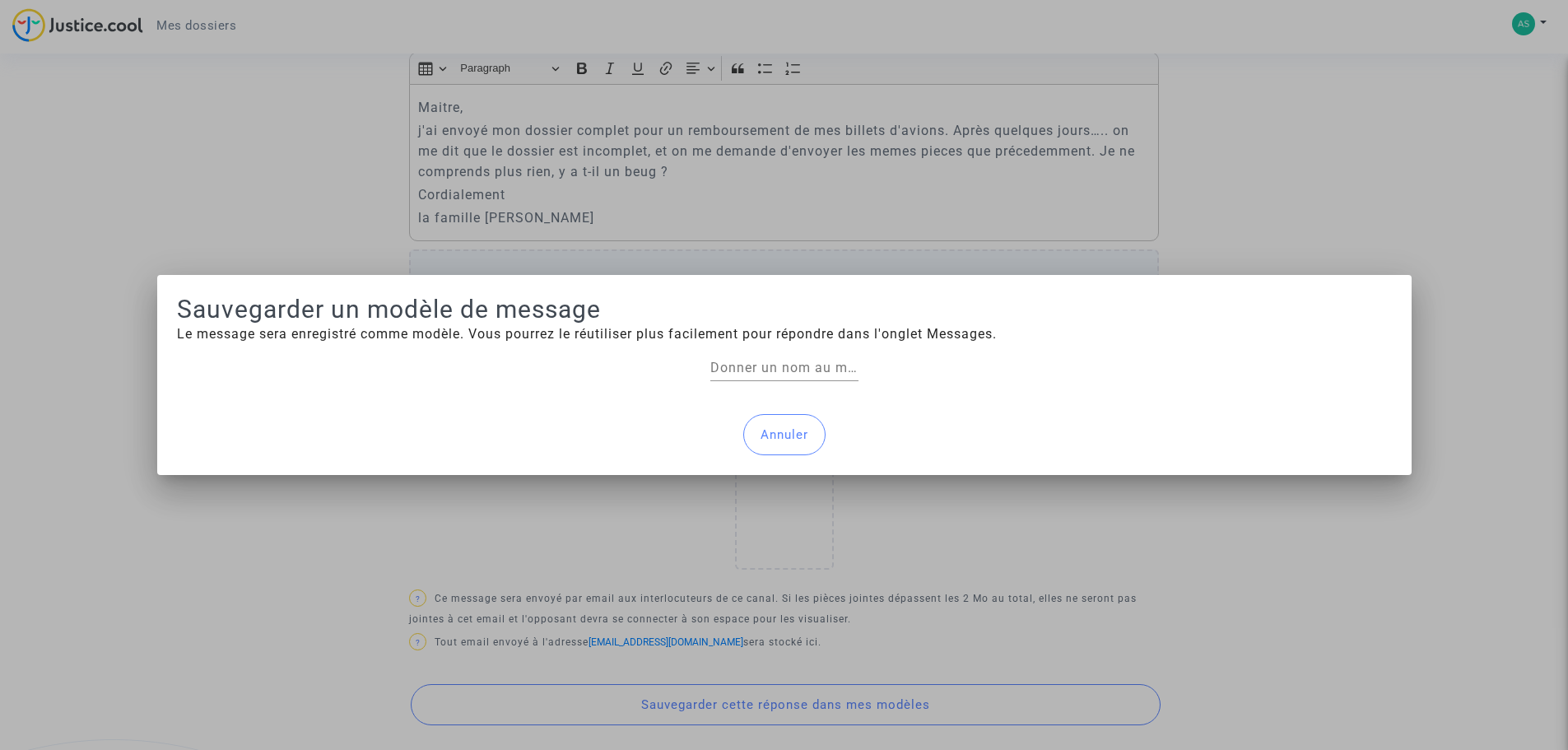
click at [778, 434] on button "Annuler" at bounding box center [784, 435] width 82 height 41
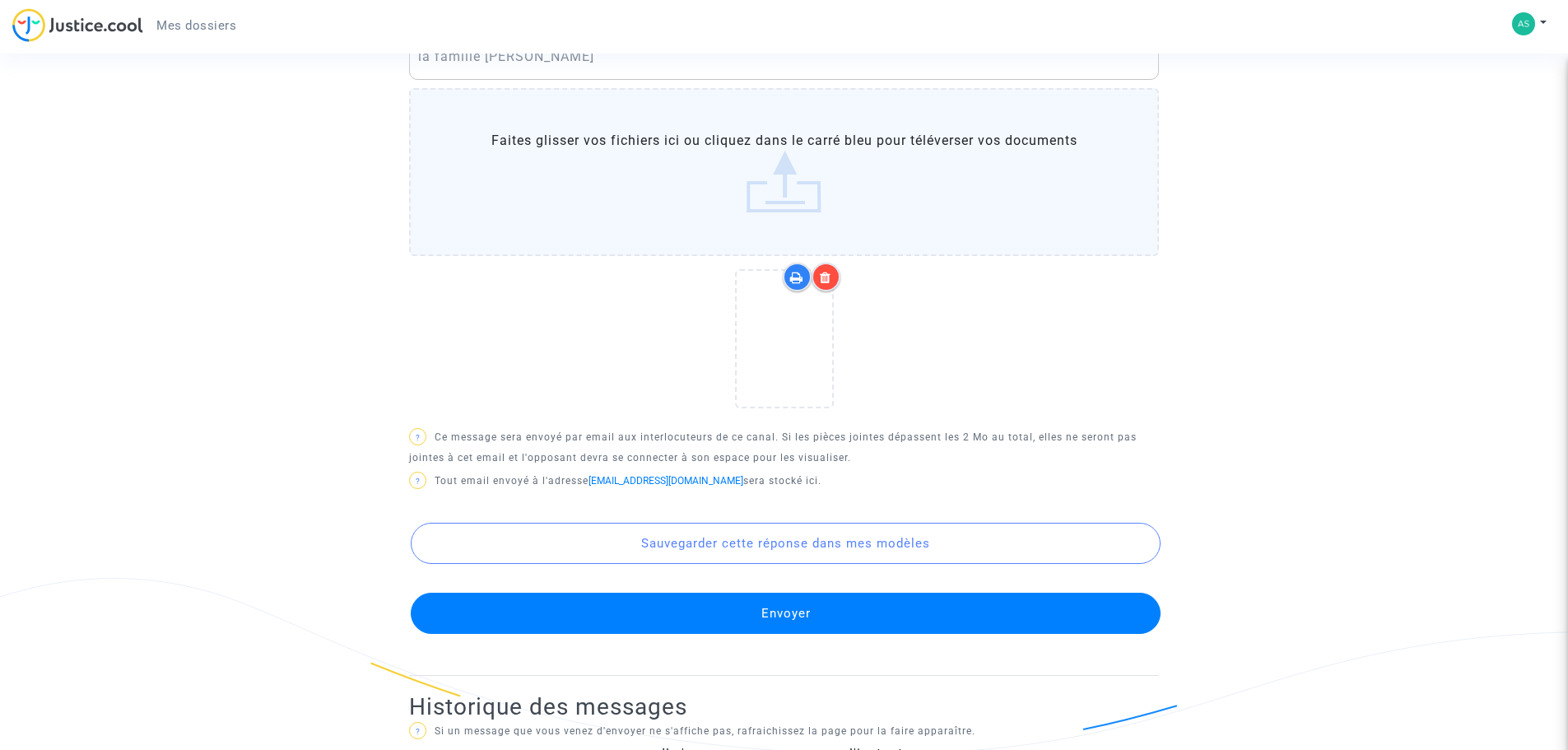
scroll to position [785, 0]
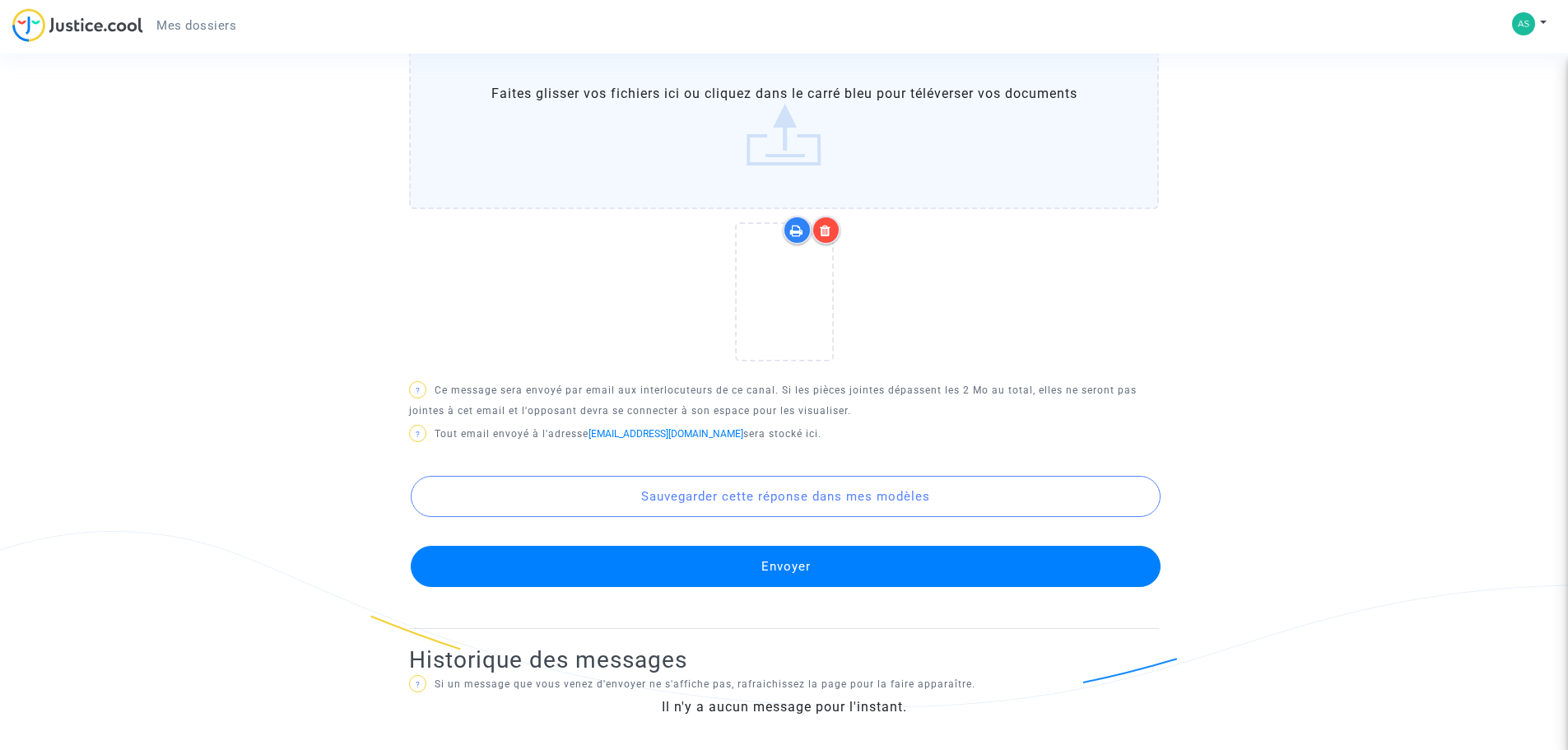
click at [784, 570] on button "Envoyer" at bounding box center [786, 566] width 750 height 41
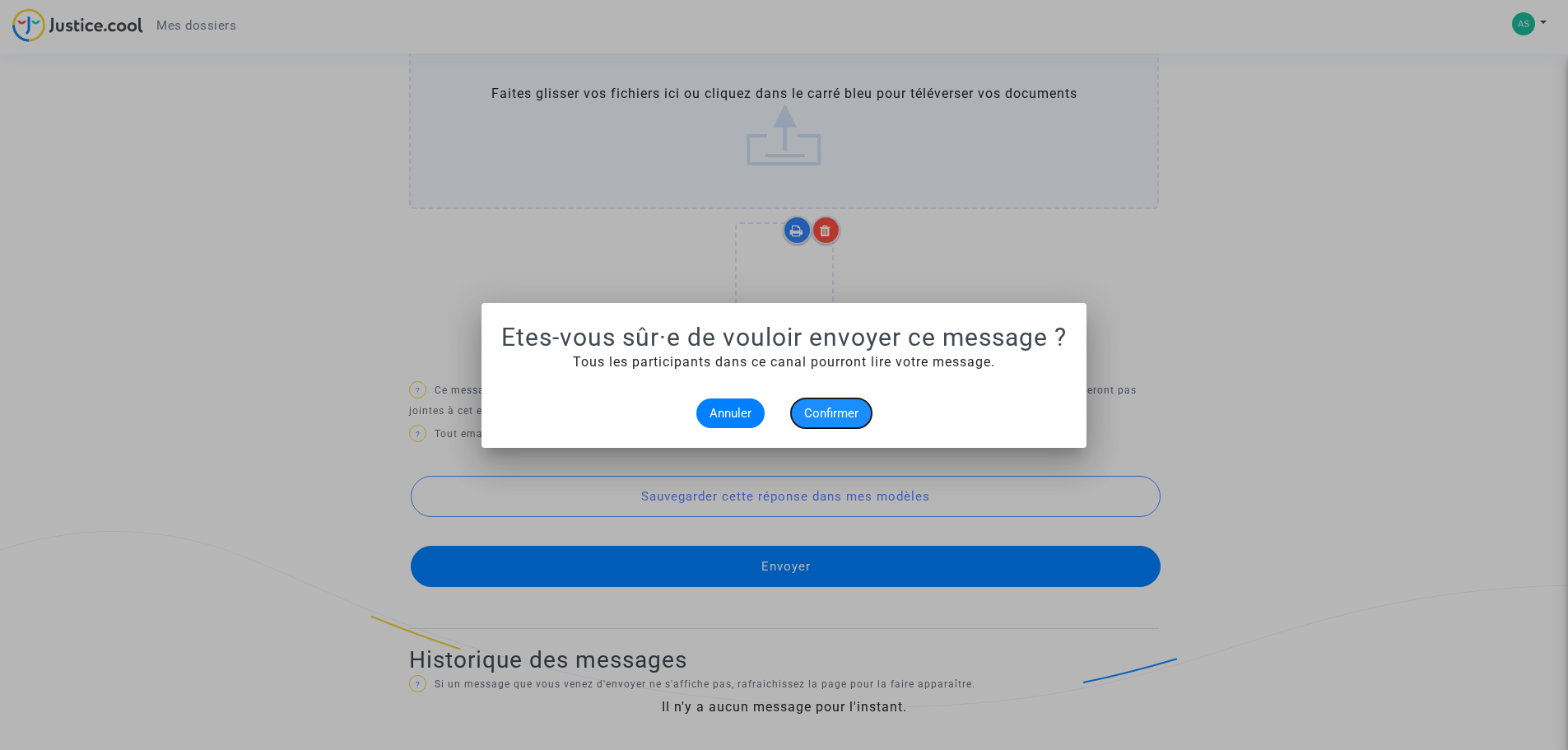
click at [833, 415] on span "Confirmer" at bounding box center [831, 414] width 55 height 15
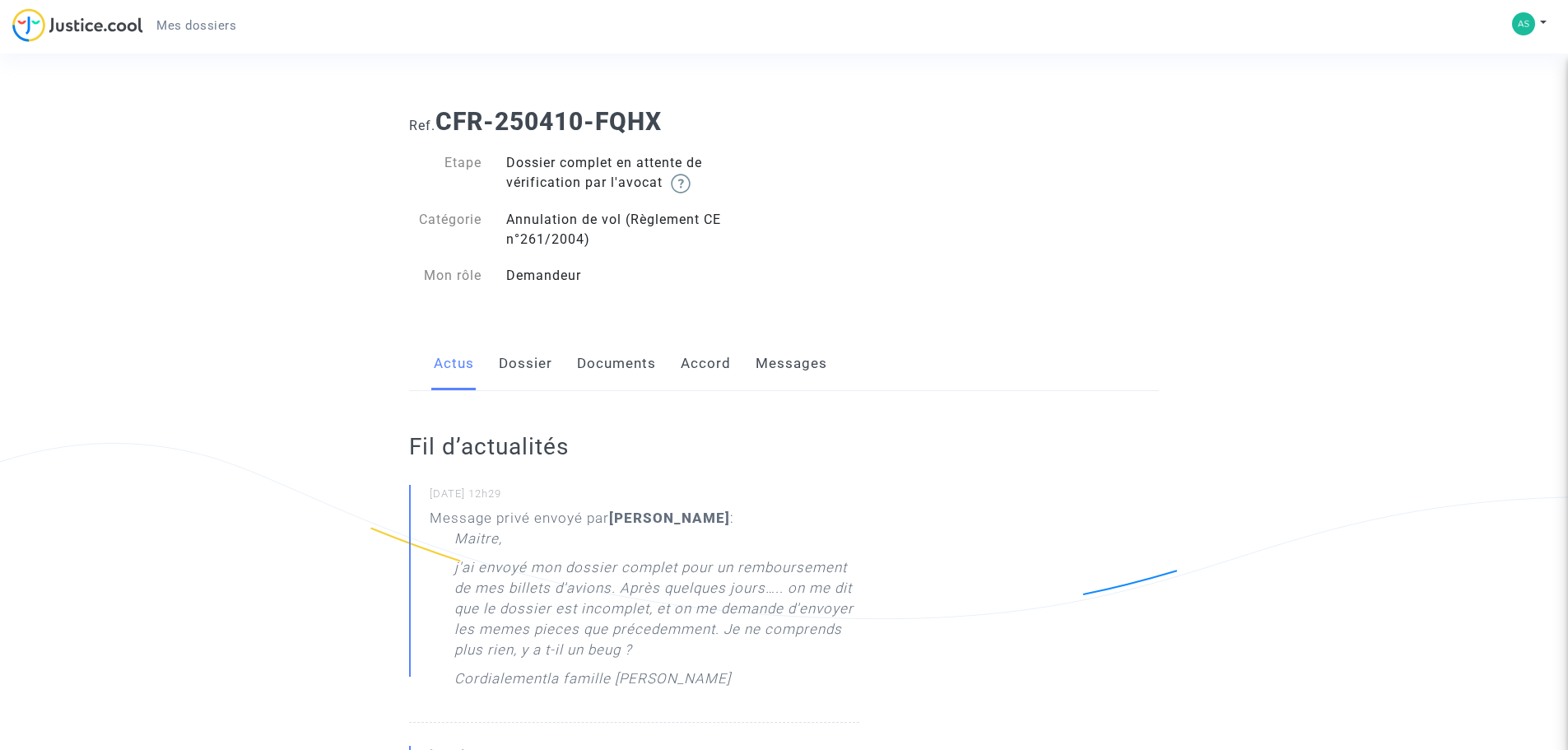
click at [527, 358] on link "Dossier" at bounding box center [526, 364] width 54 height 55
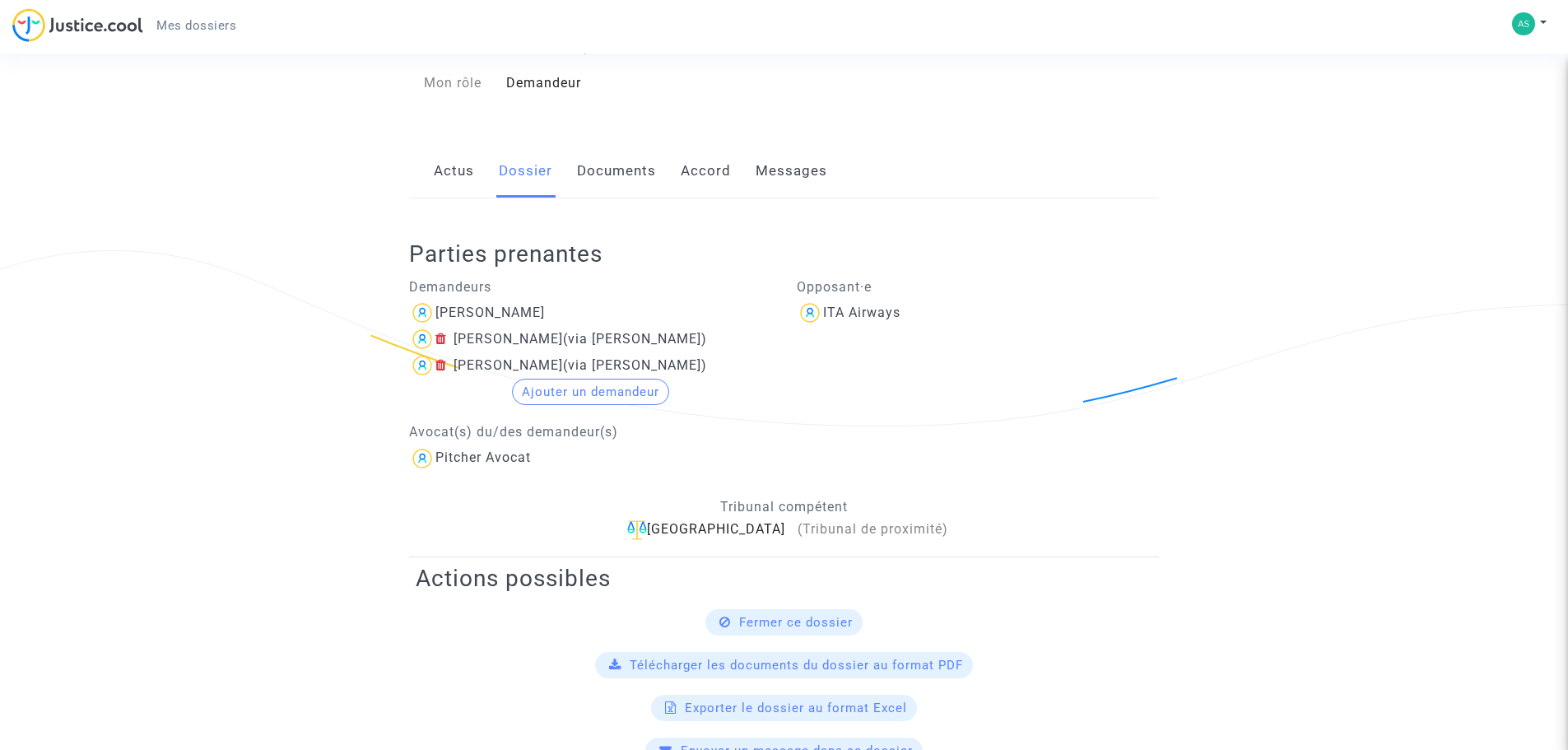
scroll to position [192, 0]
click at [598, 169] on link "Documents" at bounding box center [616, 172] width 79 height 55
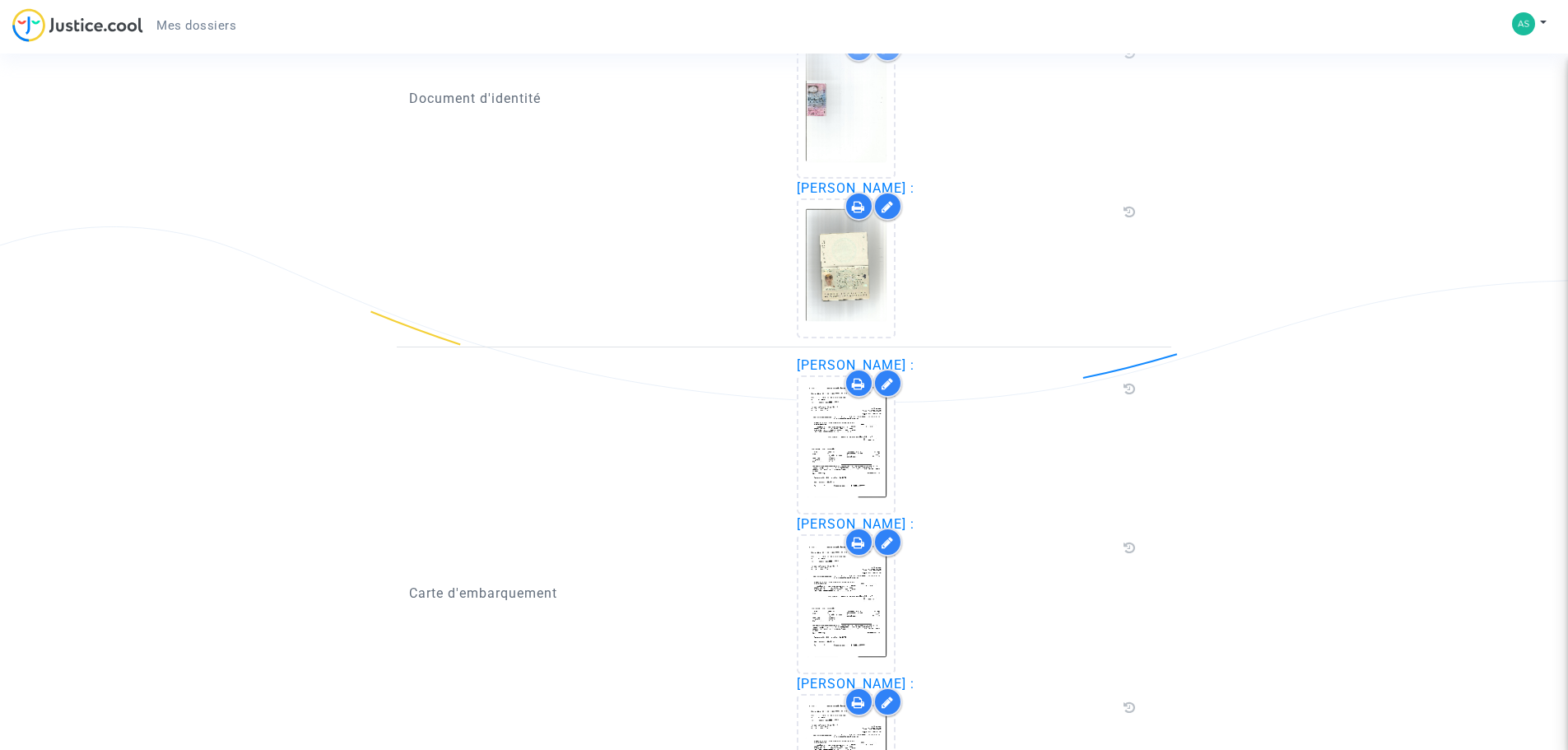
scroll to position [1318, 0]
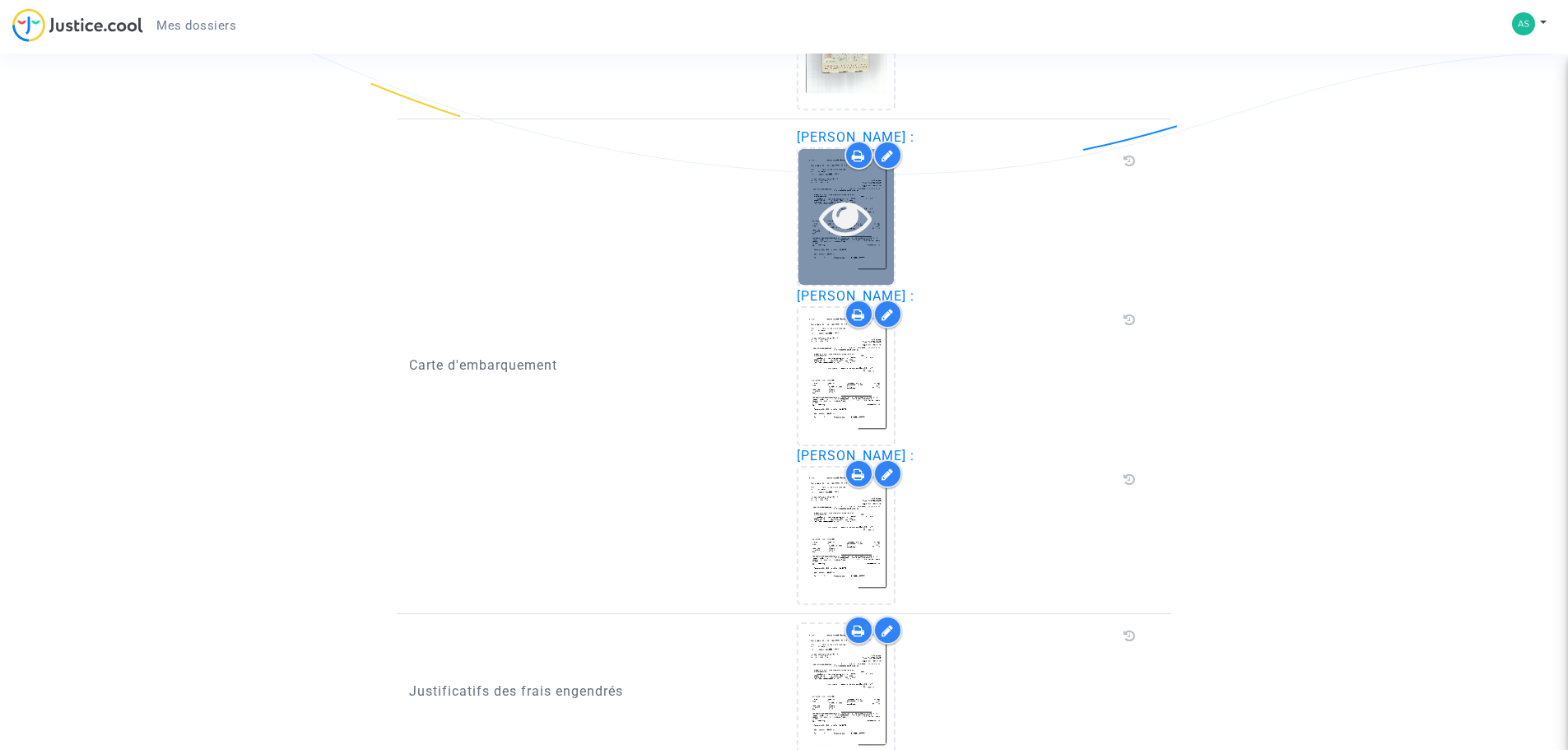
click at [860, 191] on icon at bounding box center [846, 217] width 54 height 53
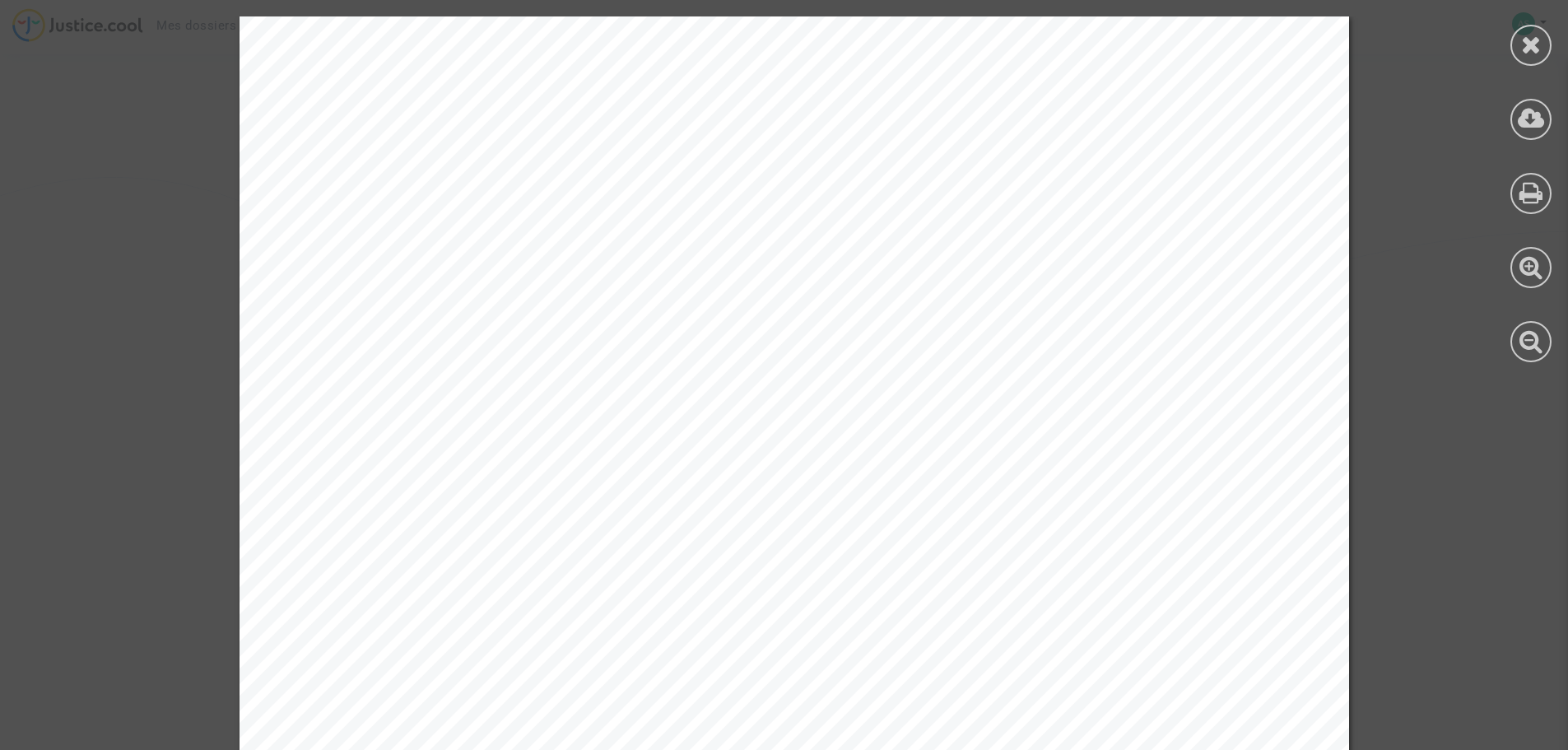
scroll to position [55, 0]
